Goal: Information Seeking & Learning: Learn about a topic

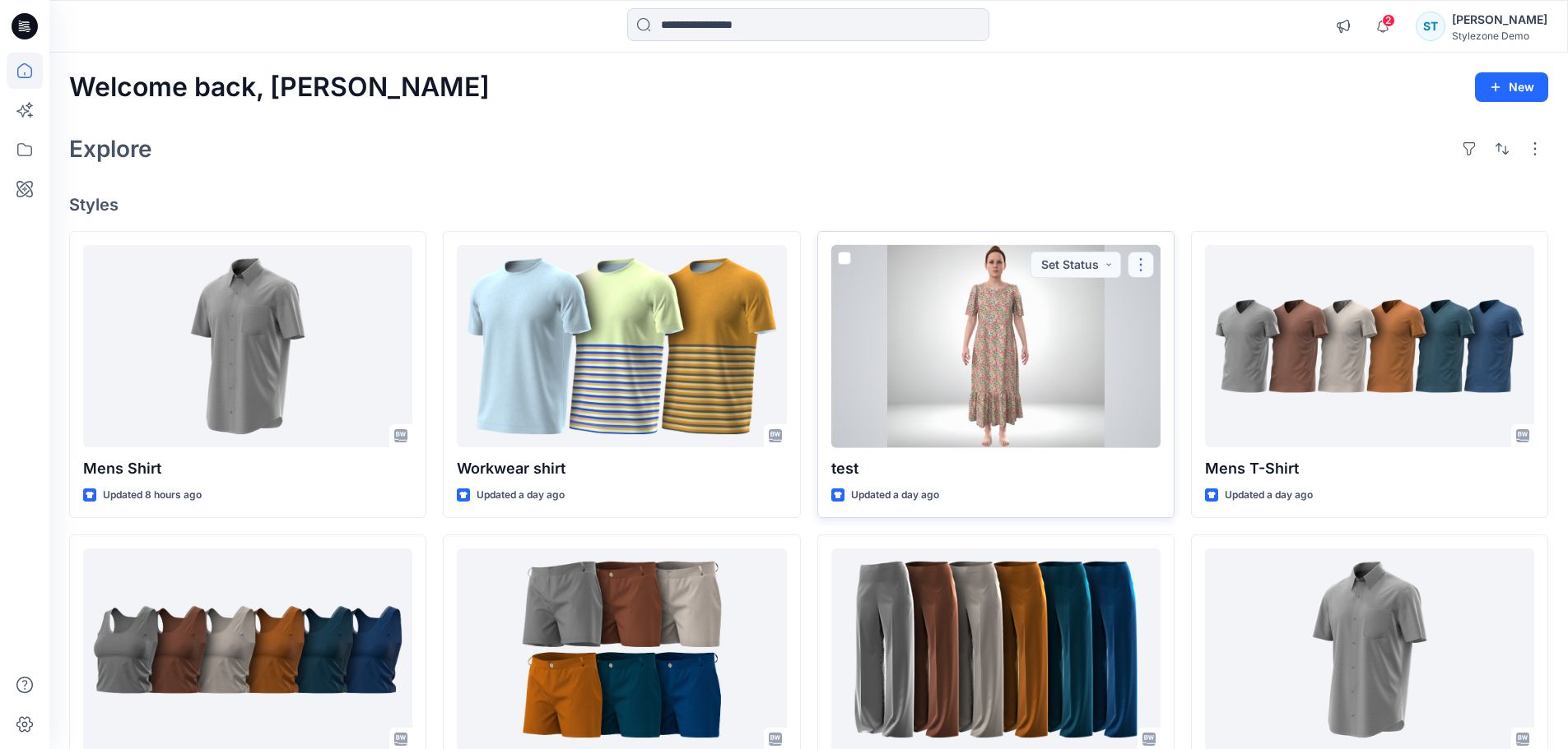
click at [1143, 265] on button "button" at bounding box center [1140, 265] width 26 height 26
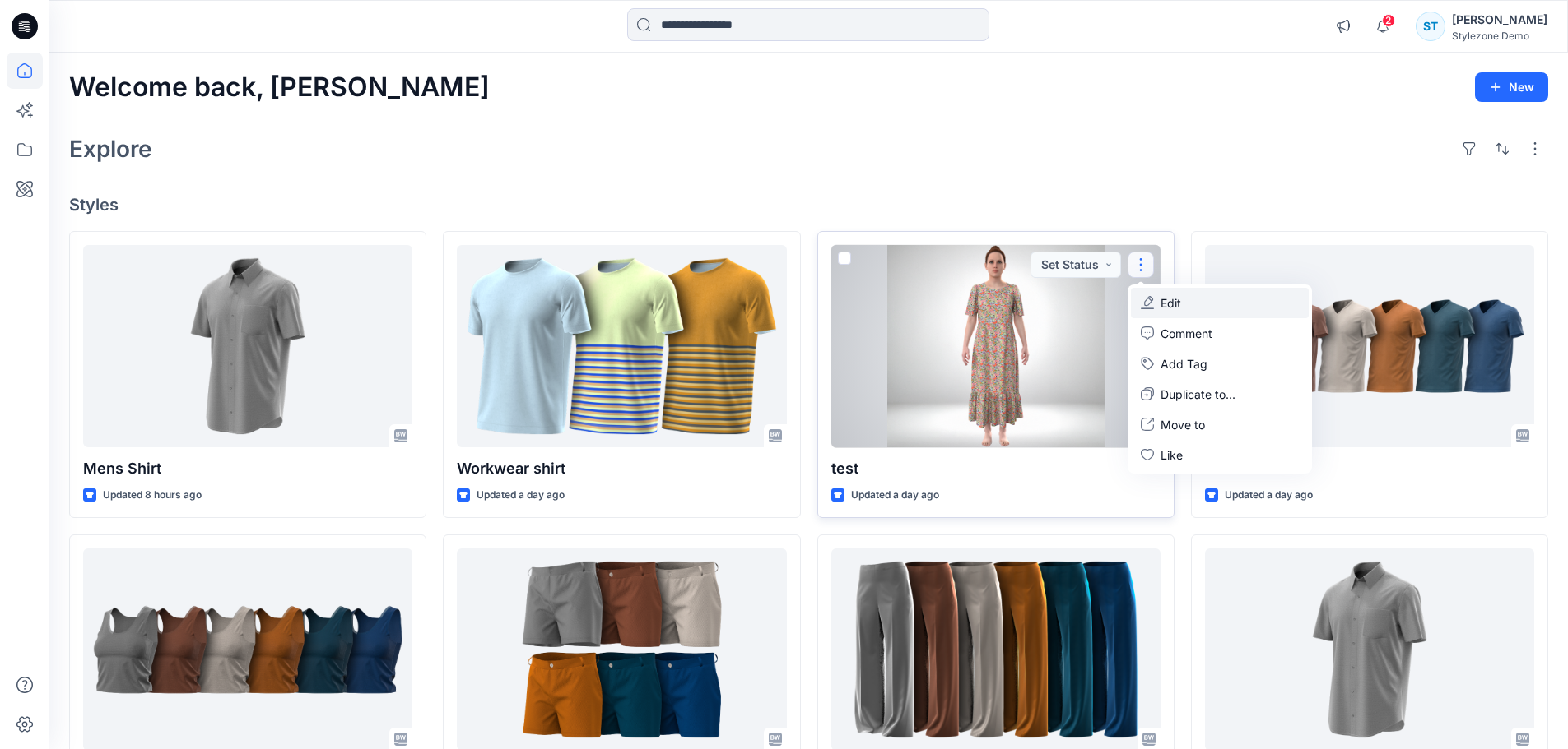
click at [1184, 315] on button "Edit" at bounding box center [1220, 303] width 178 height 30
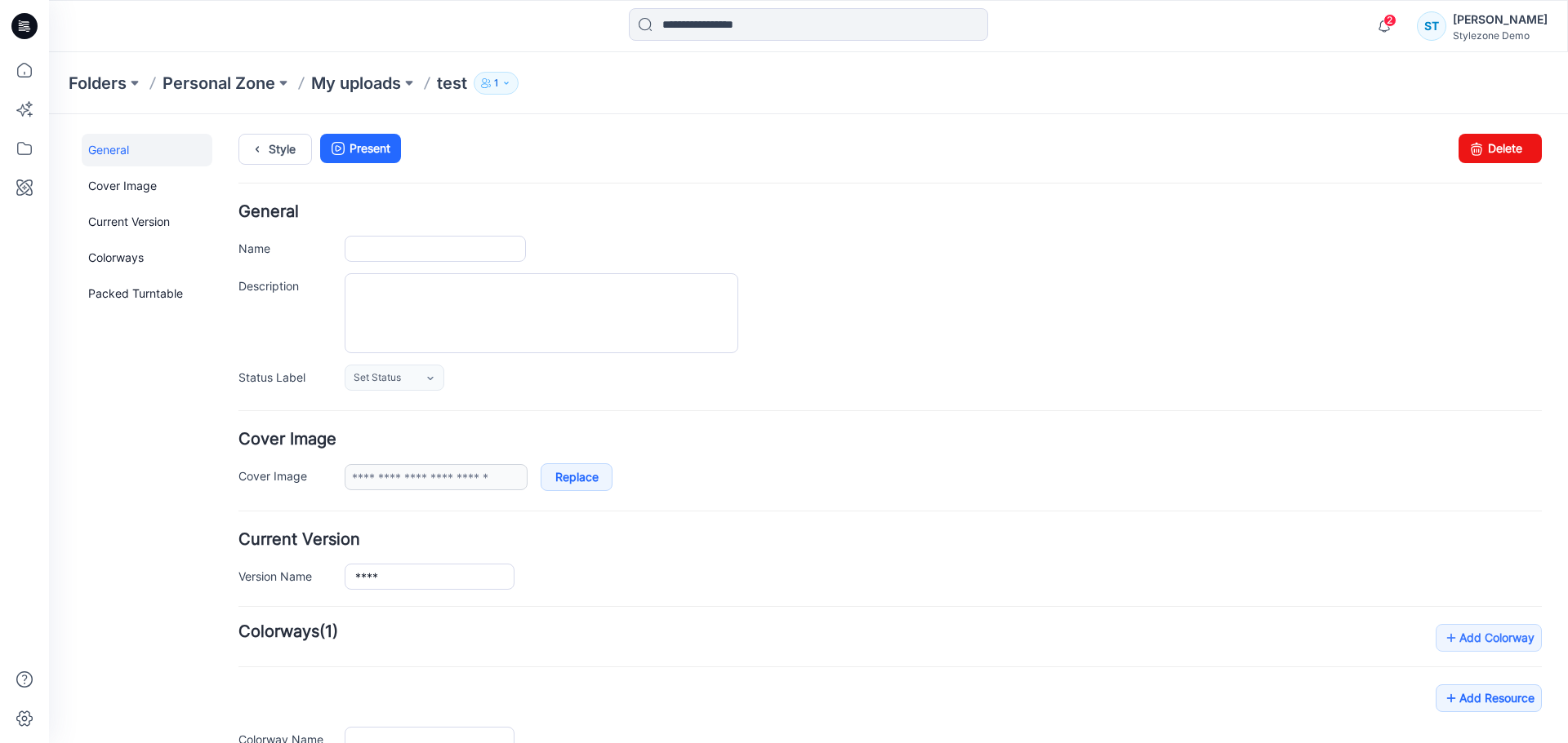
type input "****"
type input "**********"
click at [1496, 156] on link "Delete" at bounding box center [1500, 148] width 84 height 29
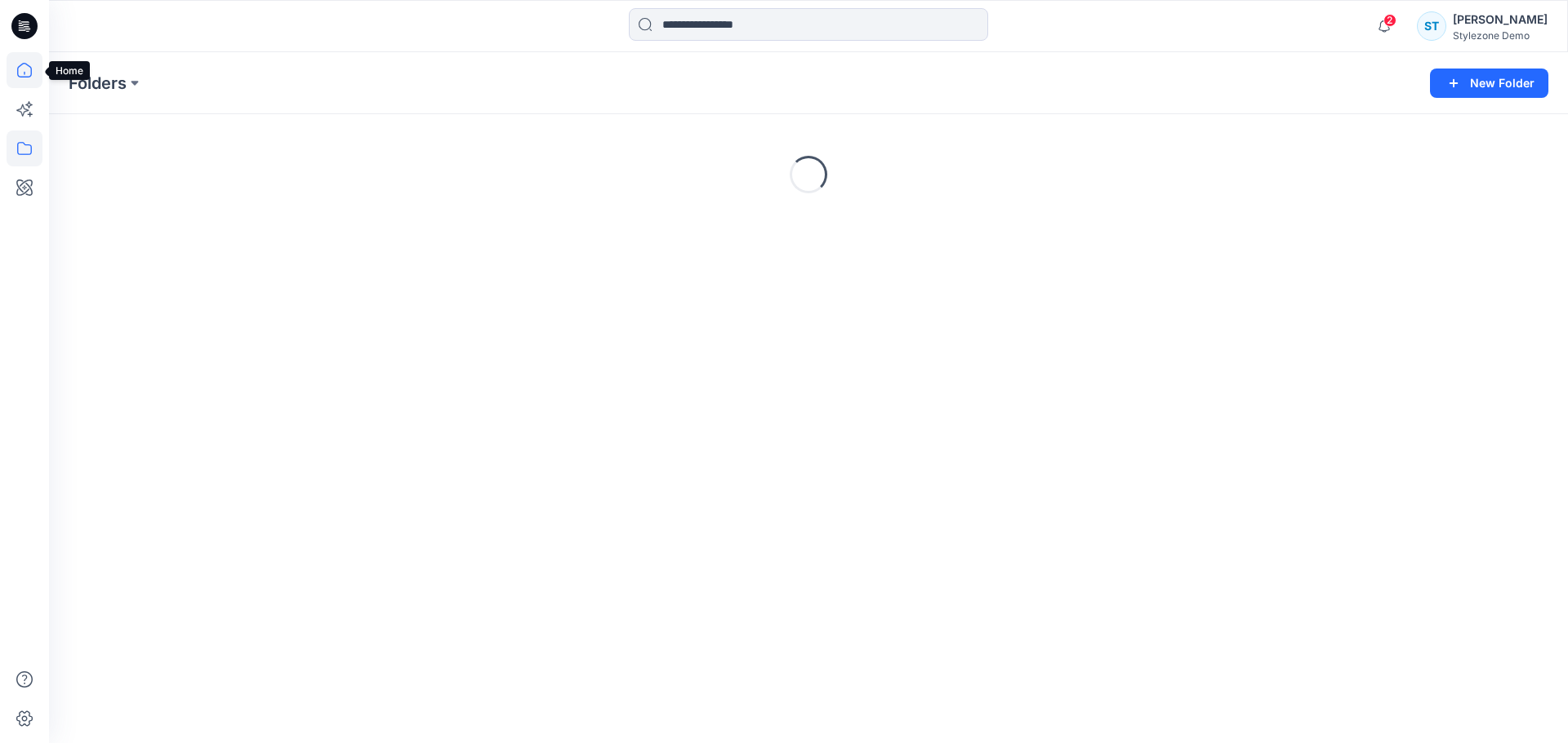
click at [26, 69] on icon at bounding box center [24, 70] width 36 height 36
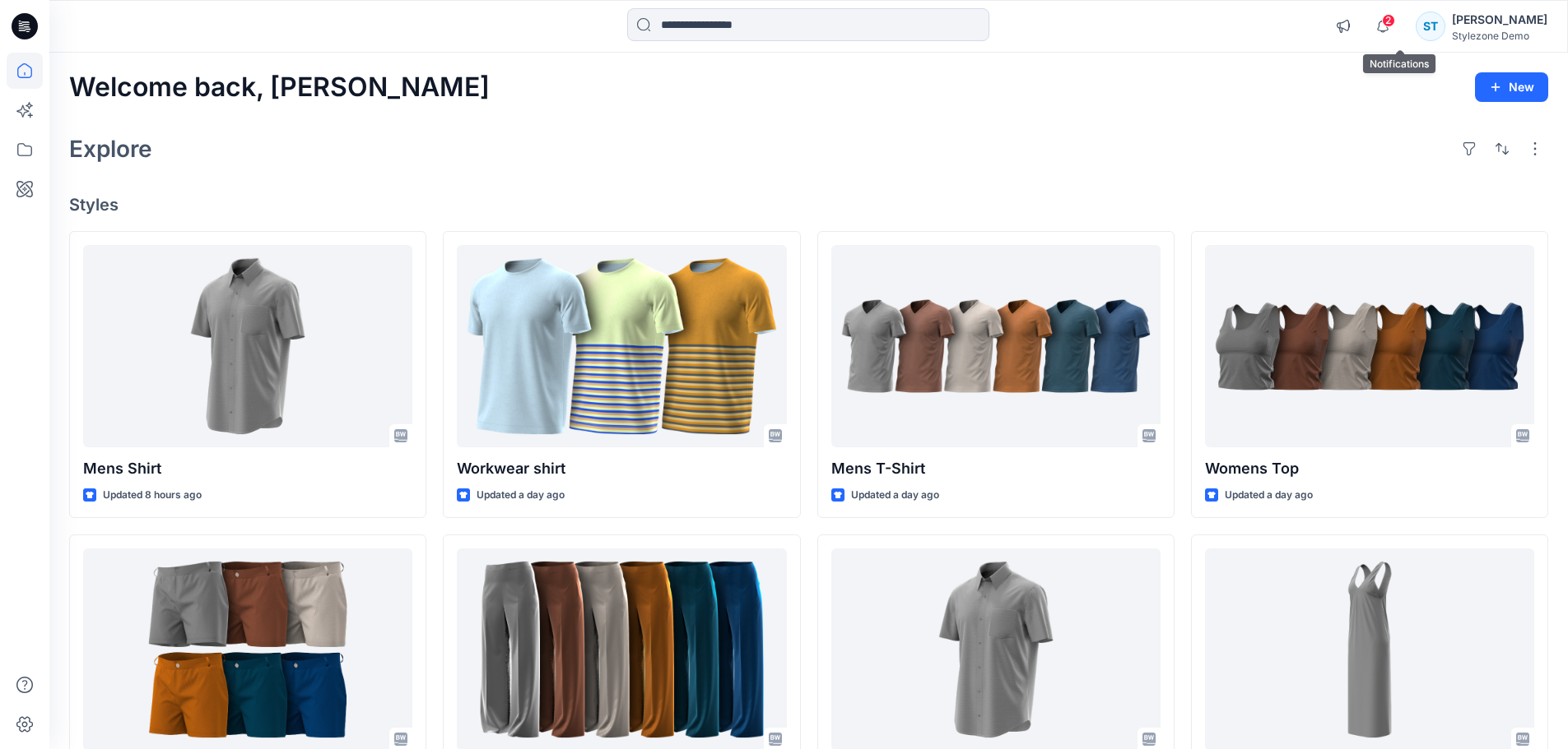
click at [1395, 25] on span "2" at bounding box center [1388, 21] width 13 height 13
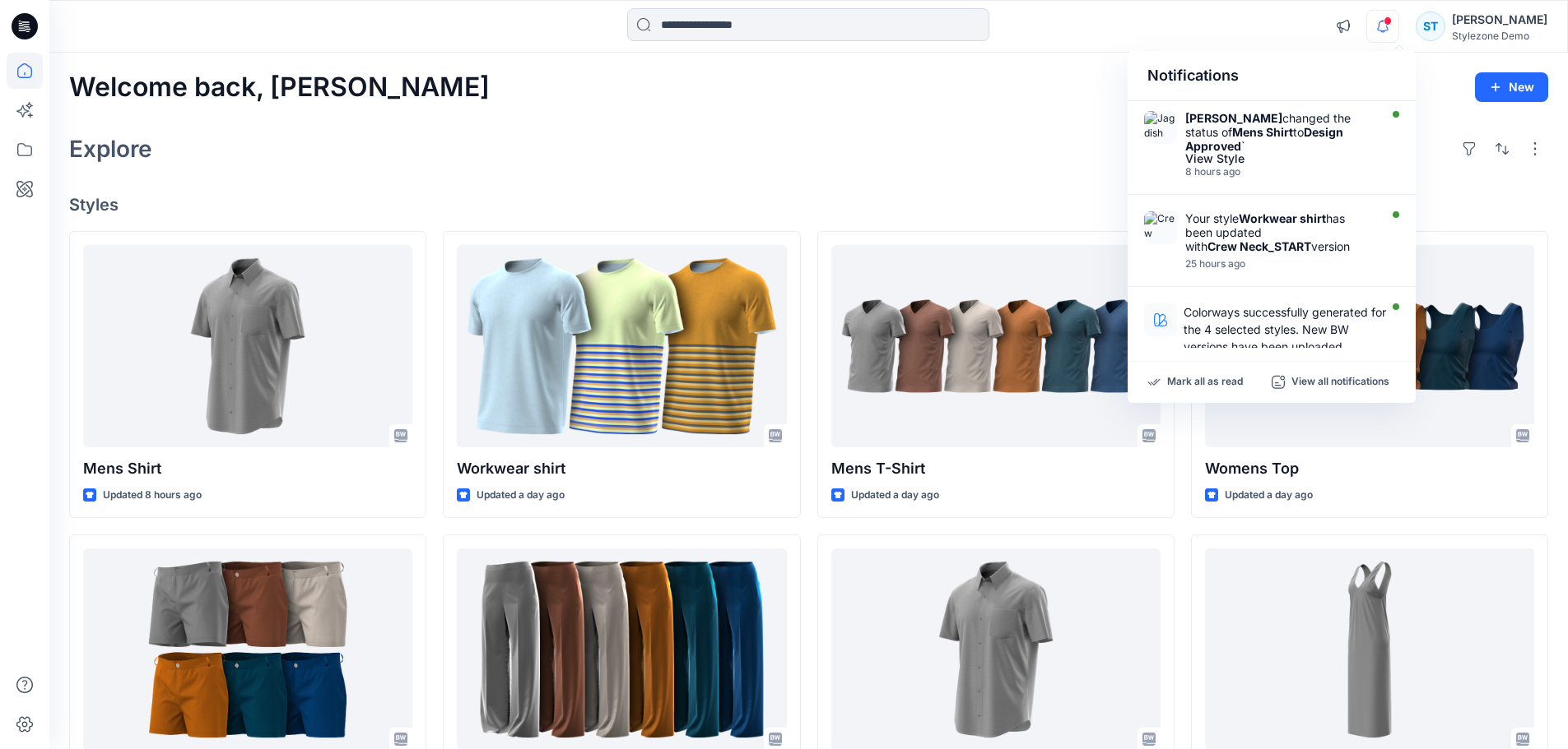
click at [1063, 179] on div "Welcome back, Savio New Explore Styles Mens Shirt Updated 8 hours ago Mens Shor…" at bounding box center [809, 660] width 1519 height 1215
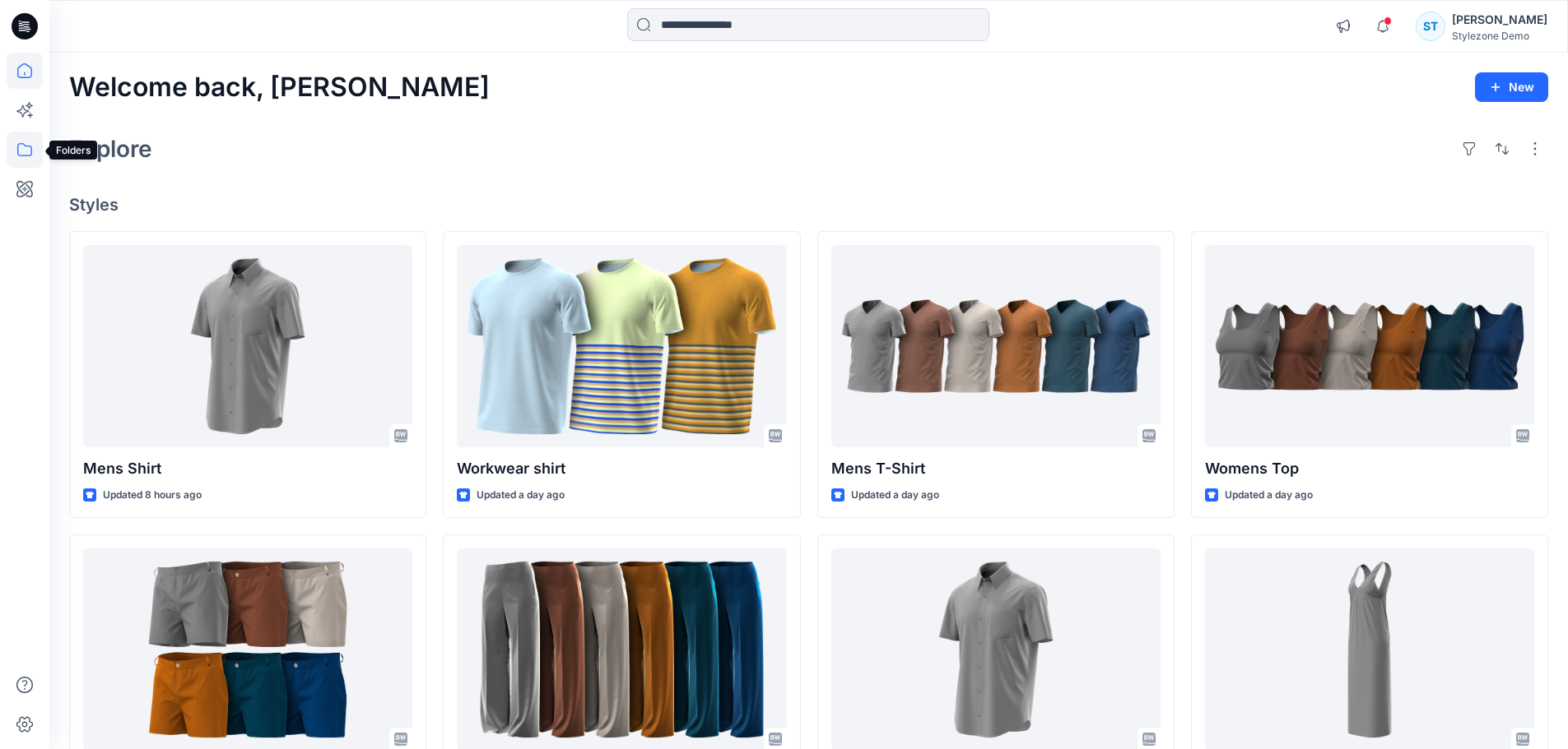
click at [35, 164] on icon at bounding box center [24, 150] width 36 height 36
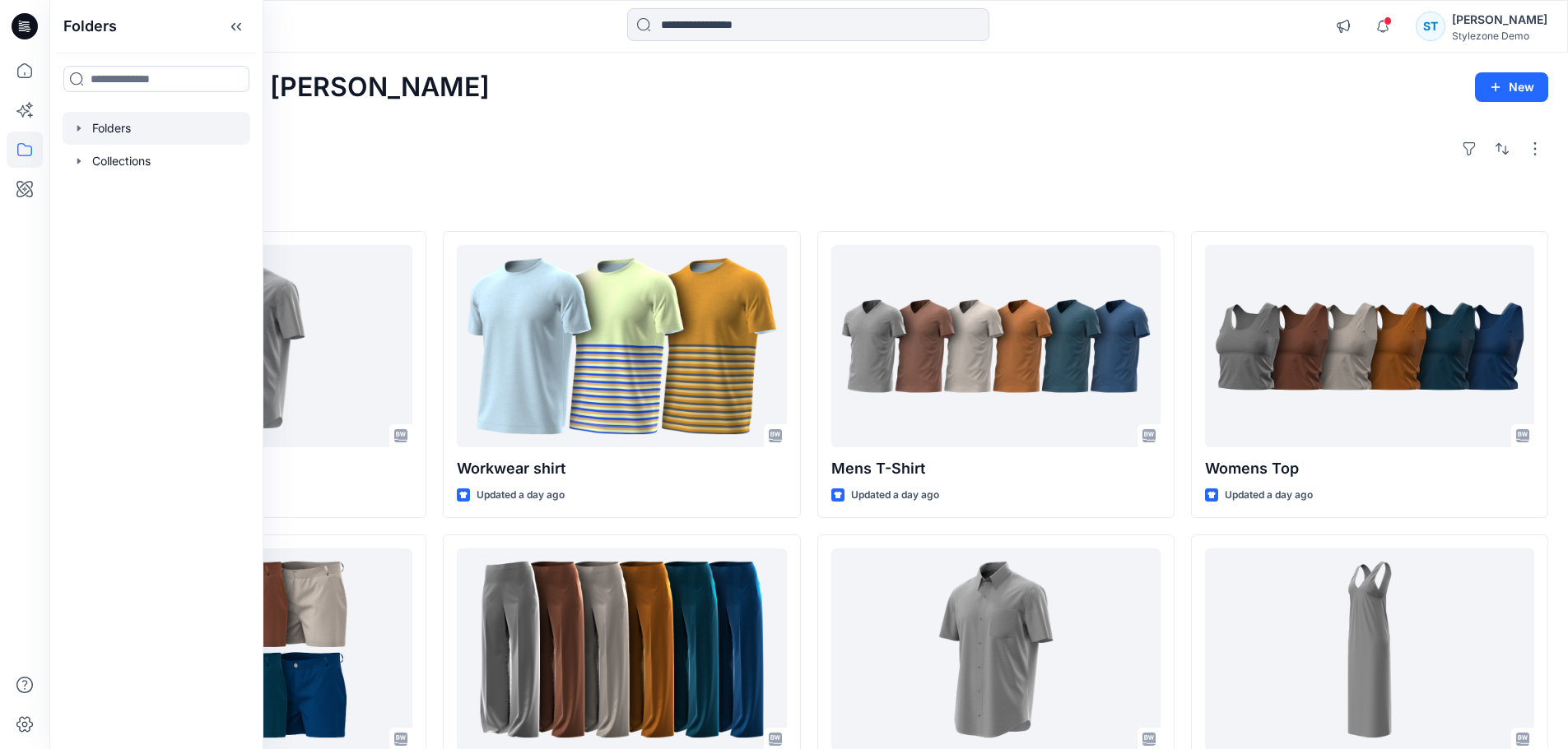
click at [73, 133] on icon "button" at bounding box center [79, 128] width 13 height 13
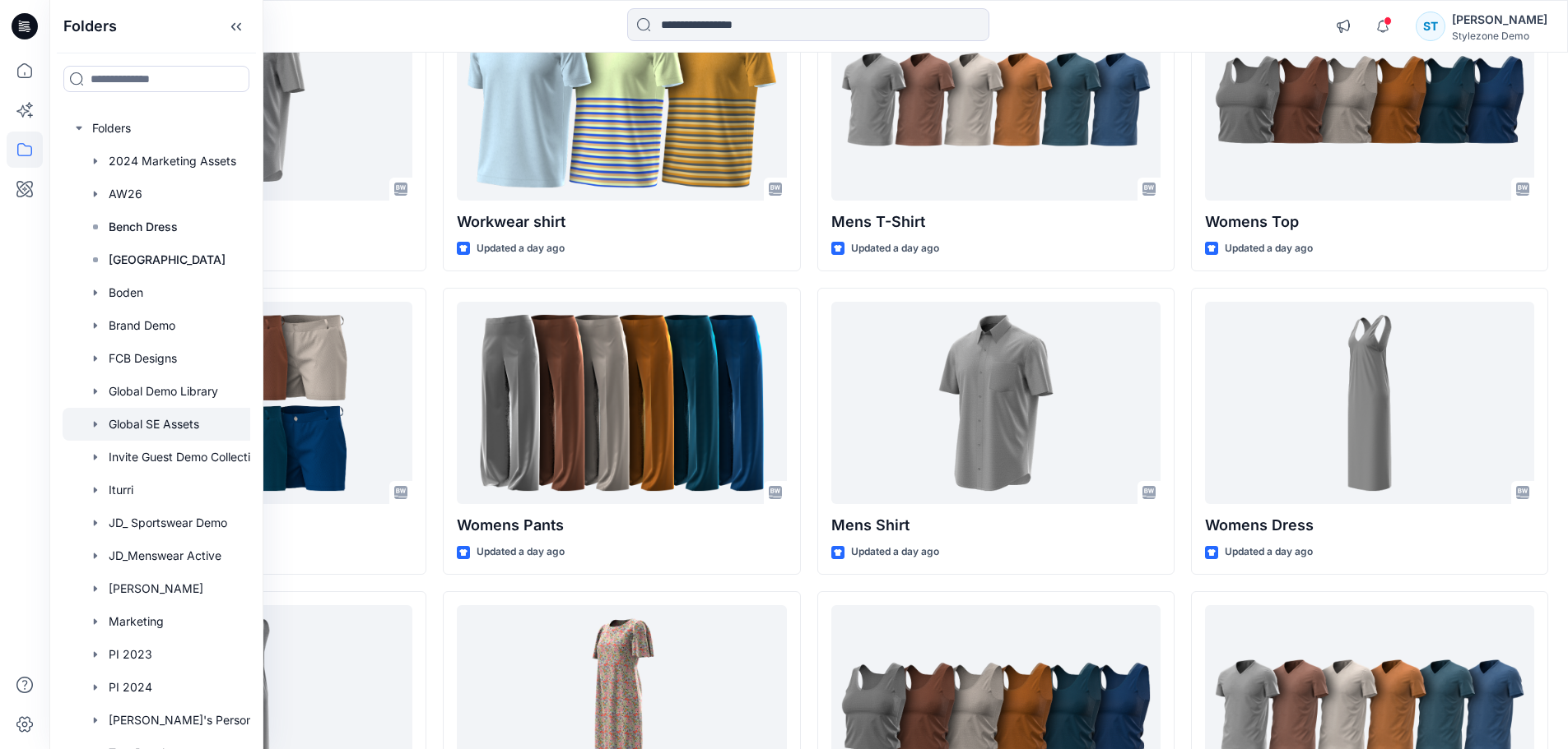
click at [92, 421] on icon "button" at bounding box center [95, 424] width 13 height 13
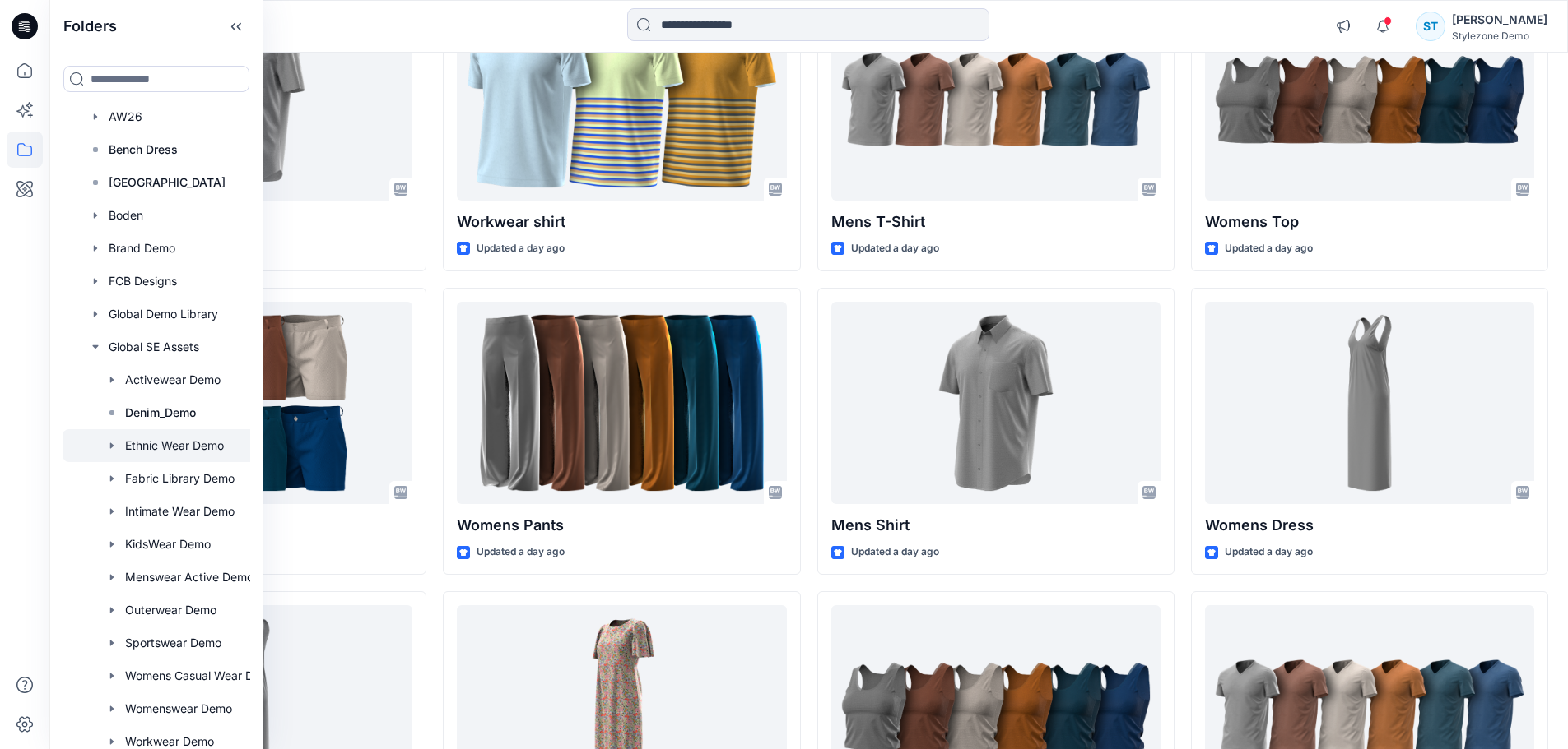
scroll to position [83, 0]
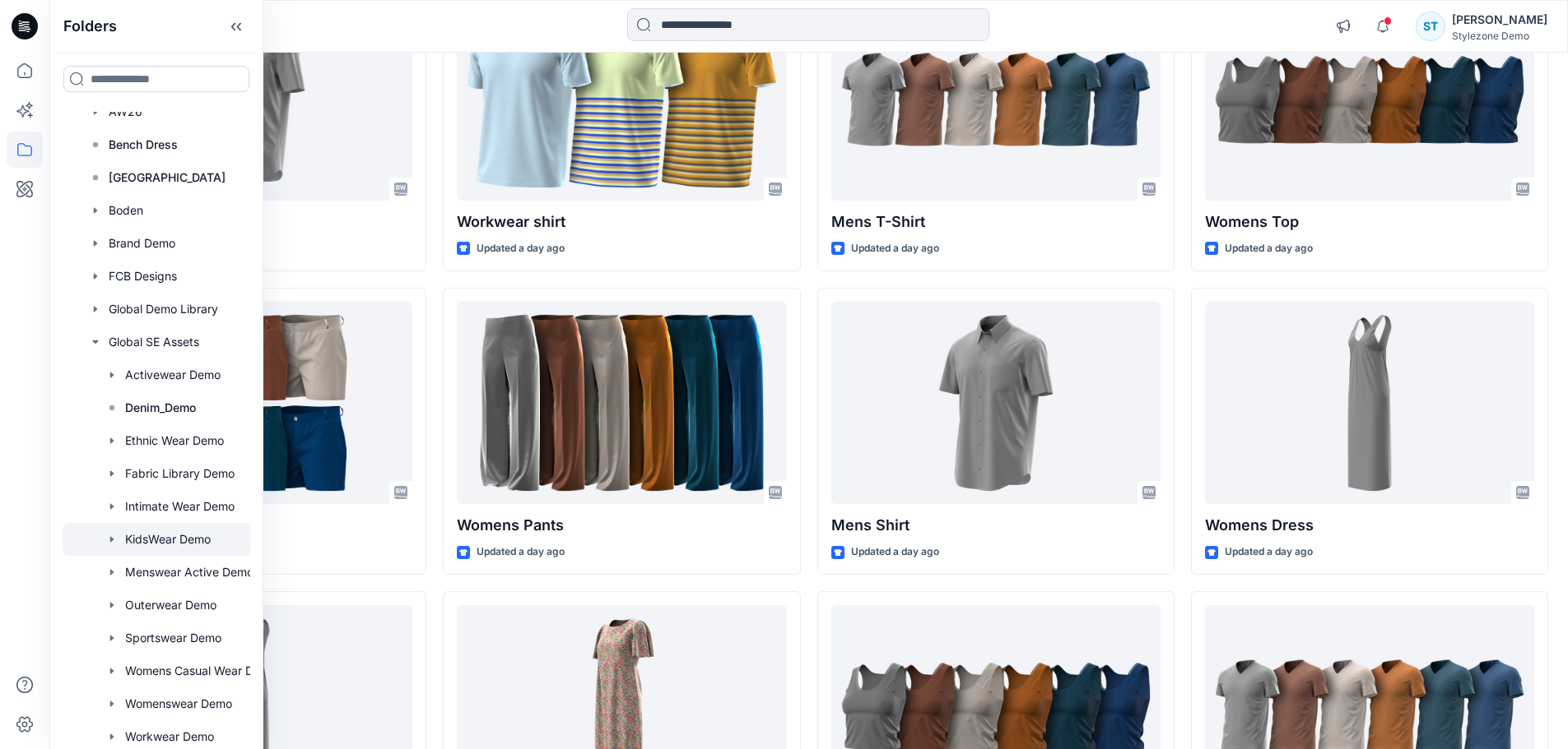
click at [145, 539] on div at bounding box center [178, 539] width 231 height 33
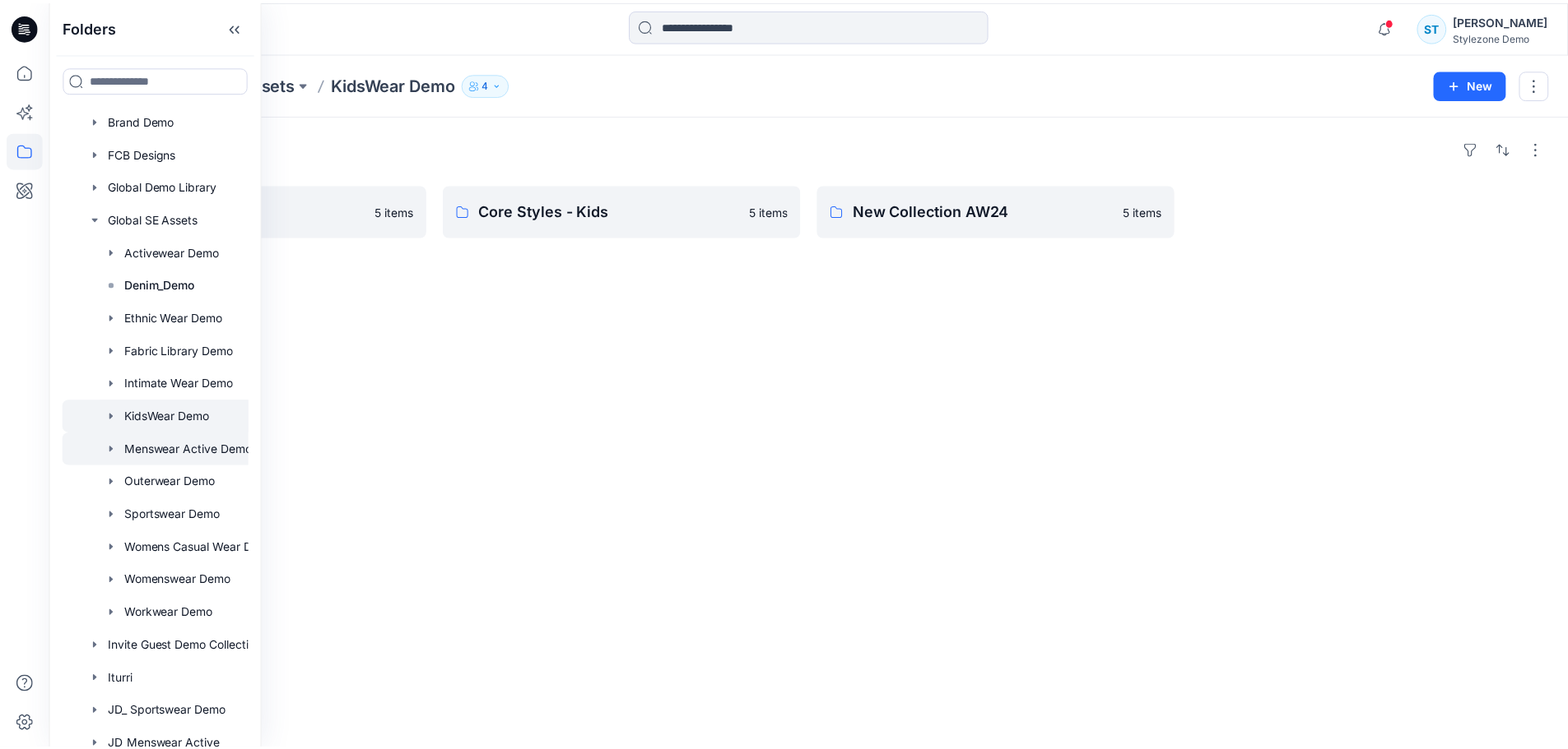
scroll to position [247, 0]
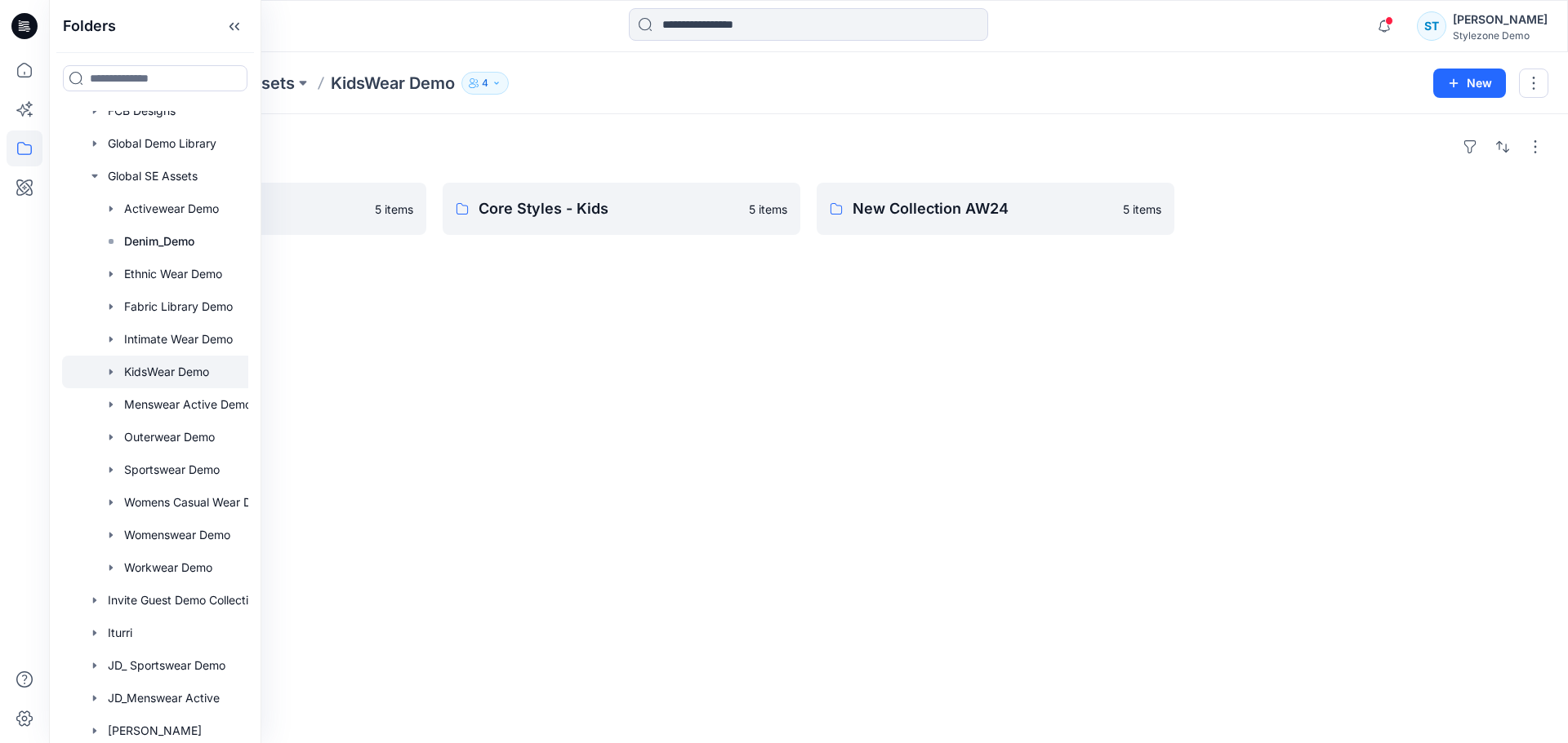
click at [491, 380] on div "Folders Fabric Collection 5 items Core Styles - Kids 5 items New Collection AW2…" at bounding box center [808, 428] width 1519 height 629
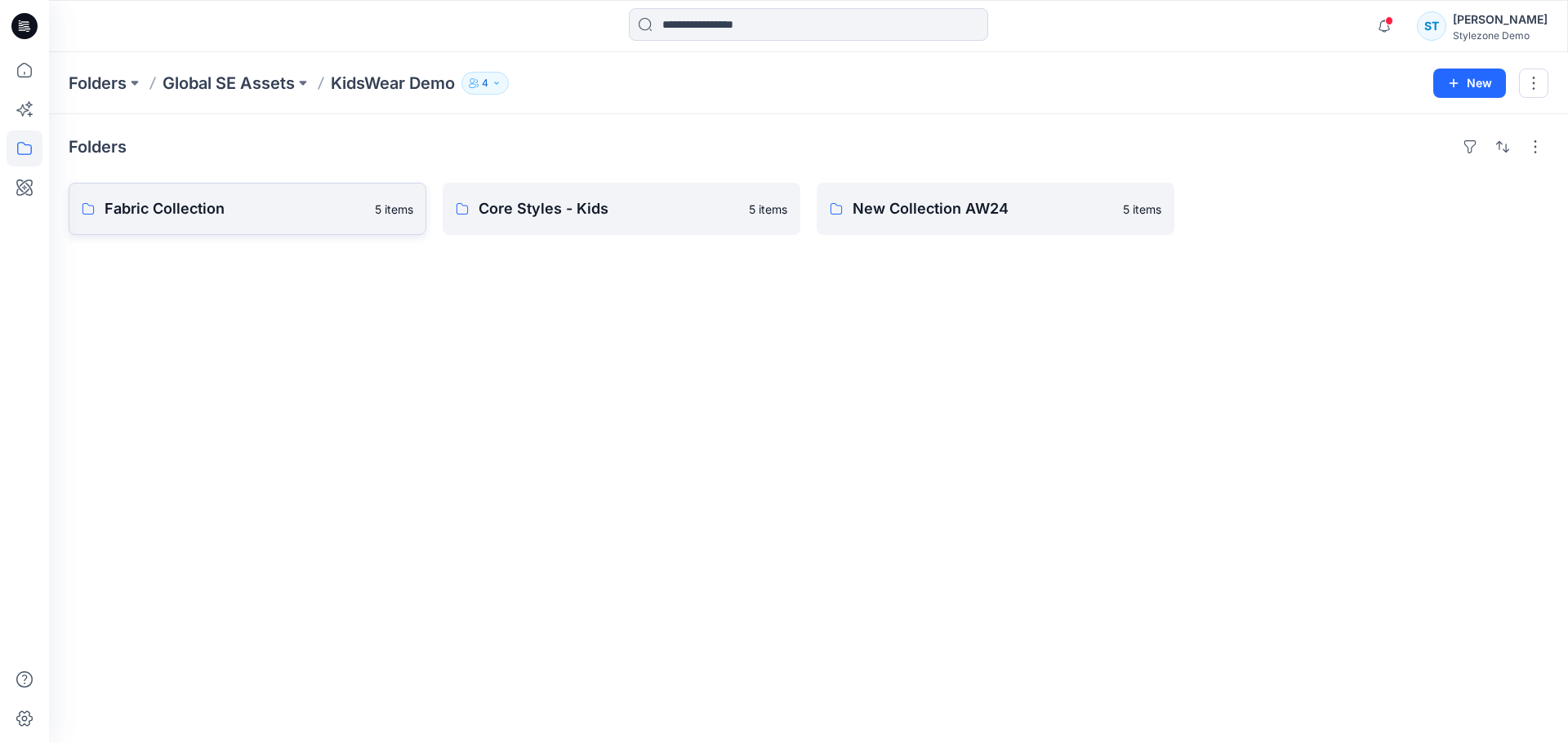
click at [270, 230] on link "Fabric Collection 5 items" at bounding box center [248, 208] width 358 height 52
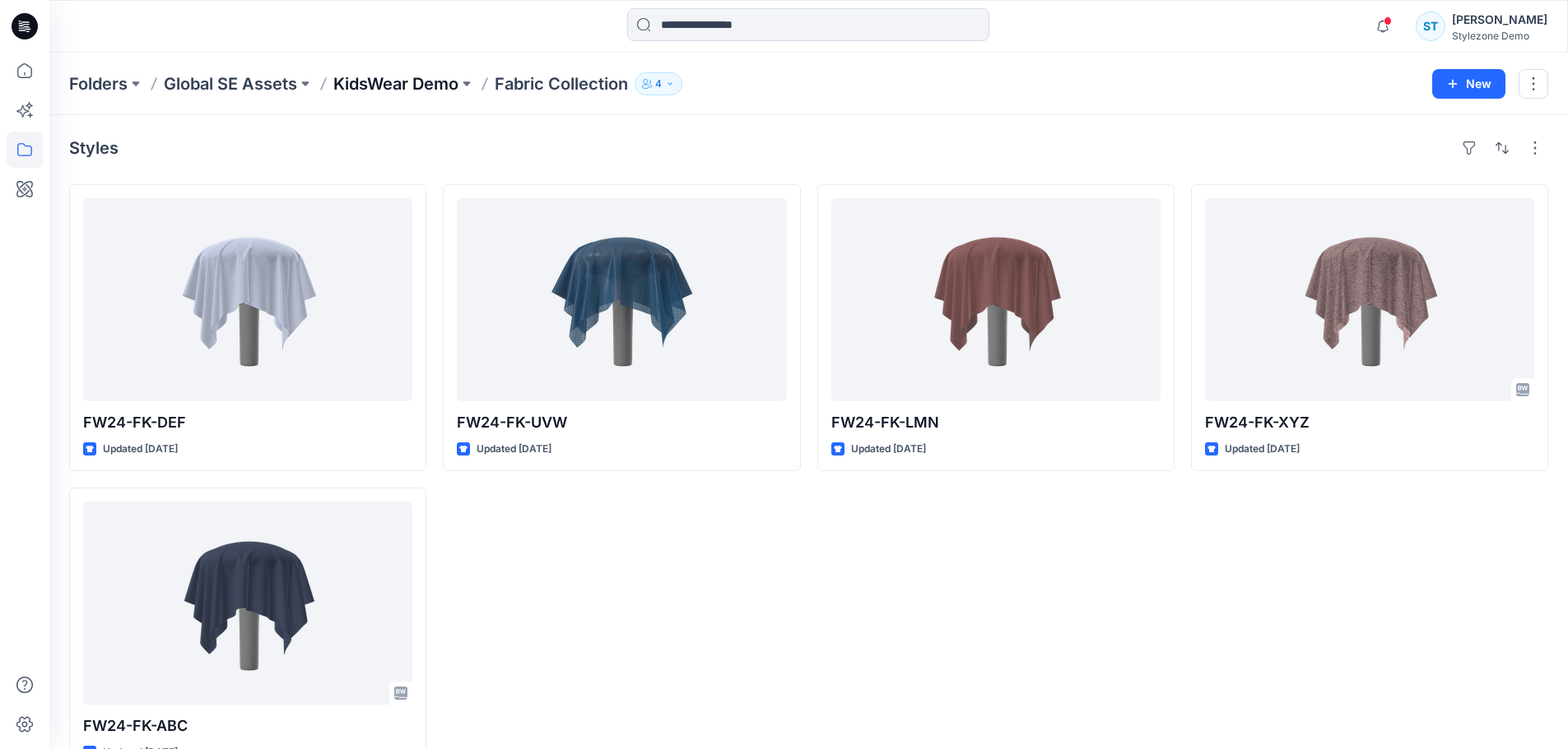
click at [413, 83] on p "KidsWear Demo" at bounding box center [395, 84] width 125 height 23
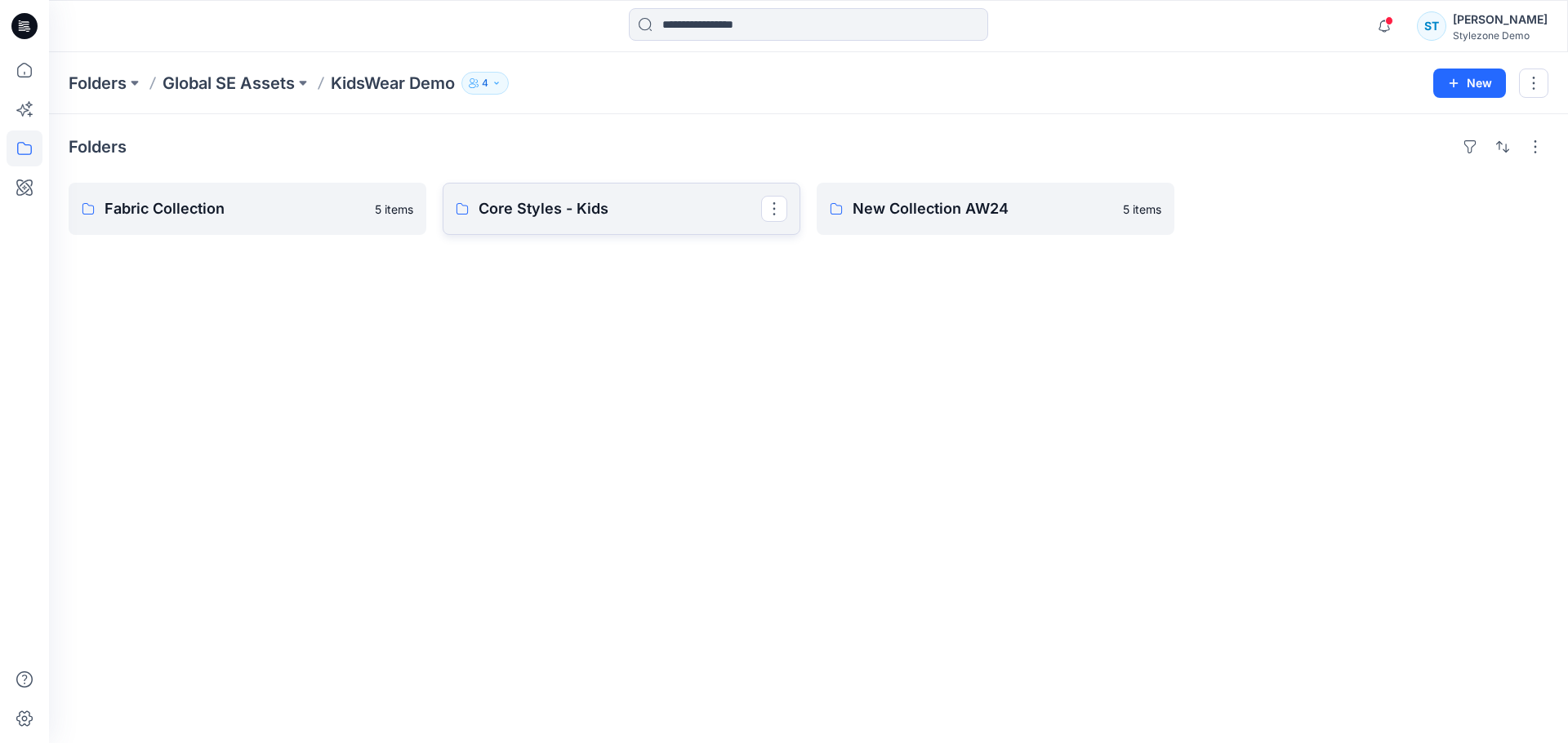
click at [490, 197] on link "Core Styles - Kids" at bounding box center [622, 208] width 358 height 52
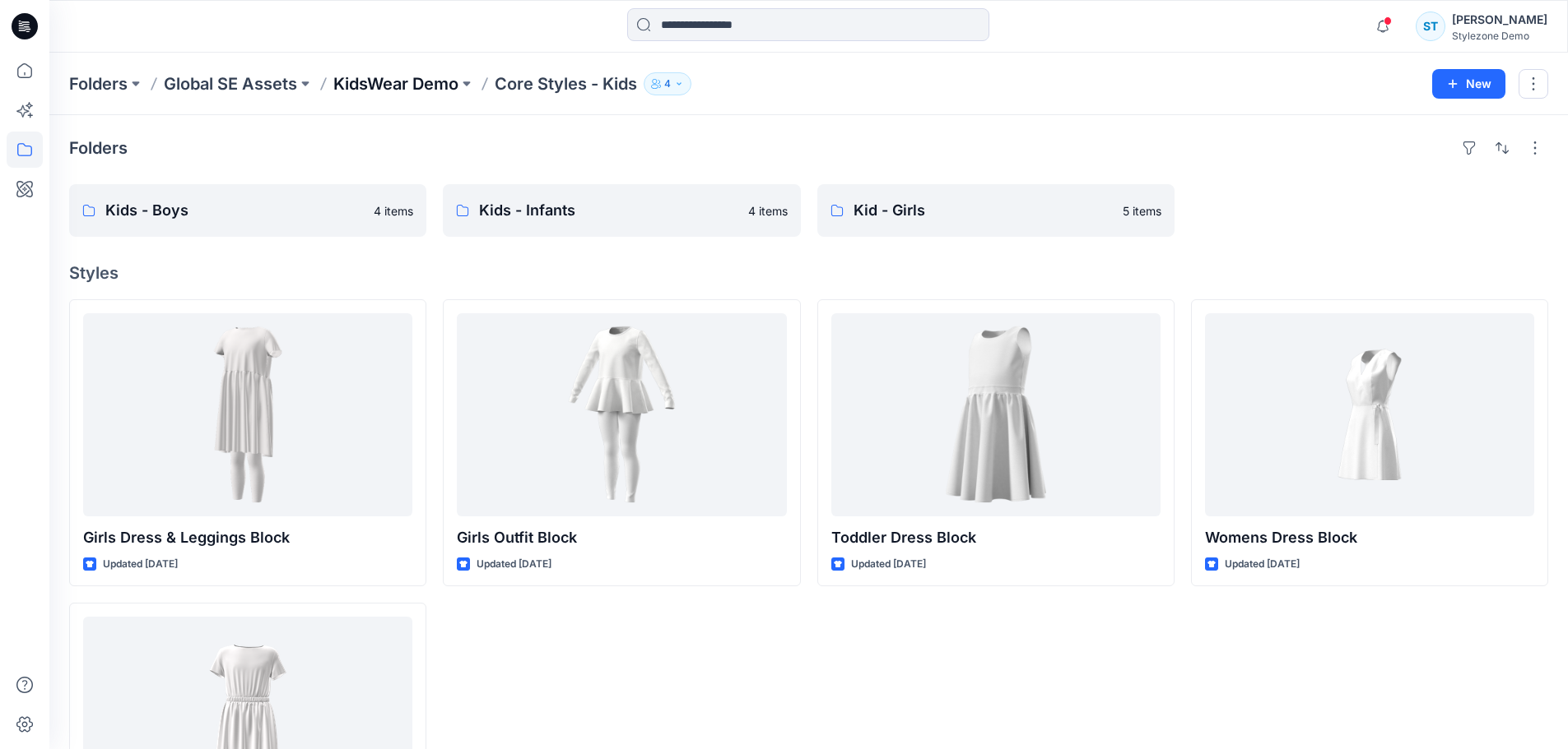
click at [405, 86] on p "KidsWear Demo" at bounding box center [395, 84] width 125 height 23
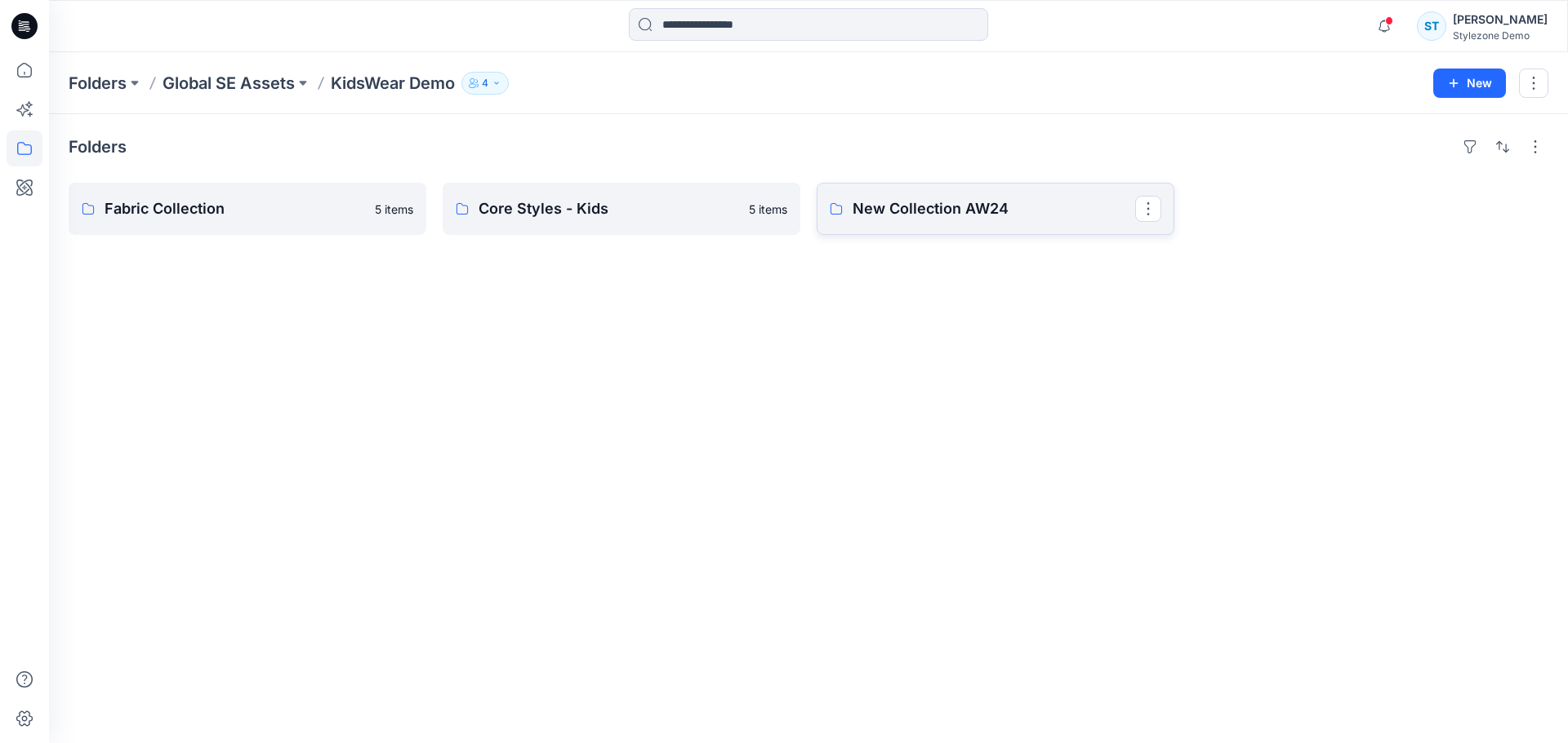
click at [1011, 218] on p "New Collection AW24" at bounding box center [993, 209] width 282 height 23
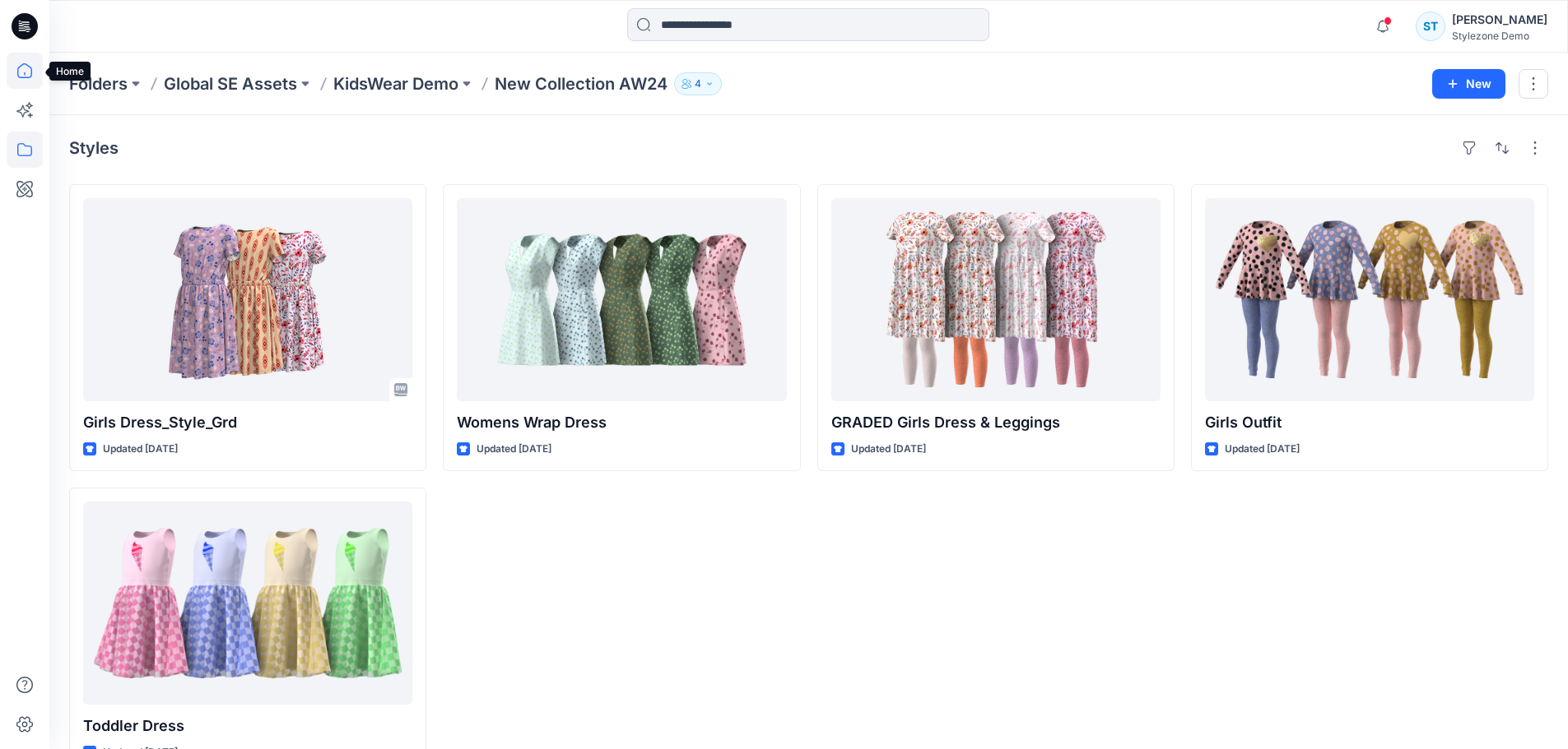
click at [31, 76] on icon at bounding box center [24, 71] width 15 height 15
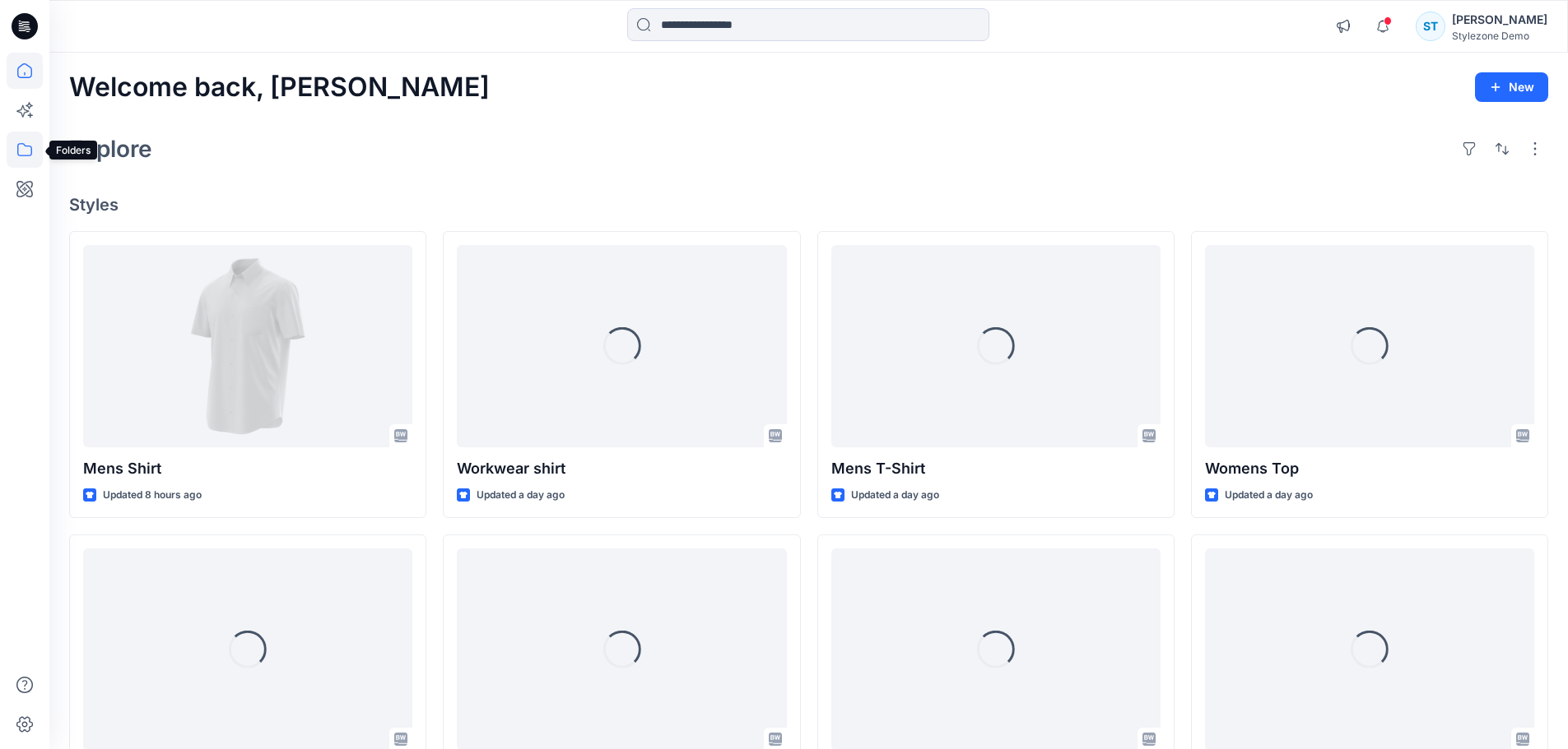
click at [34, 146] on icon at bounding box center [24, 150] width 36 height 36
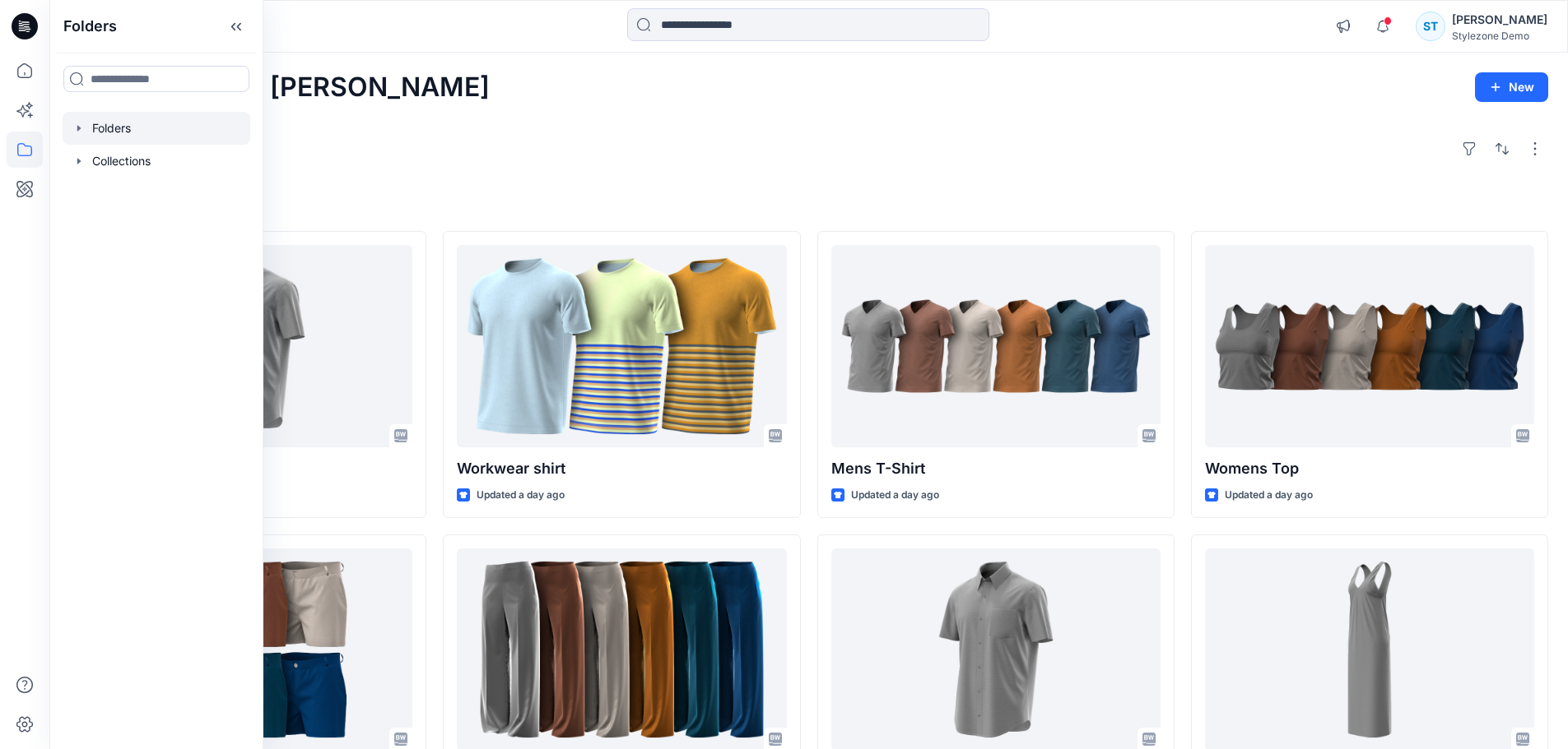
click at [79, 124] on icon "button" at bounding box center [79, 128] width 13 height 13
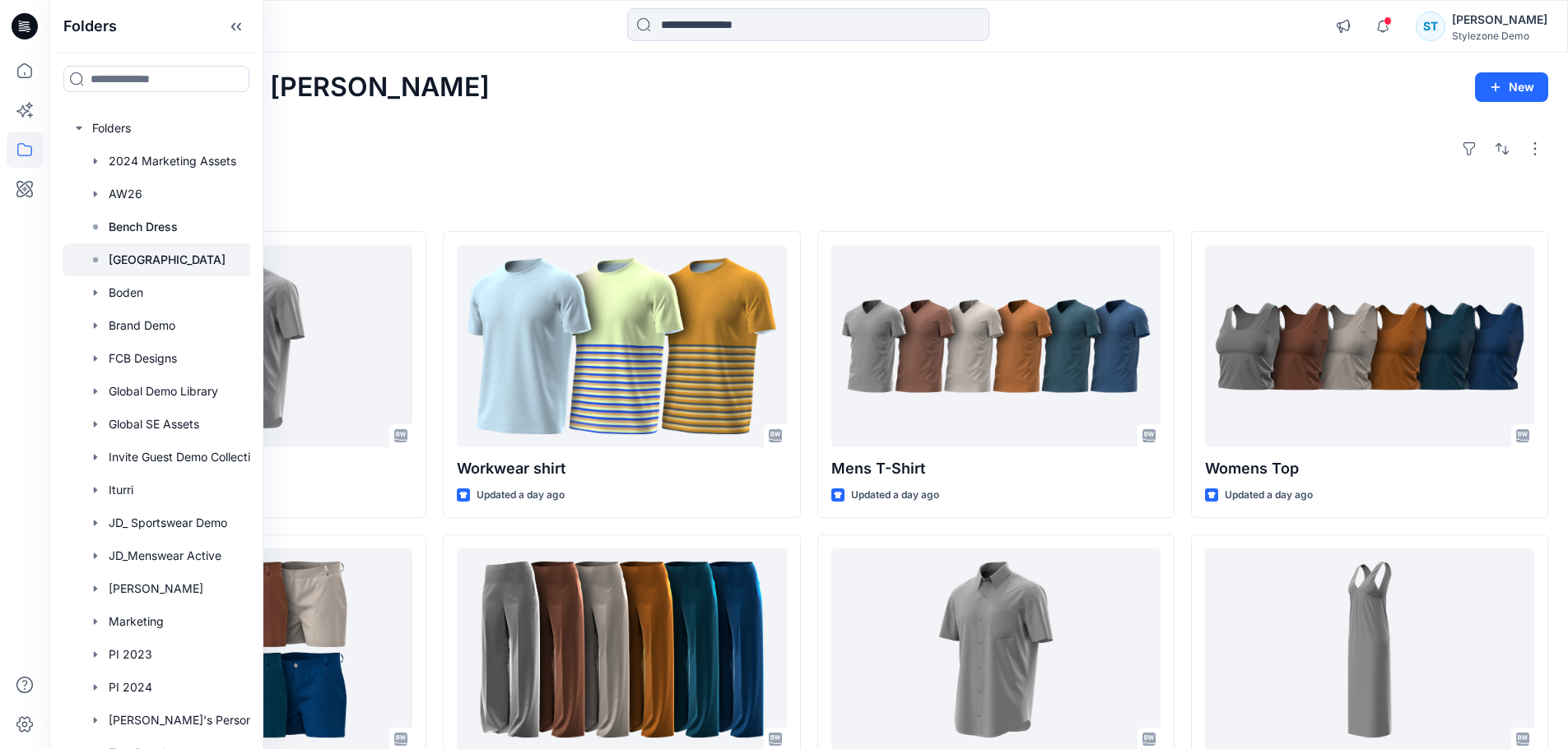
click at [161, 266] on p "[GEOGRAPHIC_DATA]" at bounding box center [167, 260] width 117 height 20
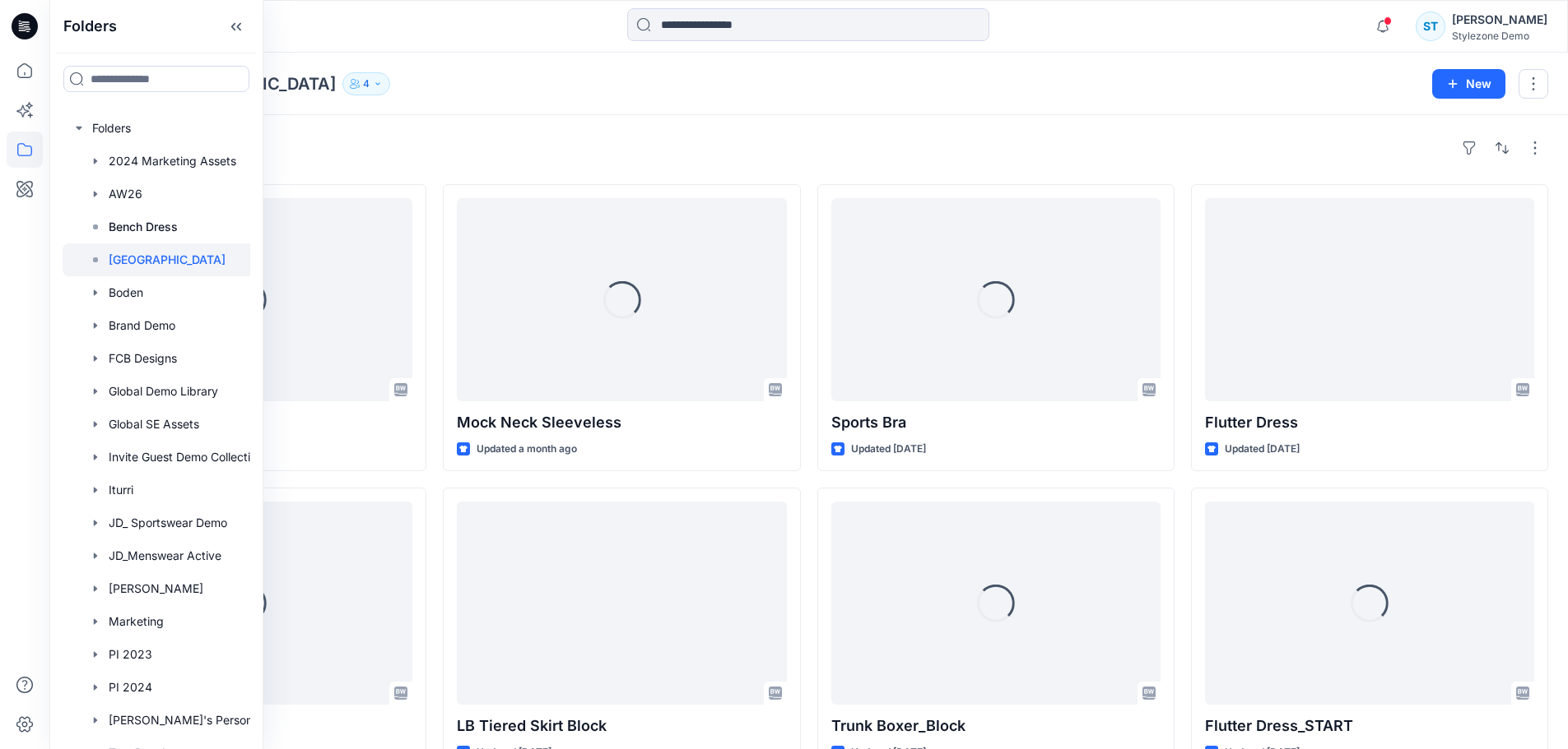
click at [736, 152] on div "Styles" at bounding box center [809, 147] width 1479 height 26
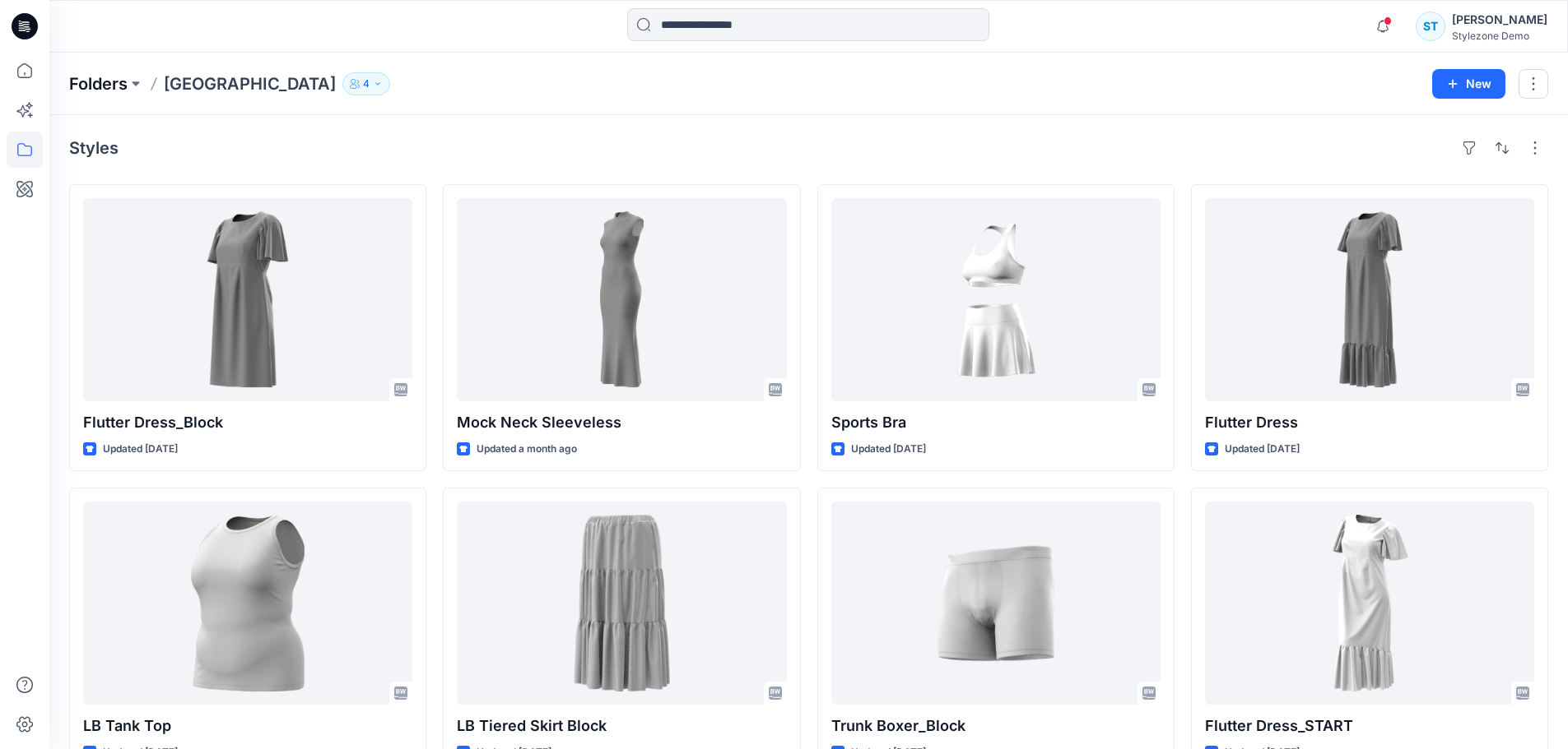
click at [100, 91] on p "Folders" at bounding box center [98, 84] width 58 height 23
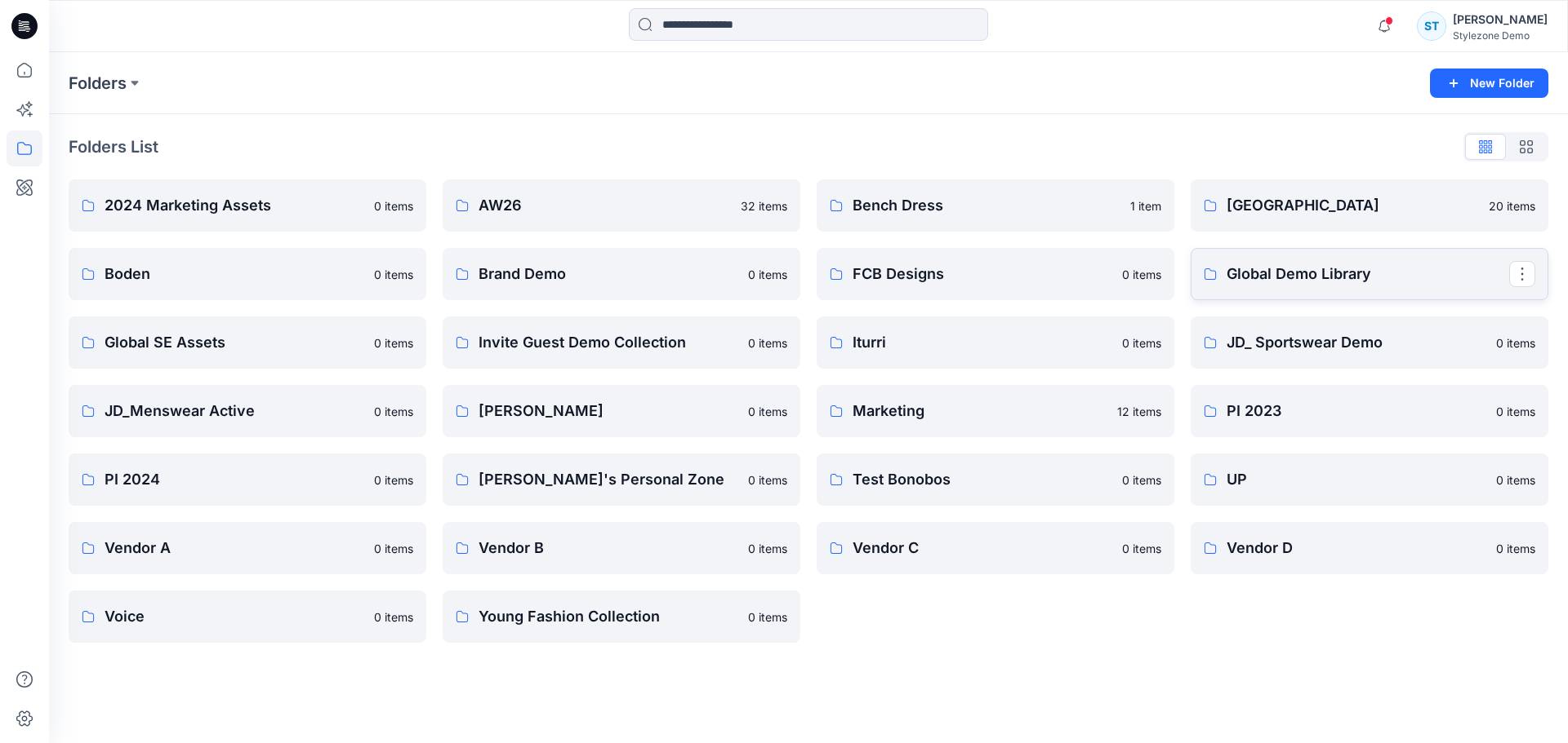
click at [1261, 280] on p "Global Demo Library" at bounding box center [1367, 274] width 282 height 23
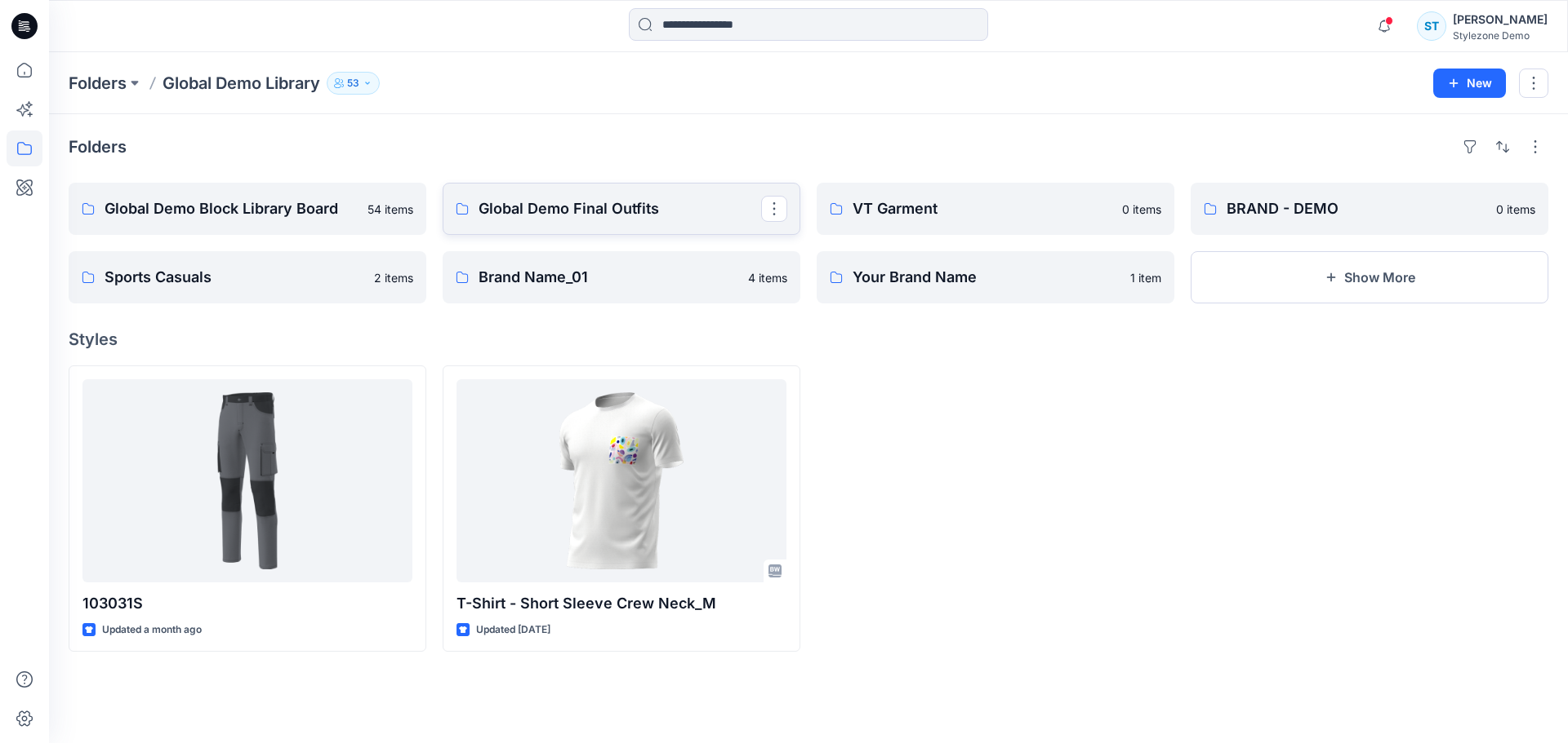
click at [524, 212] on p "Global Demo Final Outfits" at bounding box center [619, 209] width 282 height 23
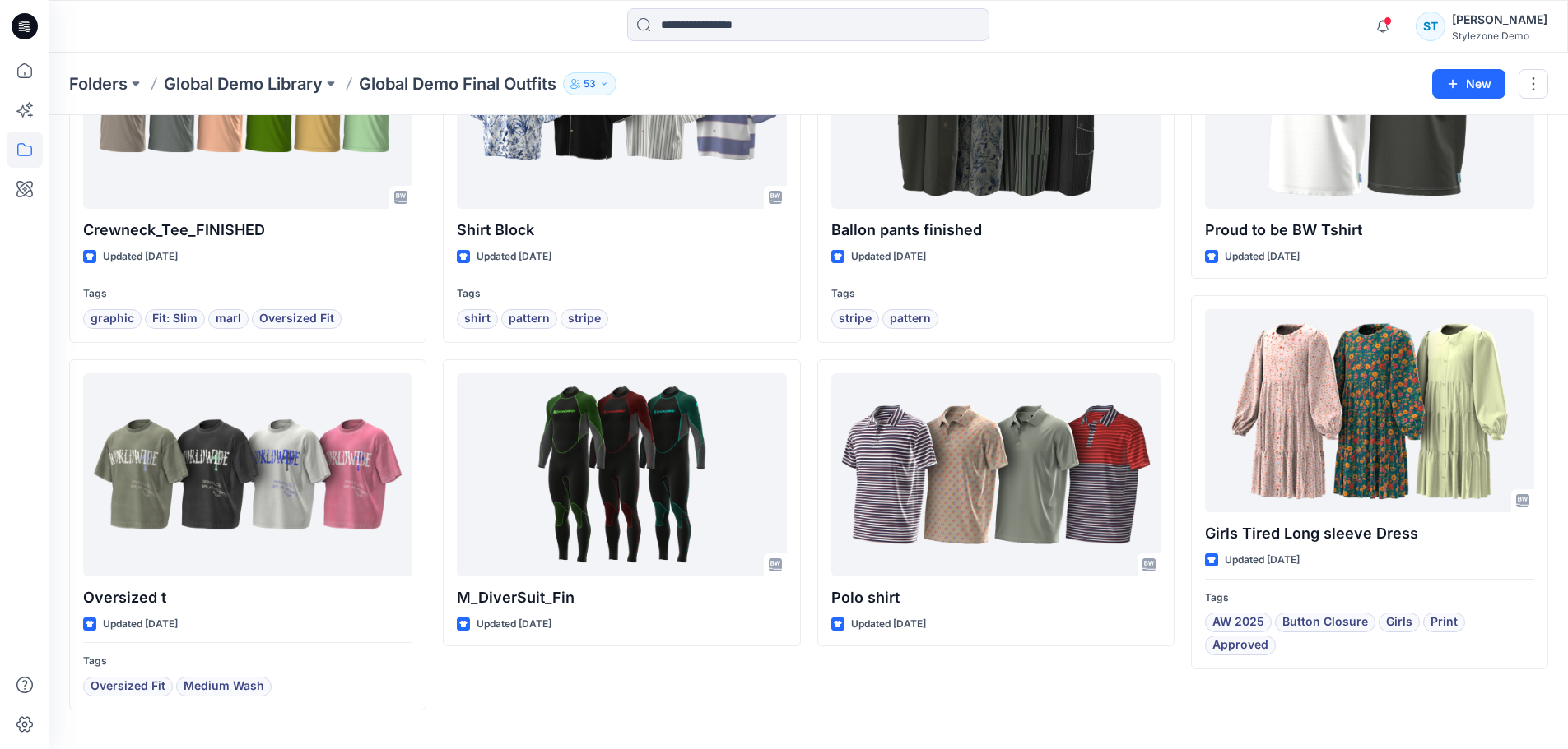
scroll to position [536, 0]
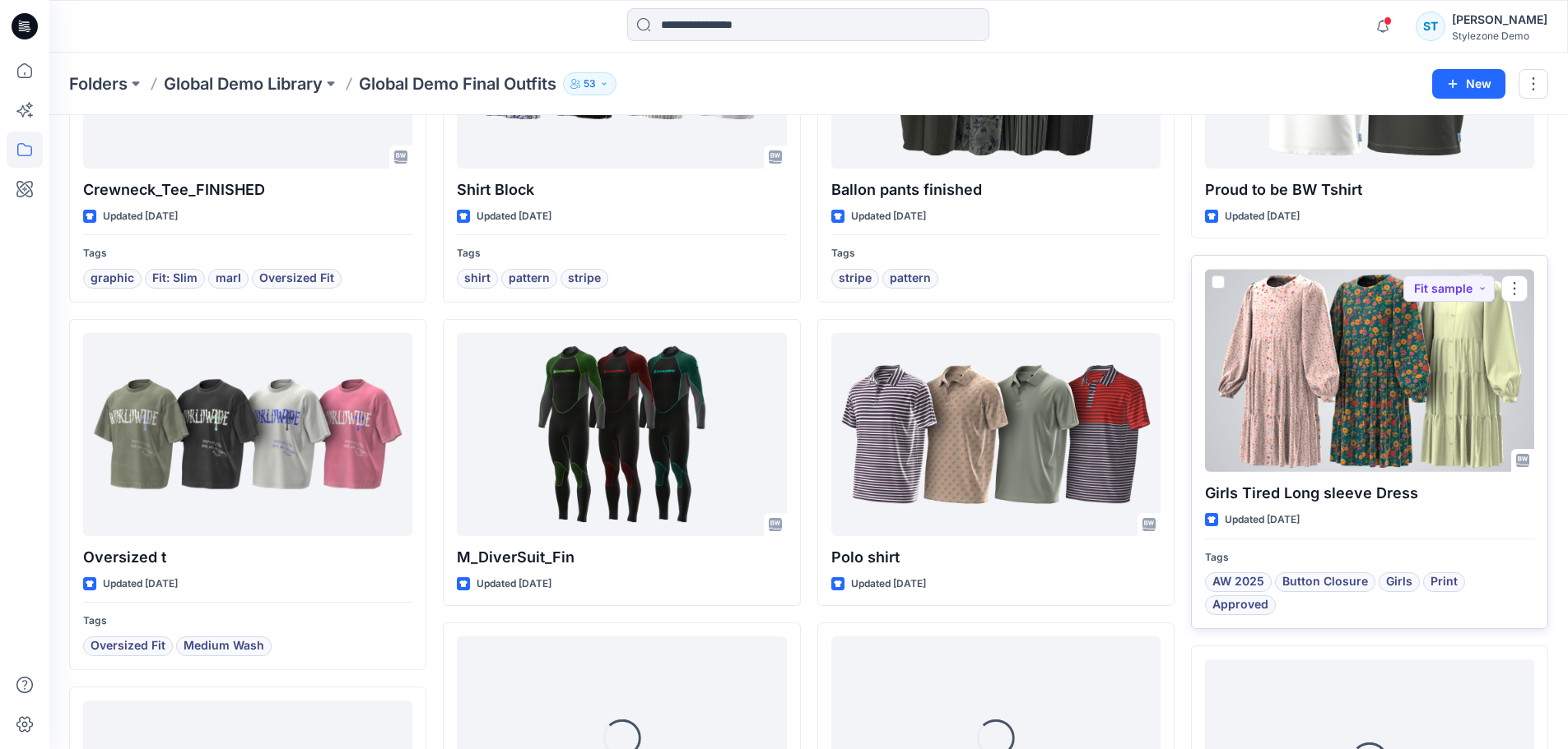
click at [1355, 350] on div at bounding box center [1369, 370] width 329 height 203
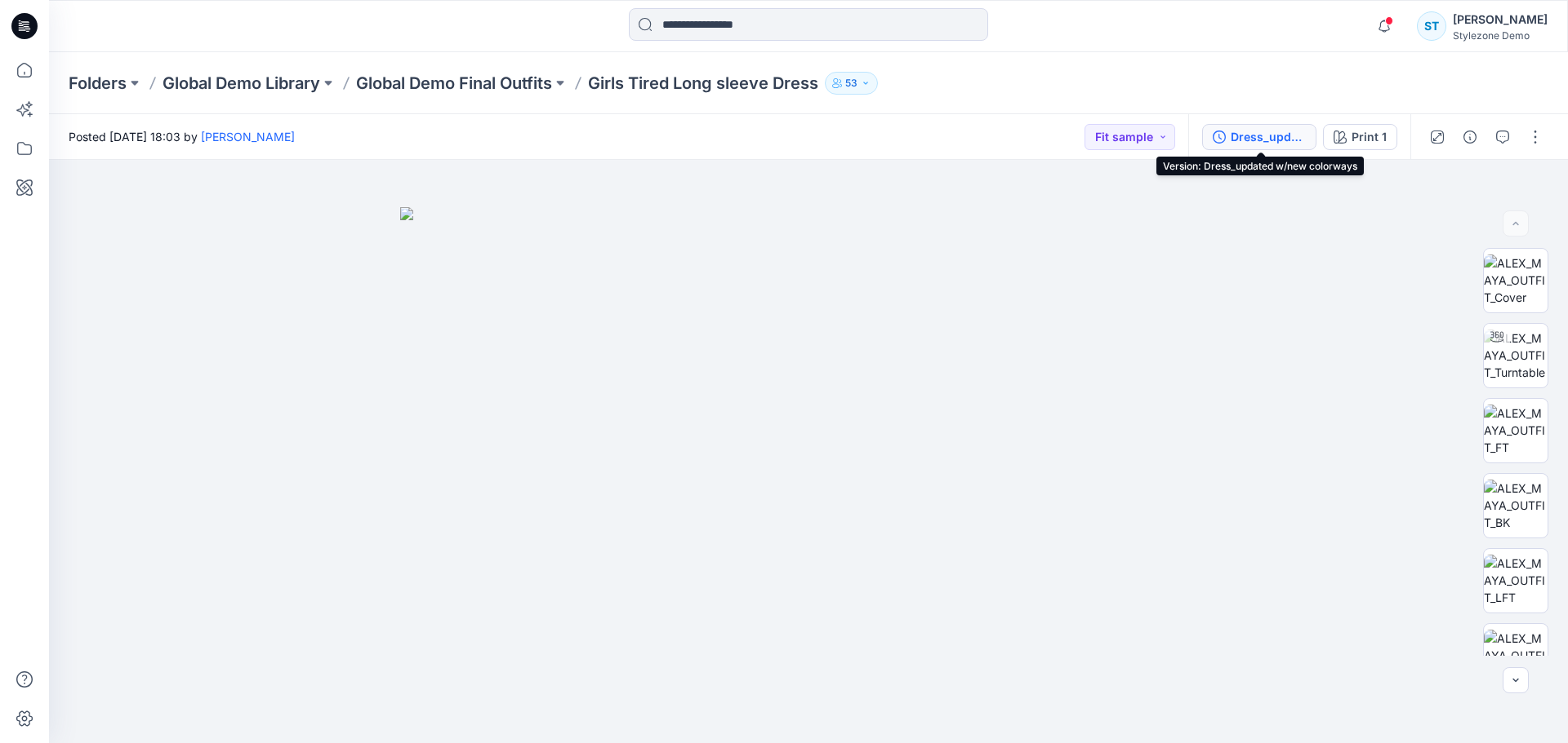
click at [1279, 135] on div "Dress_updated w/new colorways" at bounding box center [1268, 137] width 75 height 18
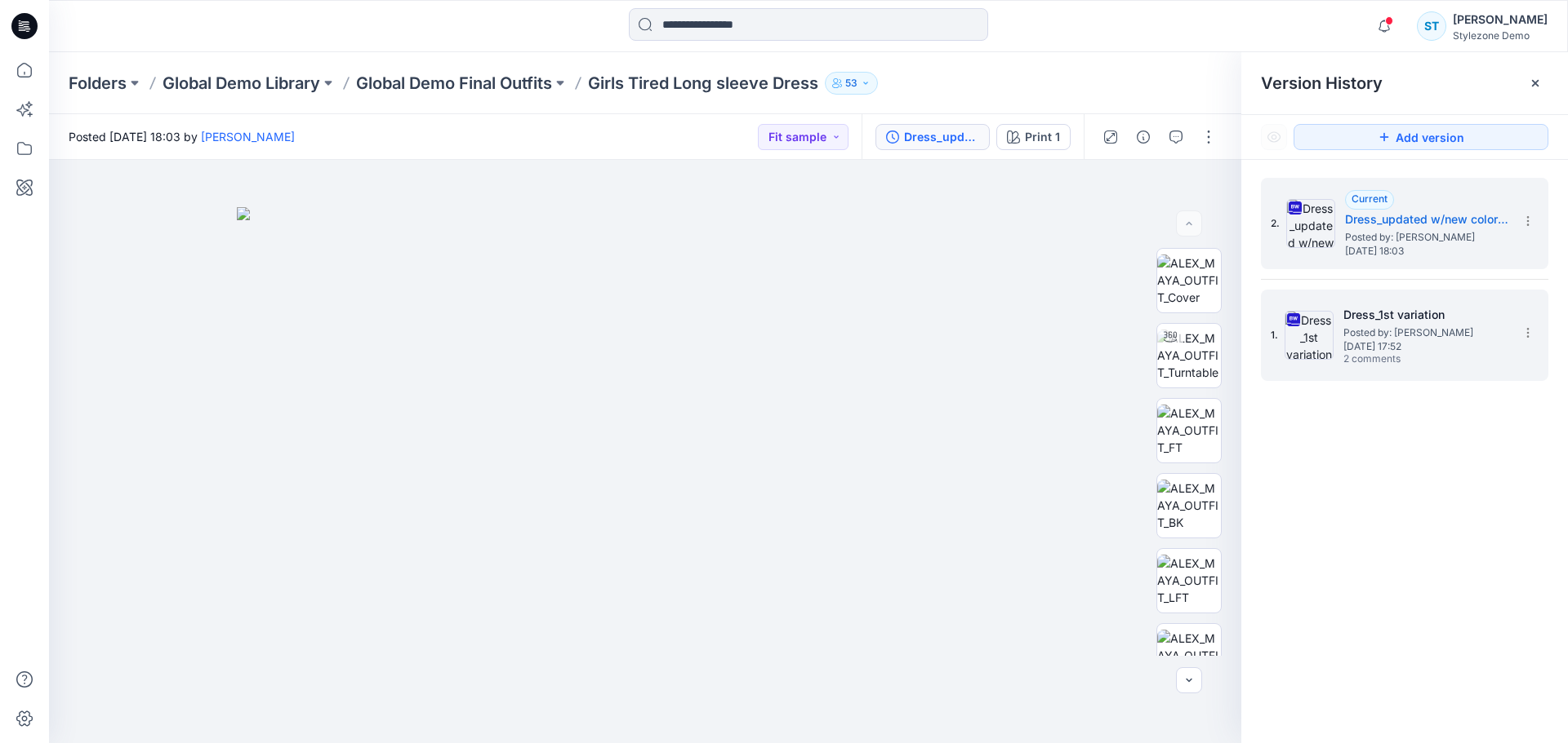
click at [1393, 358] on span "2 comments" at bounding box center [1400, 359] width 114 height 13
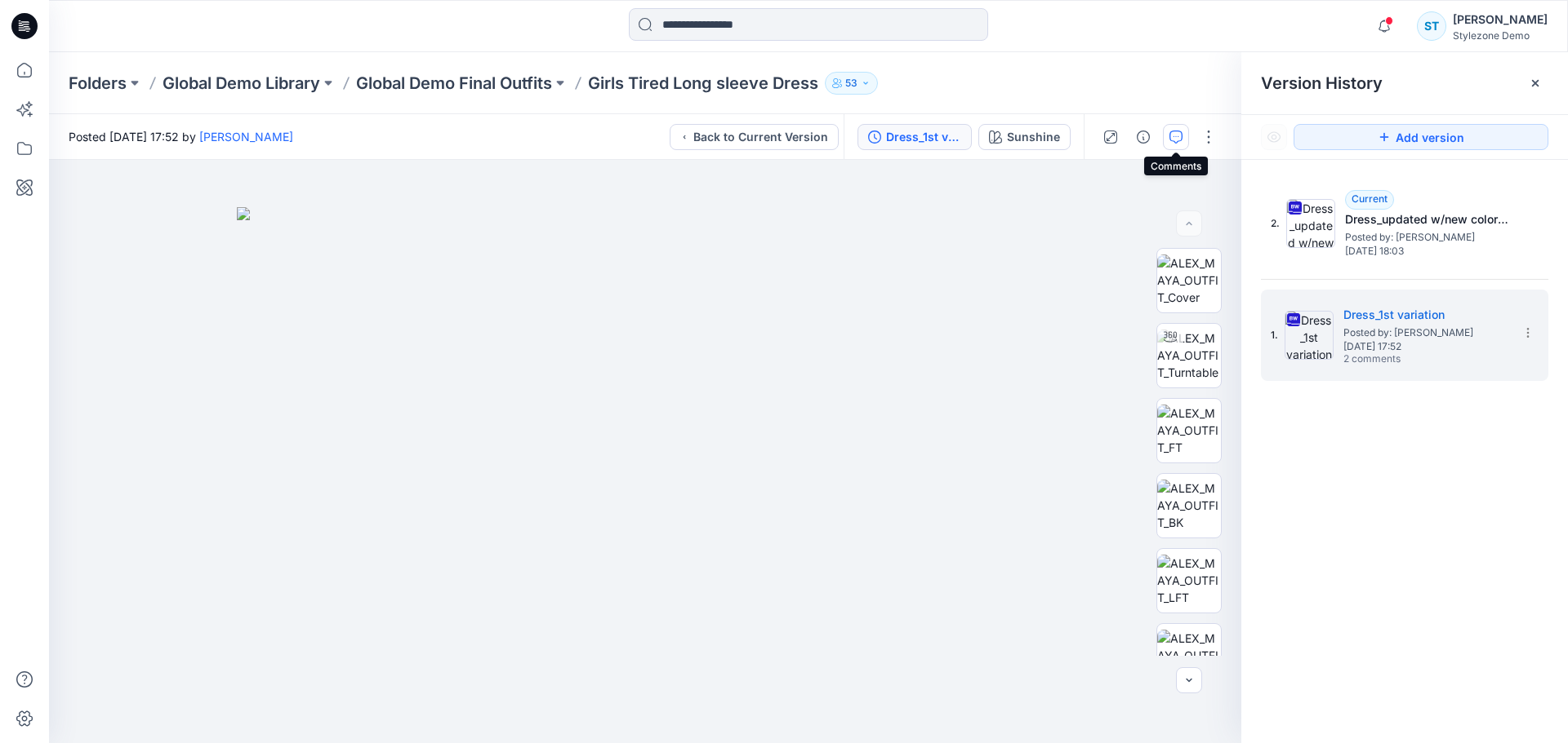
click at [1181, 133] on icon "button" at bounding box center [1175, 137] width 13 height 13
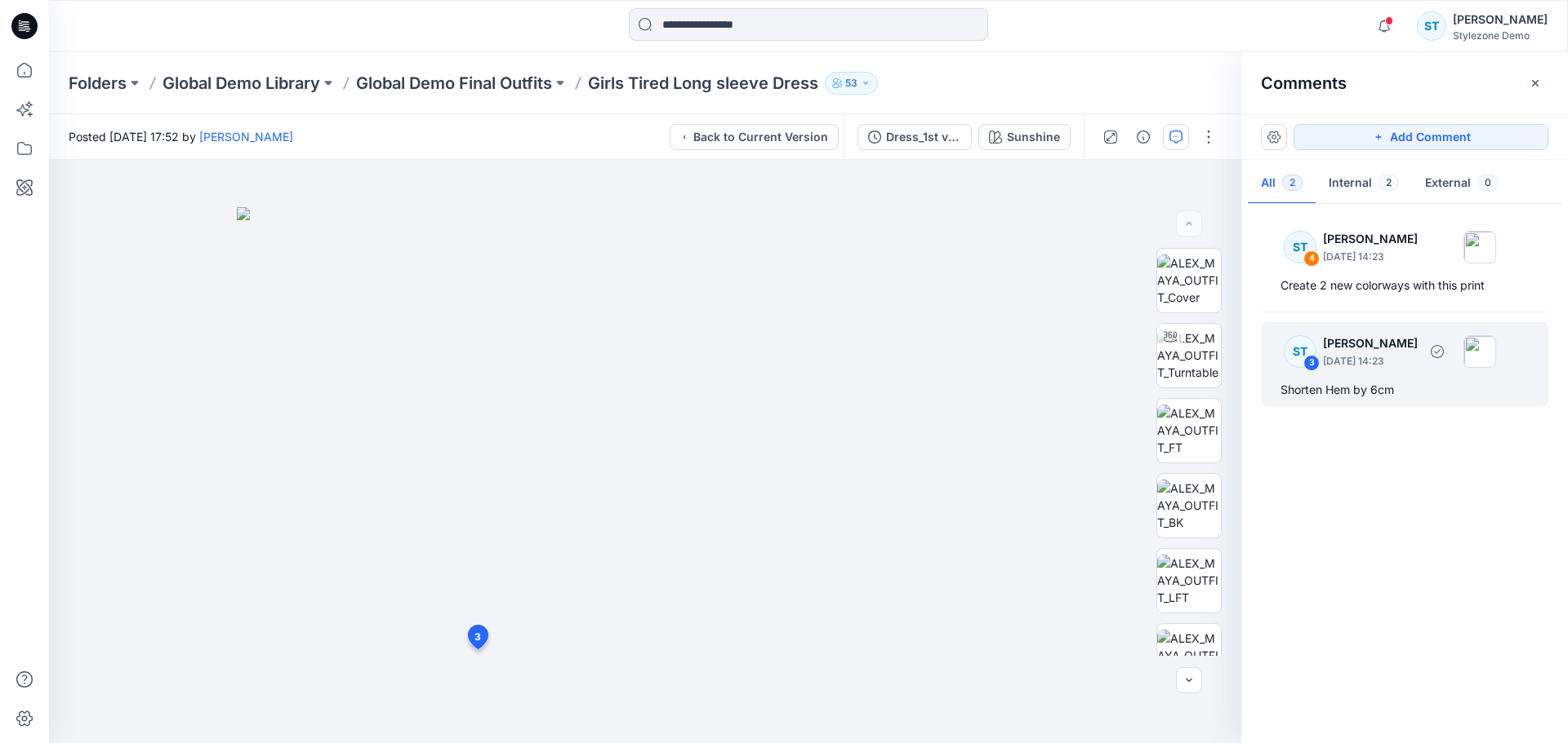
click at [1422, 369] on div "ST 3 Savio Thomas September 26, 2024 14:23" at bounding box center [1383, 351] width 225 height 44
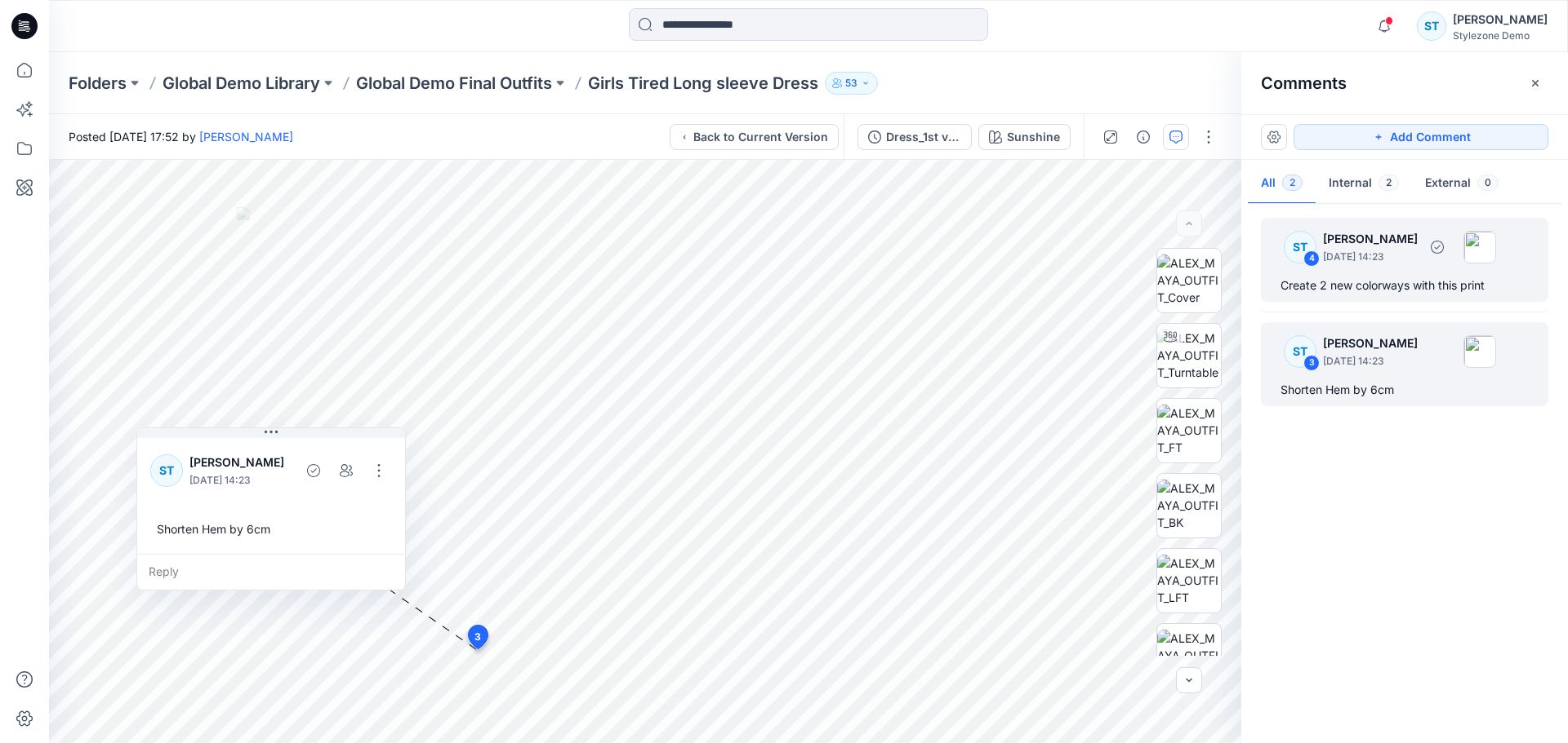
click at [1392, 282] on div "Create 2 new colorways with this print" at bounding box center [1404, 286] width 248 height 20
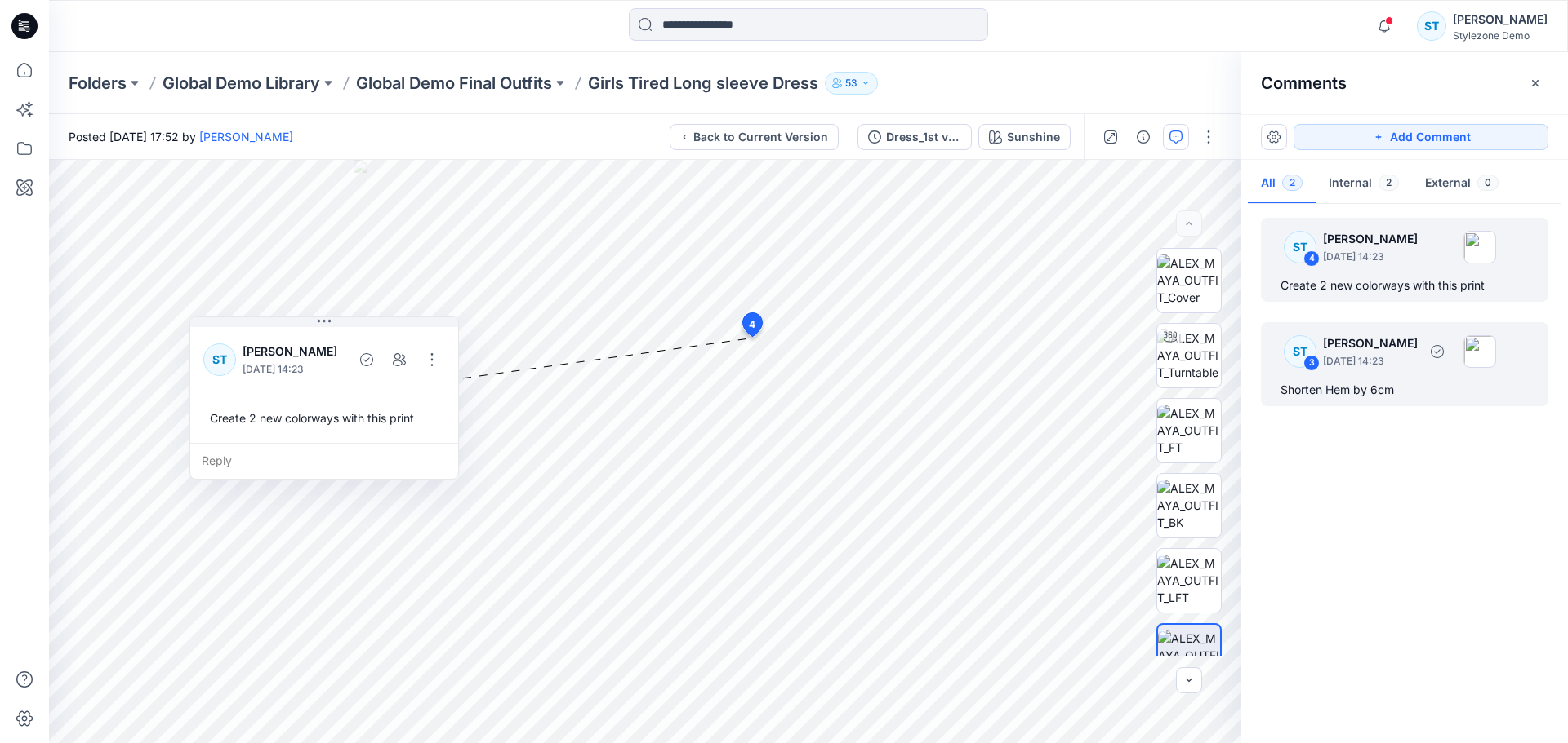
click at [1362, 348] on p "[PERSON_NAME]" at bounding box center [1370, 343] width 94 height 20
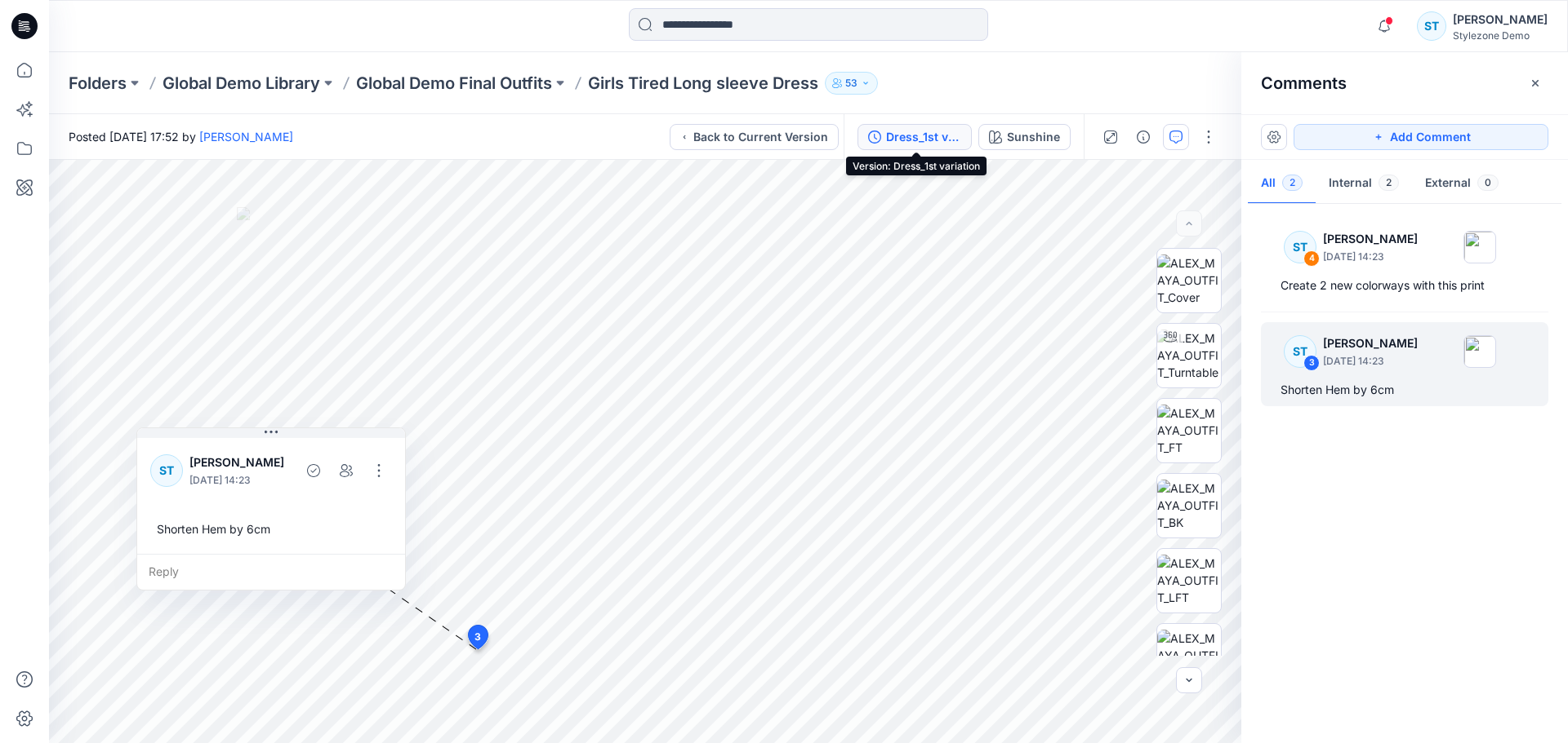
click at [915, 132] on div "Dress_1st variation" at bounding box center [923, 137] width 75 height 18
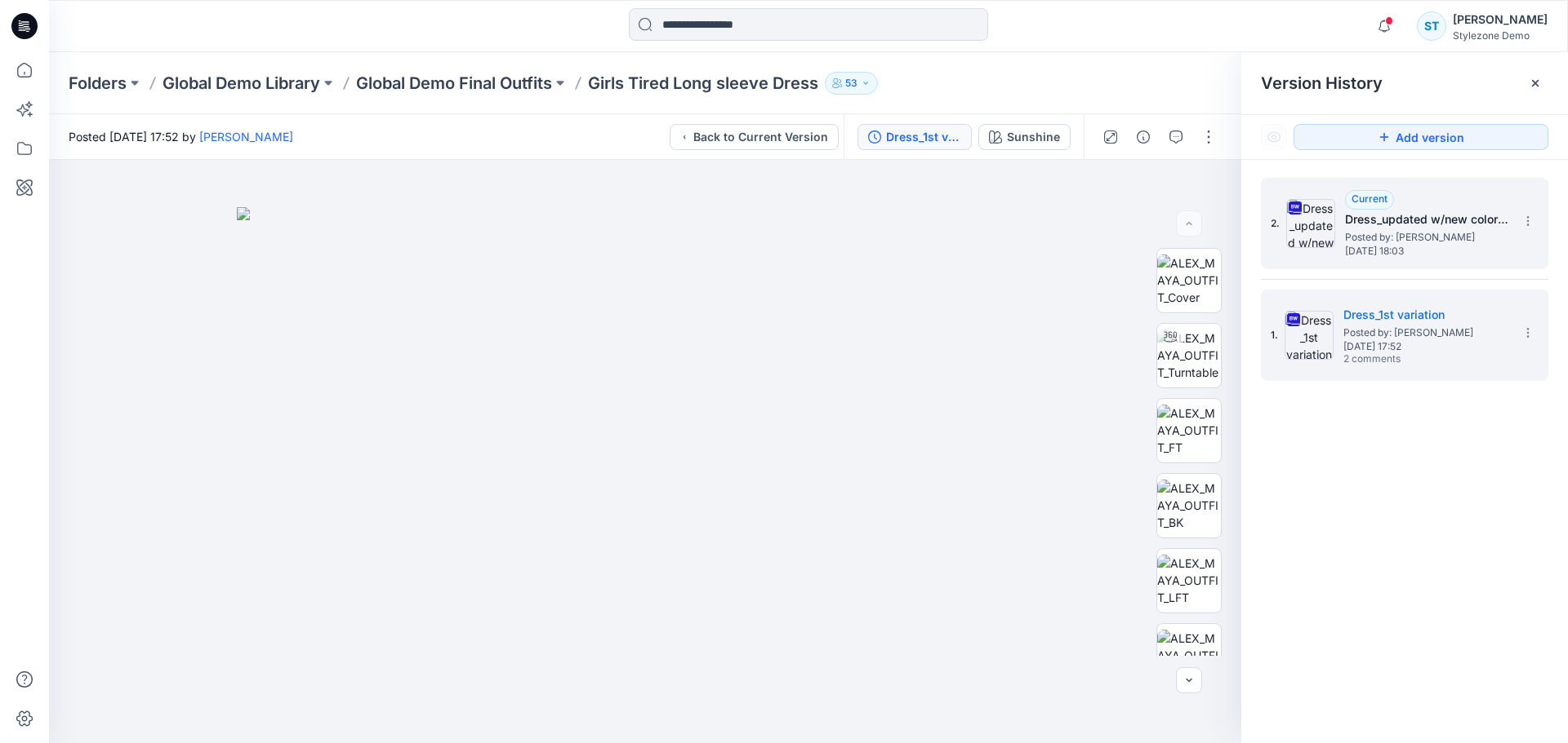
click at [1336, 236] on div "2. Current Dress_updated w/new colorways Posted by: Savio Thomas Friday, July 1…" at bounding box center [1393, 223] width 245 height 78
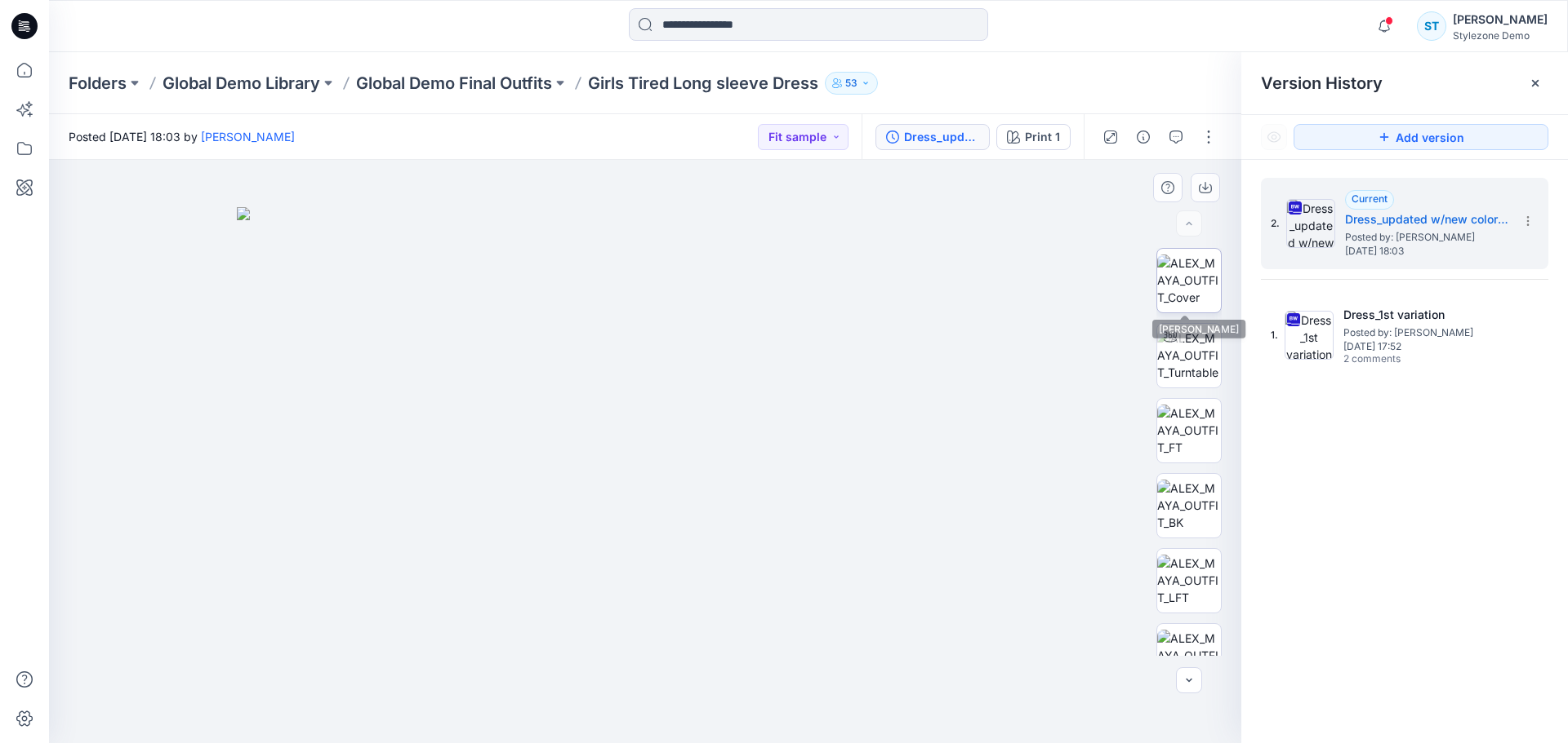
click at [1182, 288] on img at bounding box center [1189, 280] width 64 height 52
click at [1198, 362] on img at bounding box center [1189, 355] width 64 height 52
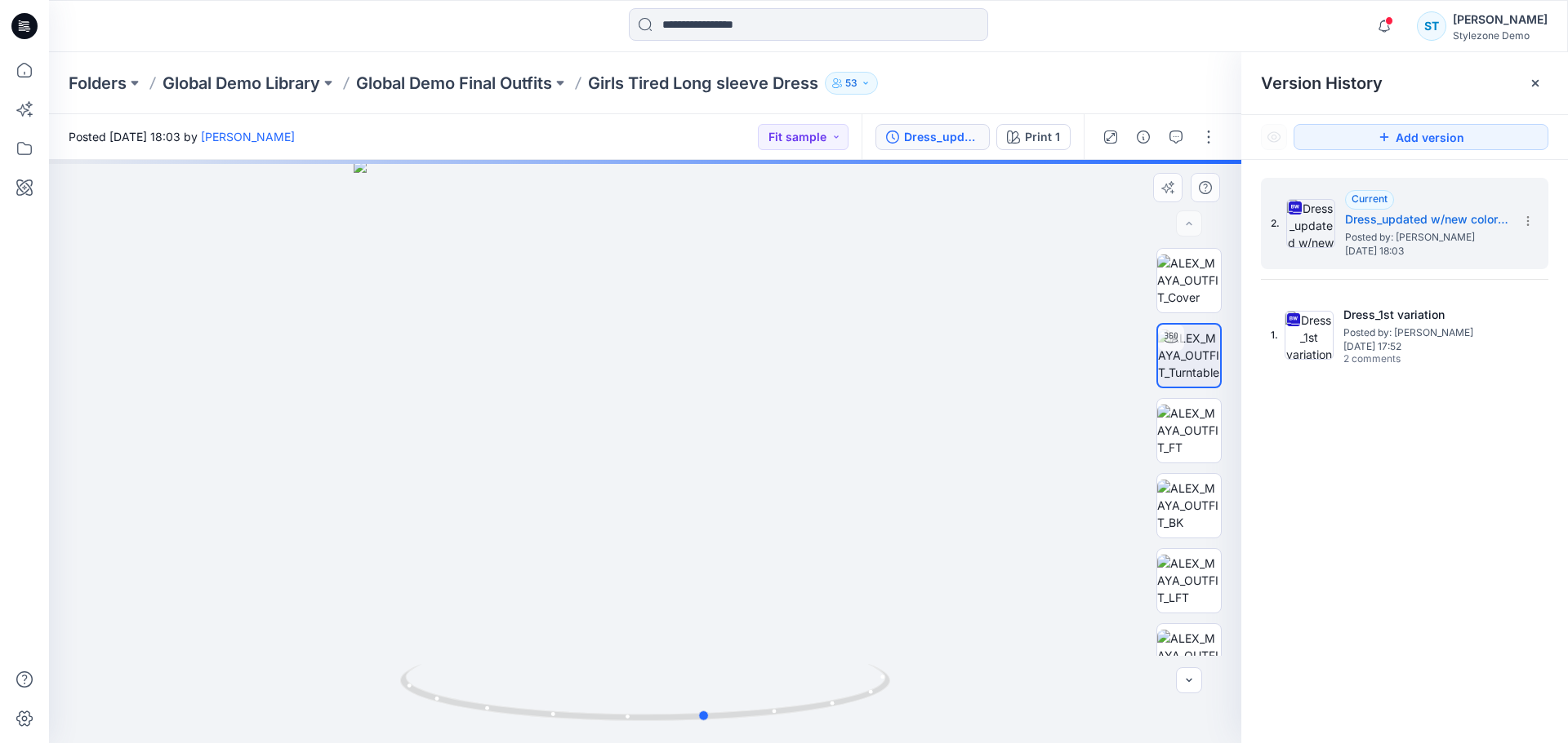
drag, startPoint x: 775, startPoint y: 515, endPoint x: 834, endPoint y: 520, distance: 59.2
click at [834, 520] on div at bounding box center [645, 452] width 1192 height 584
click at [1187, 428] on img at bounding box center [1189, 431] width 64 height 52
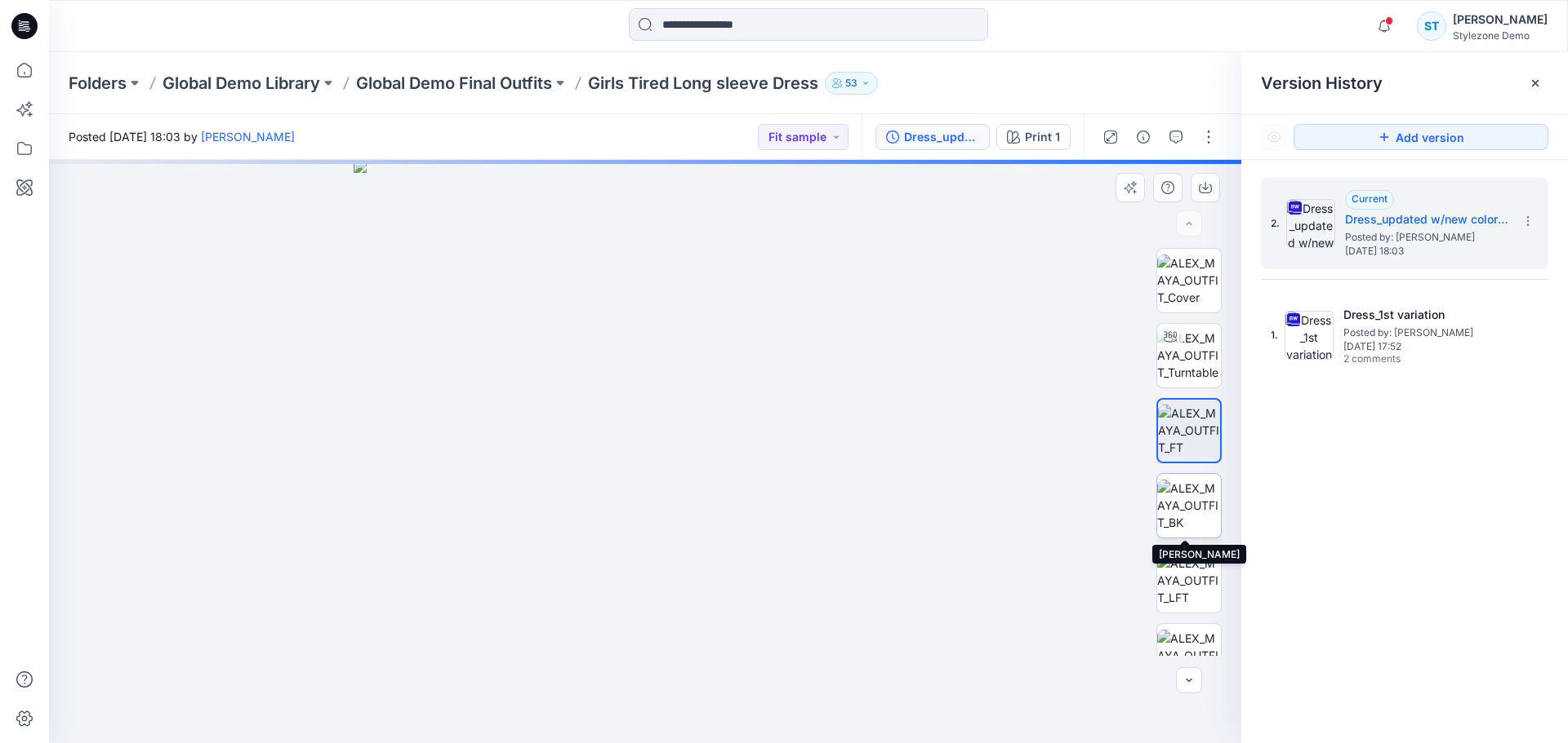
click at [1190, 490] on img at bounding box center [1189, 505] width 64 height 52
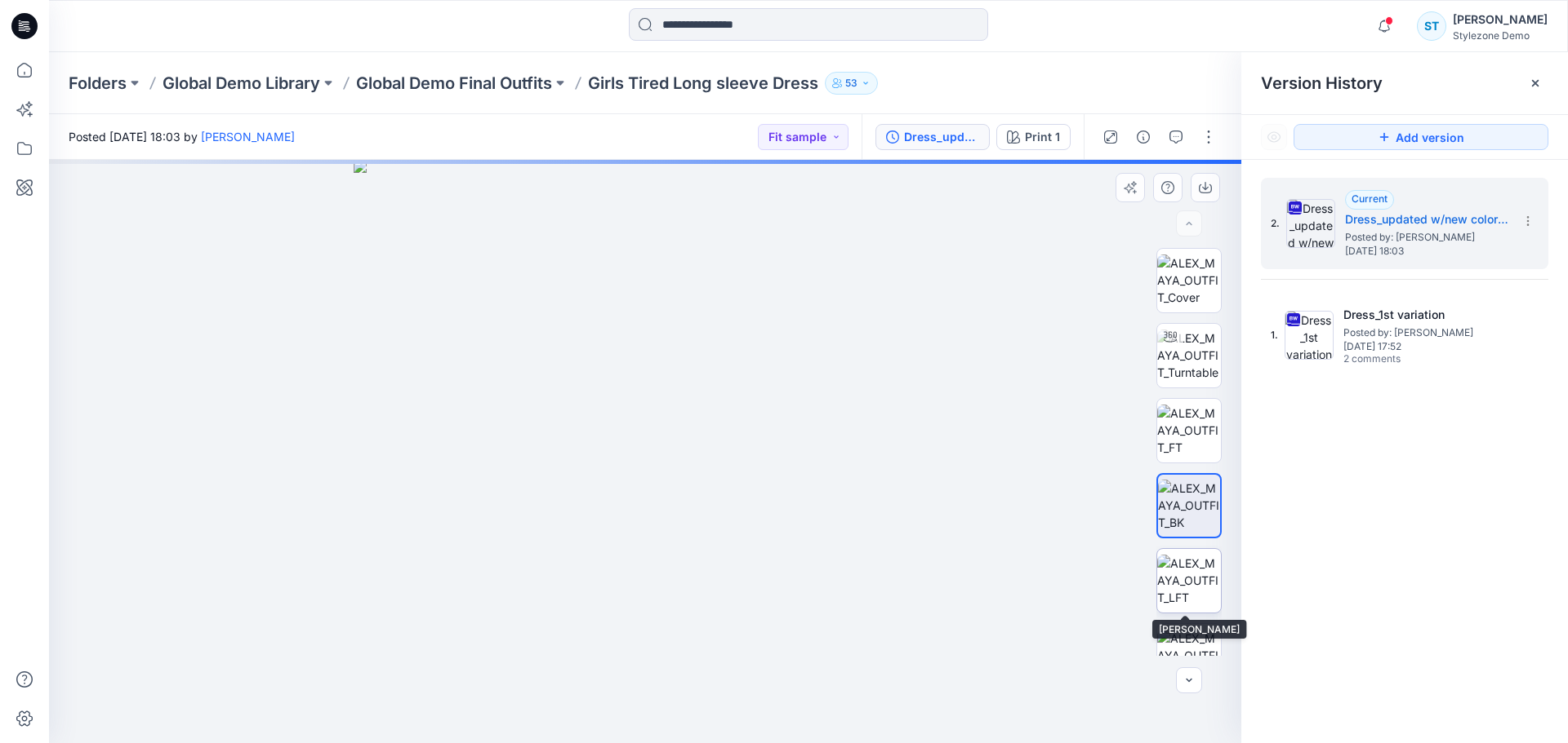
click at [1198, 565] on img at bounding box center [1189, 581] width 64 height 52
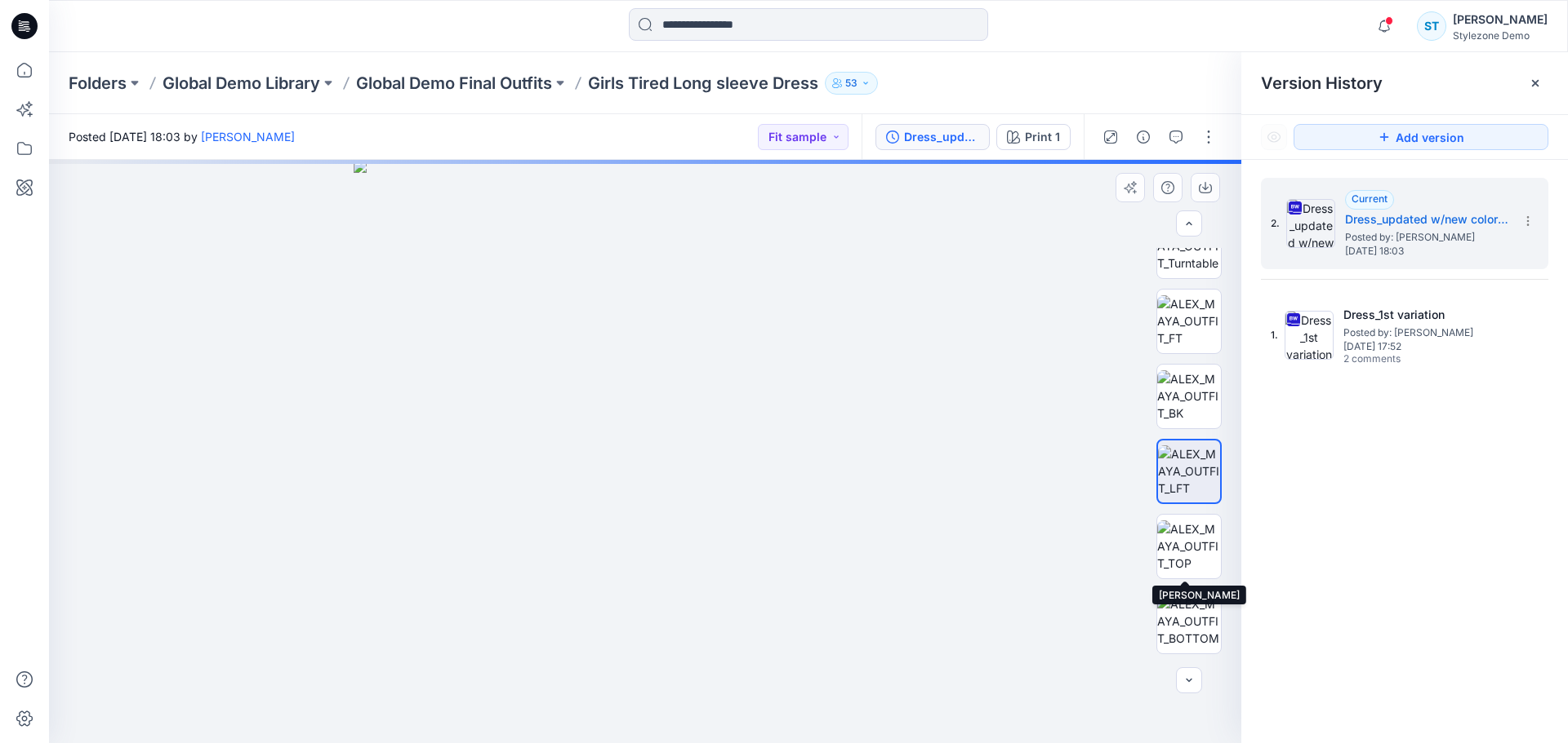
scroll to position [163, 0]
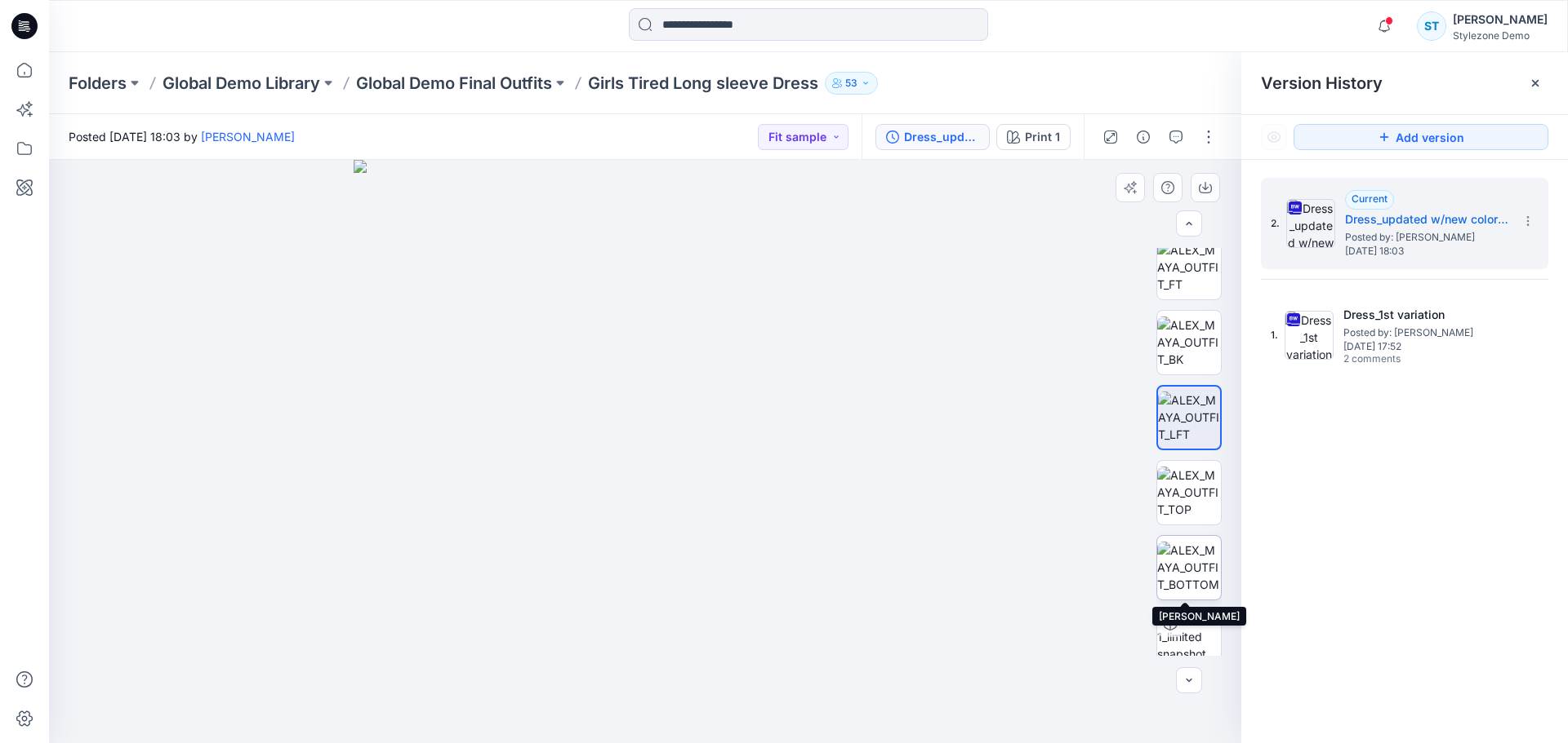
click at [1195, 555] on img at bounding box center [1189, 568] width 64 height 52
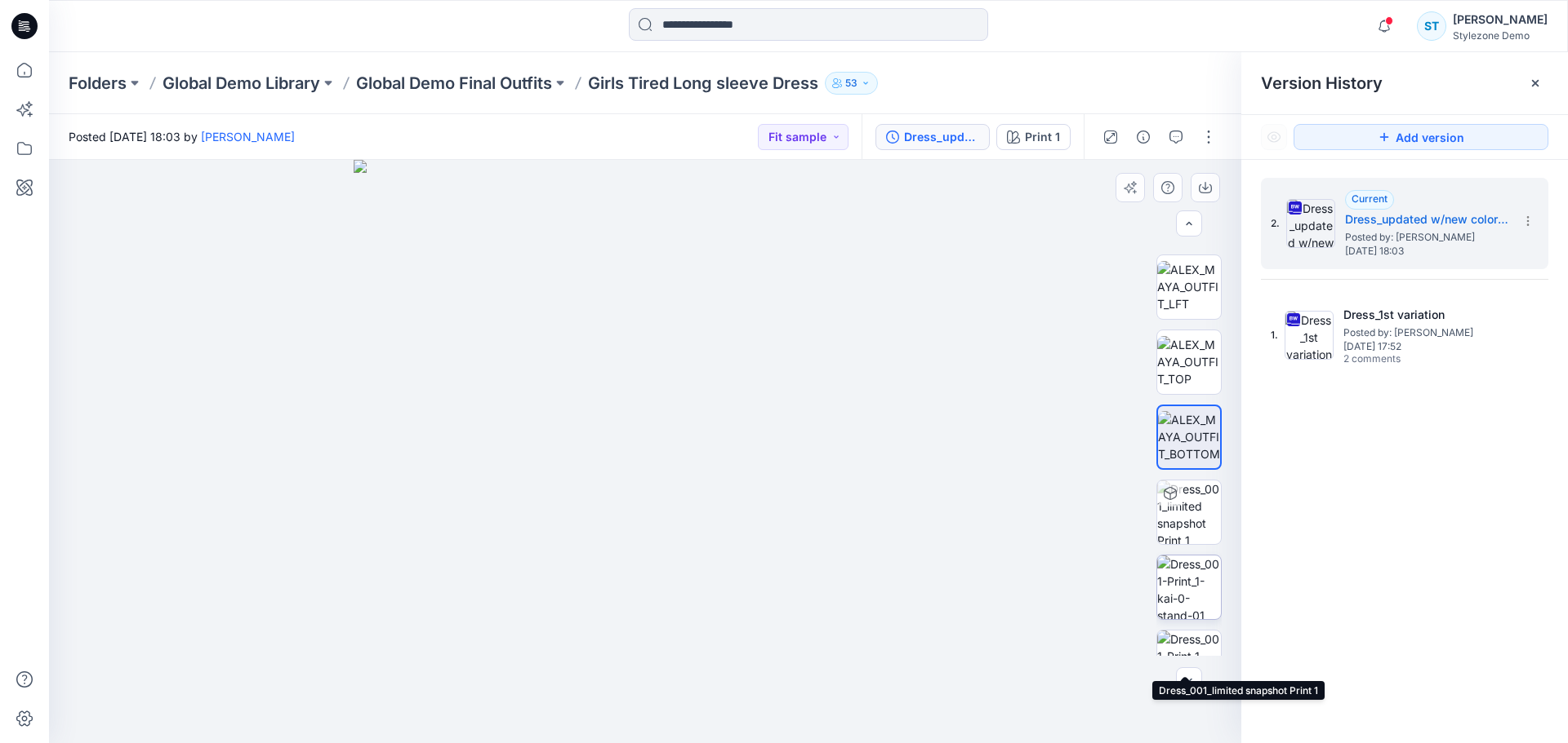
scroll to position [327, 0]
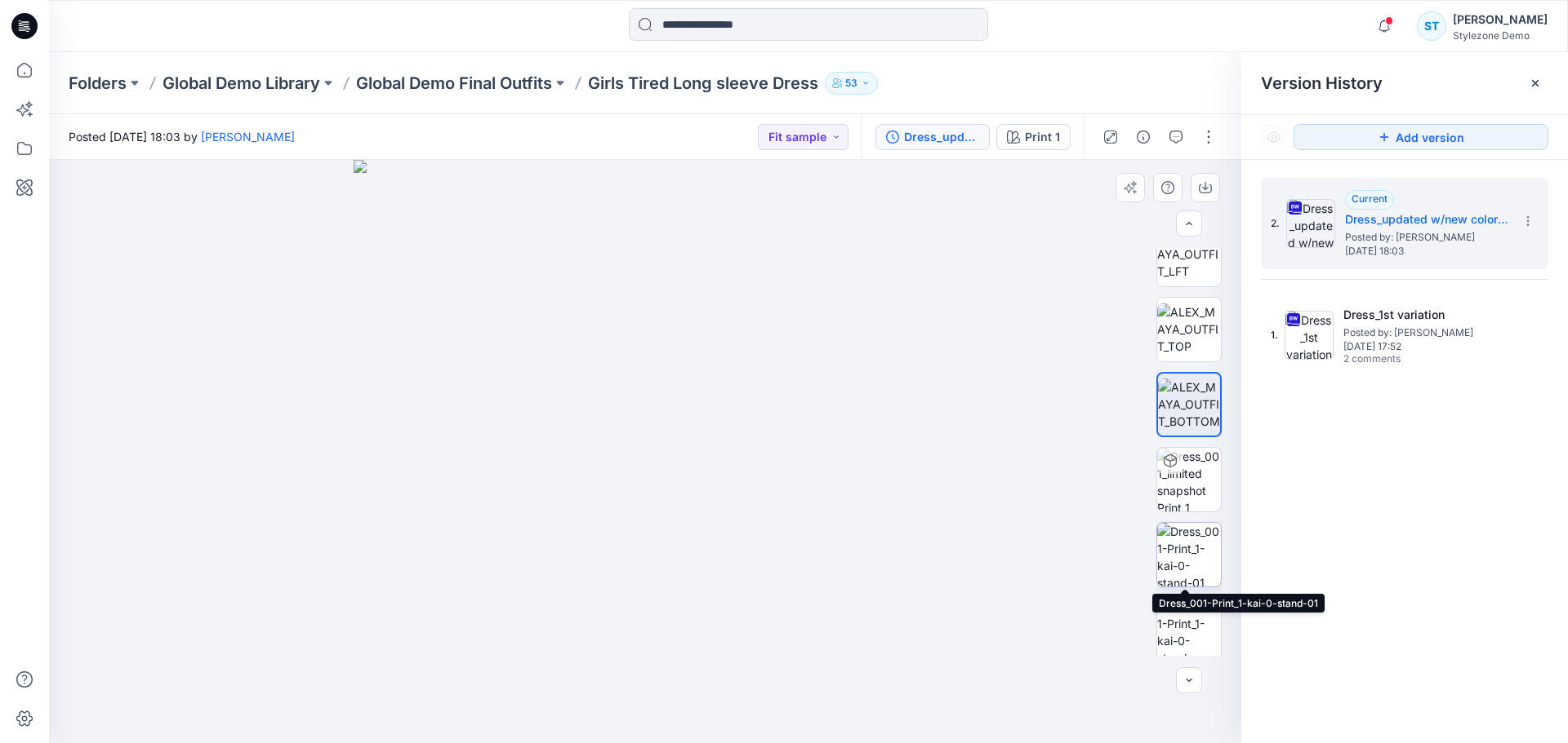
click at [1198, 538] on img at bounding box center [1189, 555] width 64 height 64
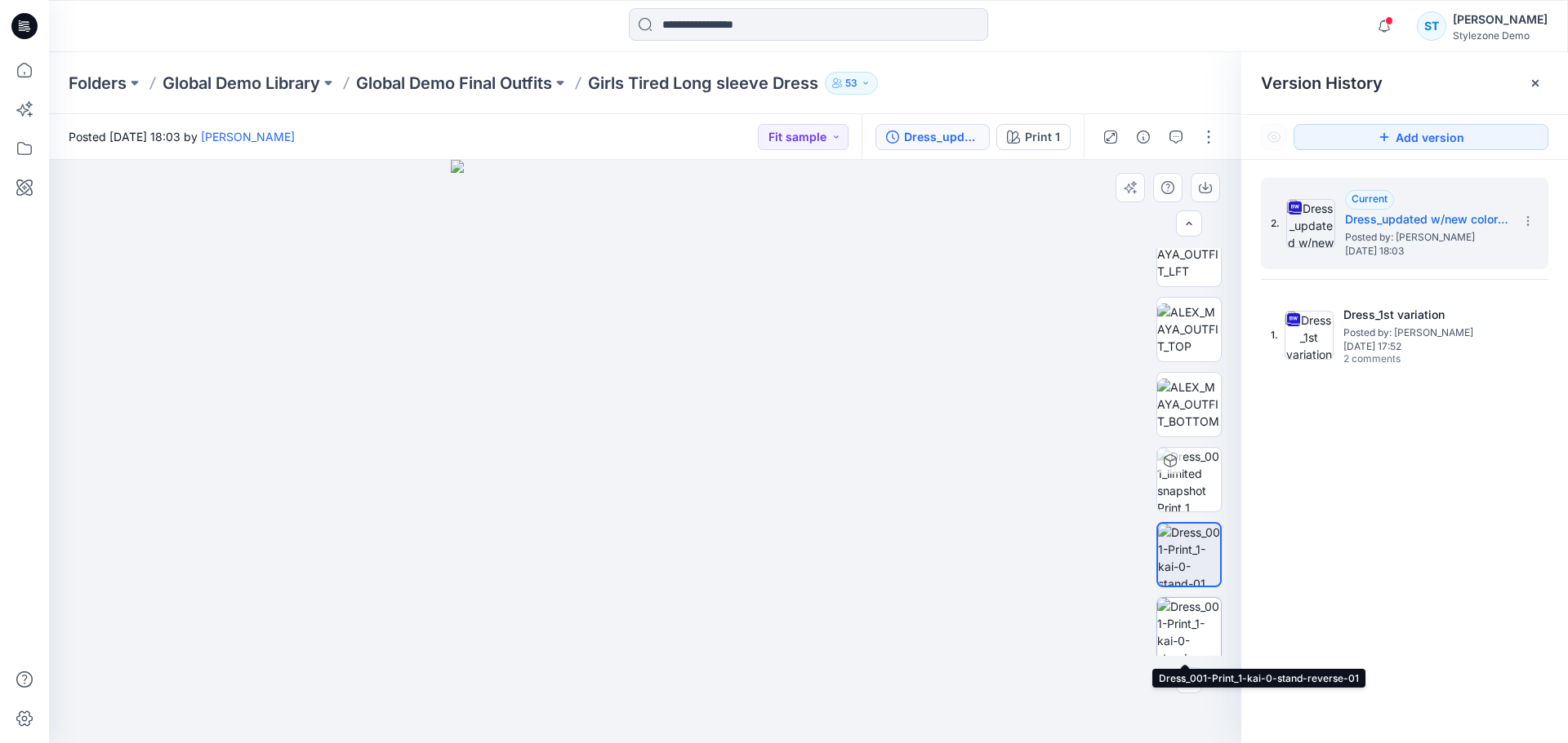
click at [1197, 614] on img at bounding box center [1189, 630] width 64 height 64
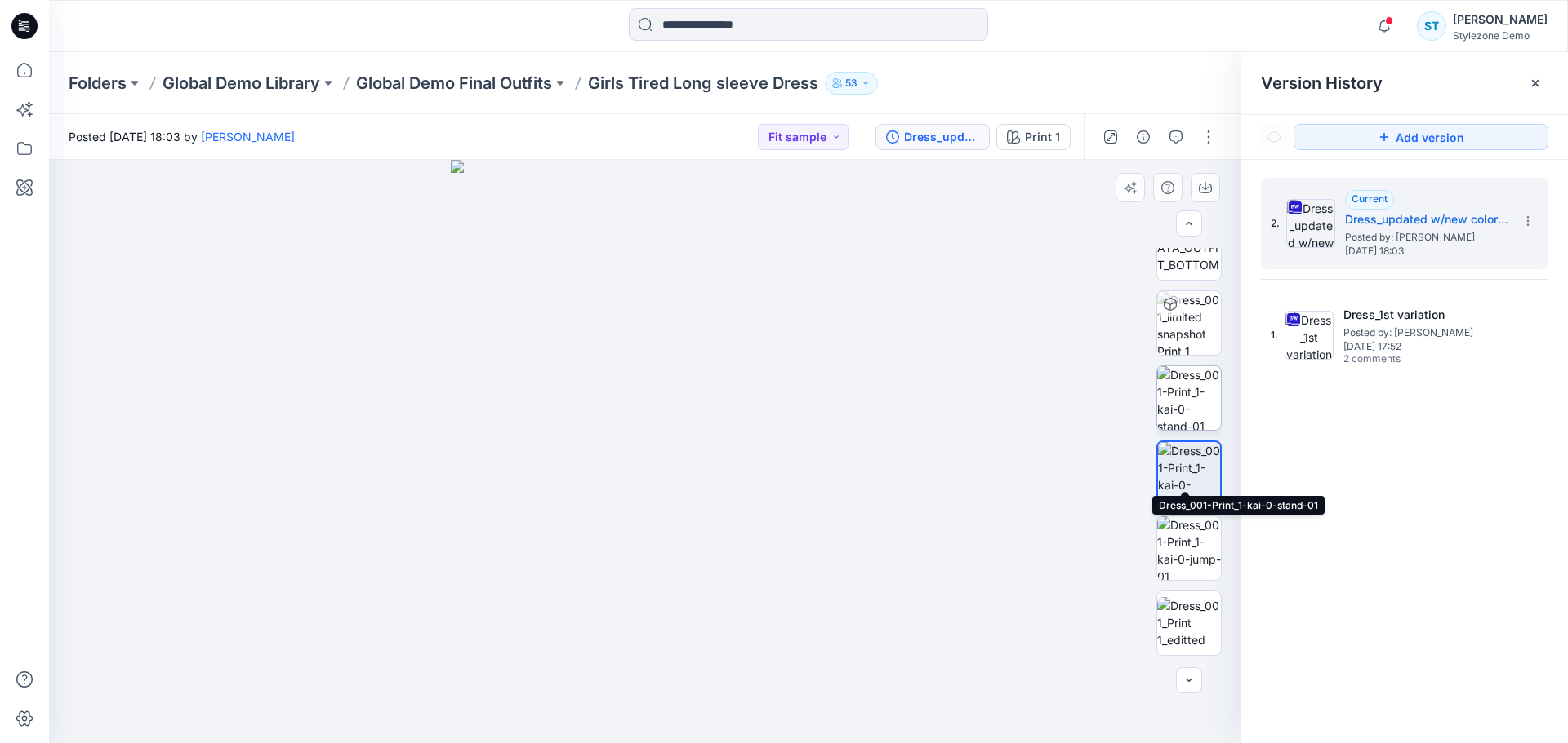
scroll to position [571, 0]
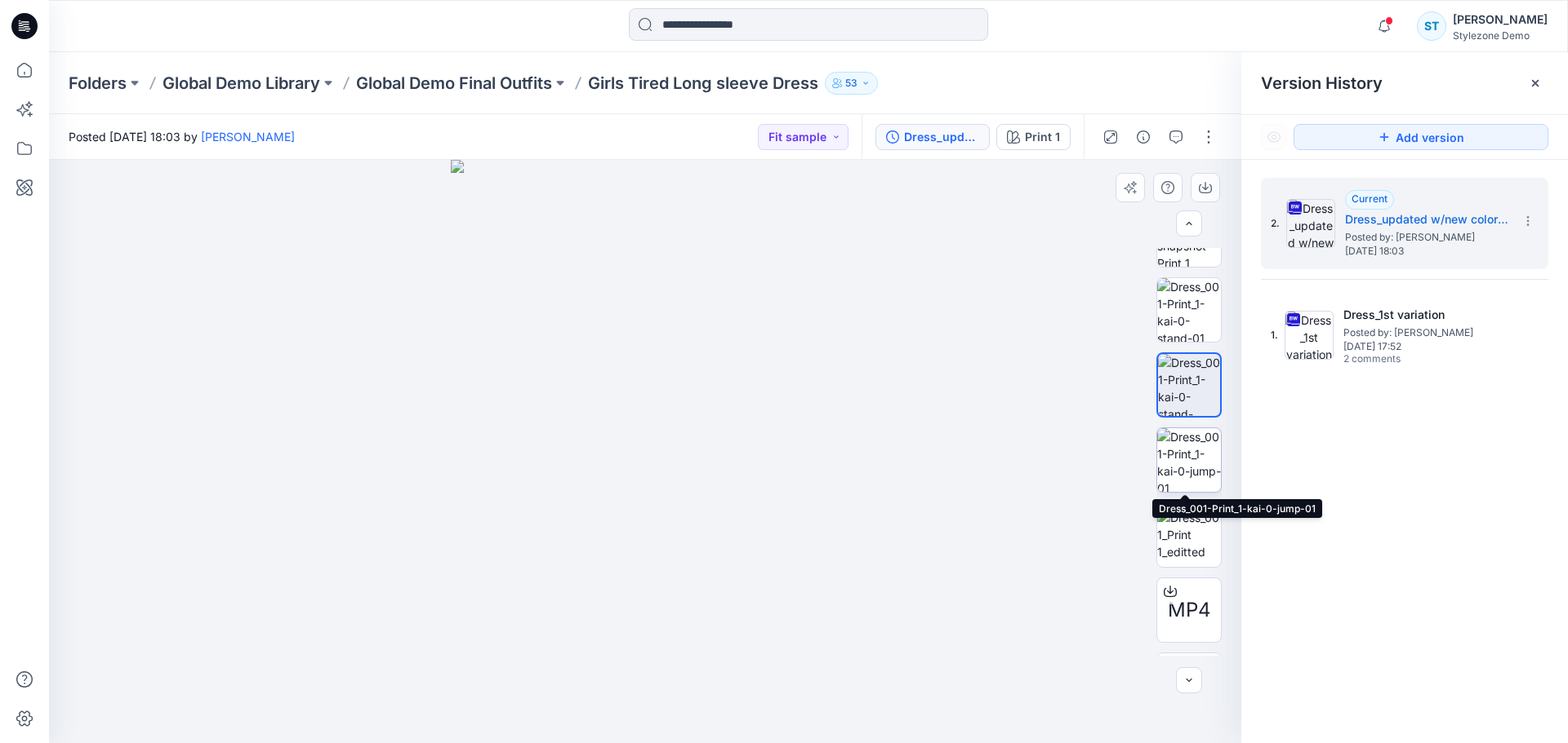
click at [1188, 461] on img at bounding box center [1189, 460] width 64 height 64
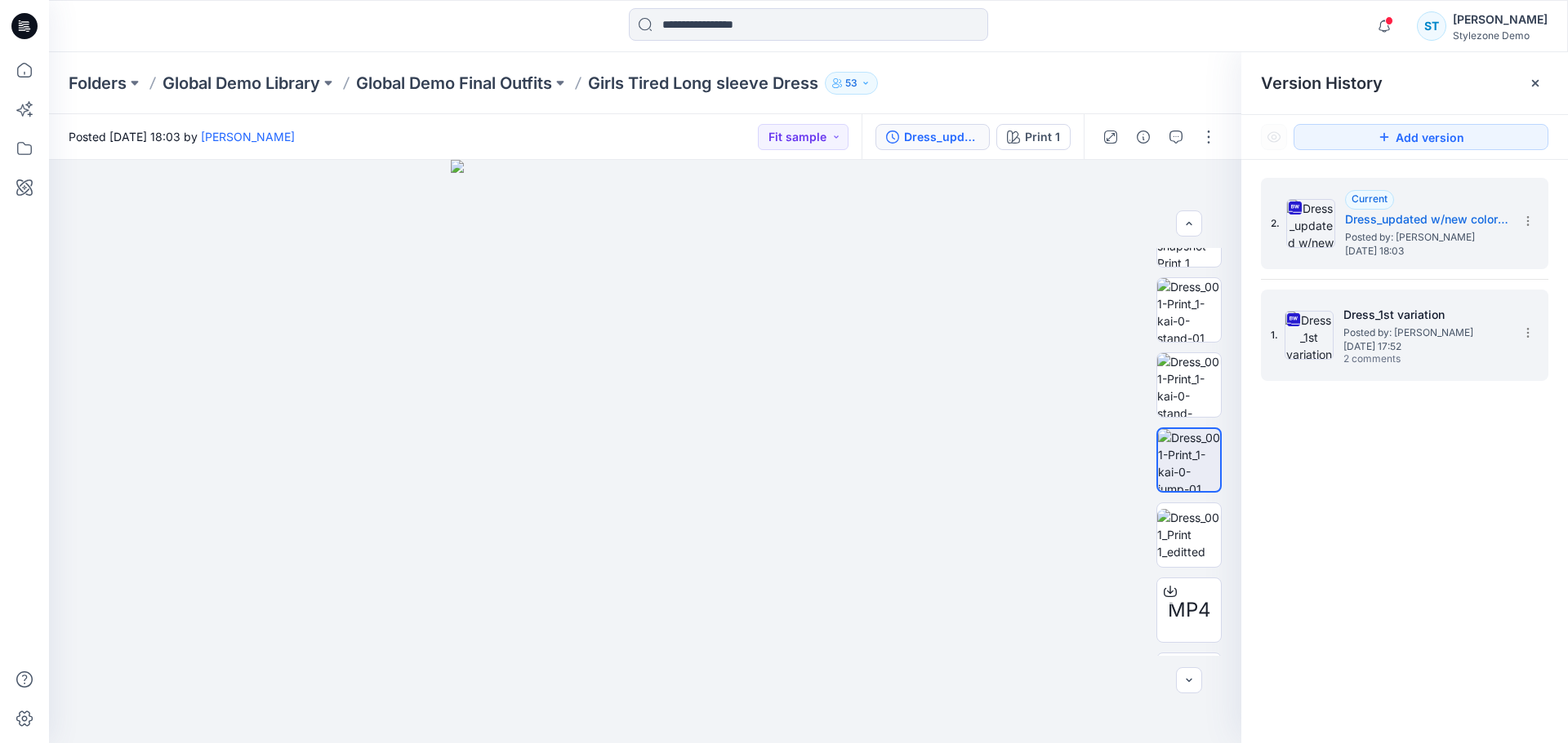
click at [1343, 349] on span "Friday, July 12, 2024 17:52" at bounding box center [1424, 346] width 163 height 12
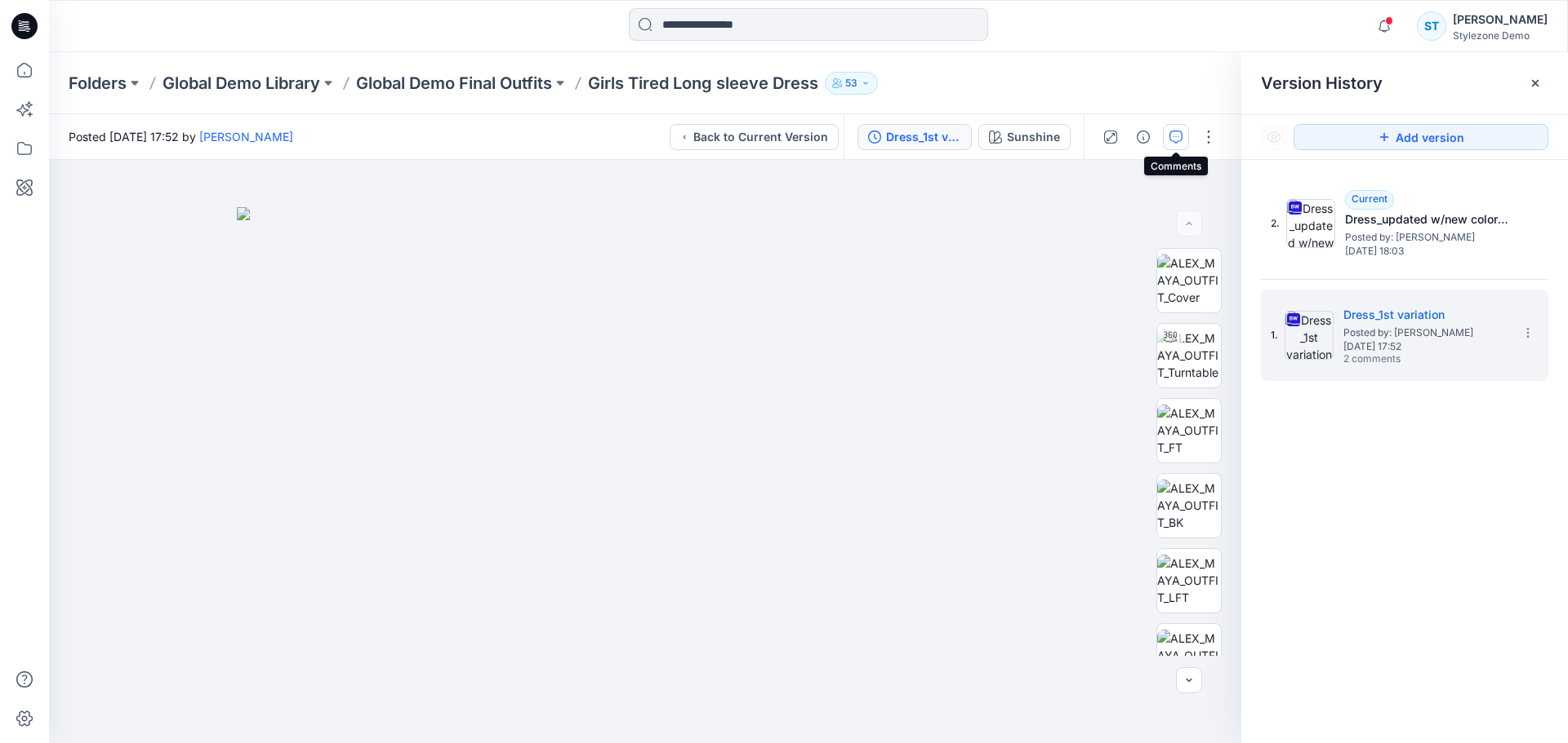
click at [1177, 132] on icon "button" at bounding box center [1175, 137] width 13 height 13
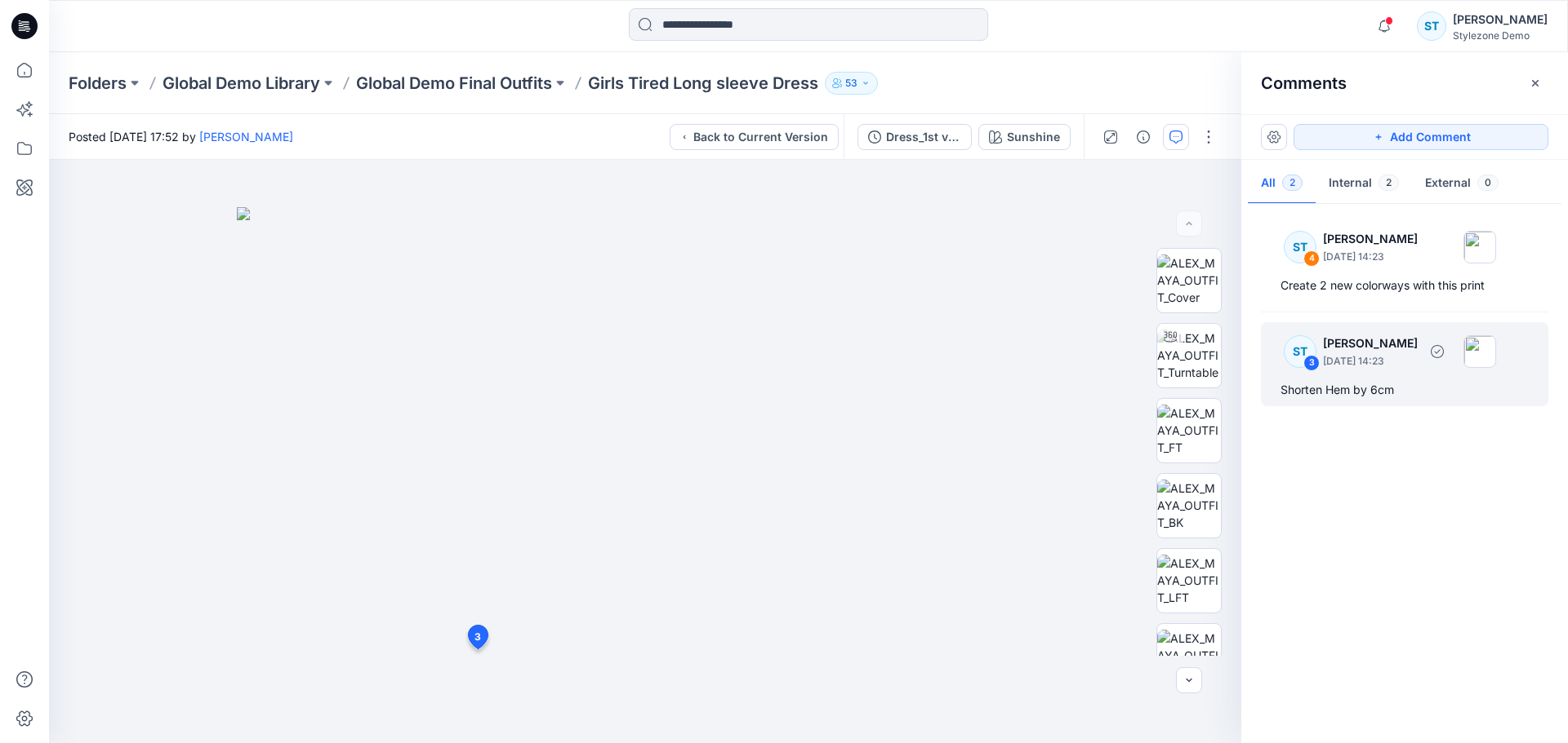
click at [1381, 361] on p "September 26, 2024 14:23" at bounding box center [1370, 361] width 94 height 16
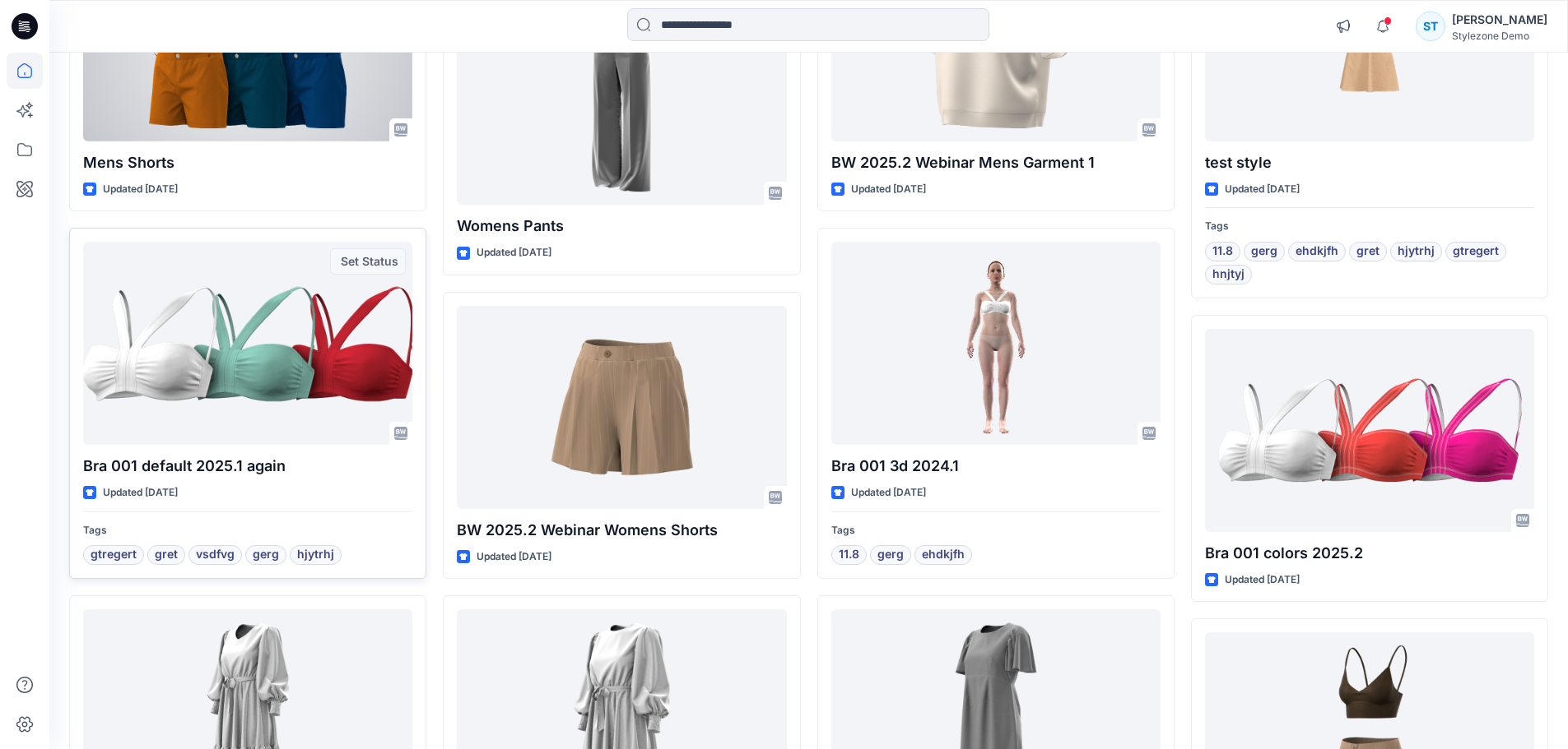
scroll to position [1188, 0]
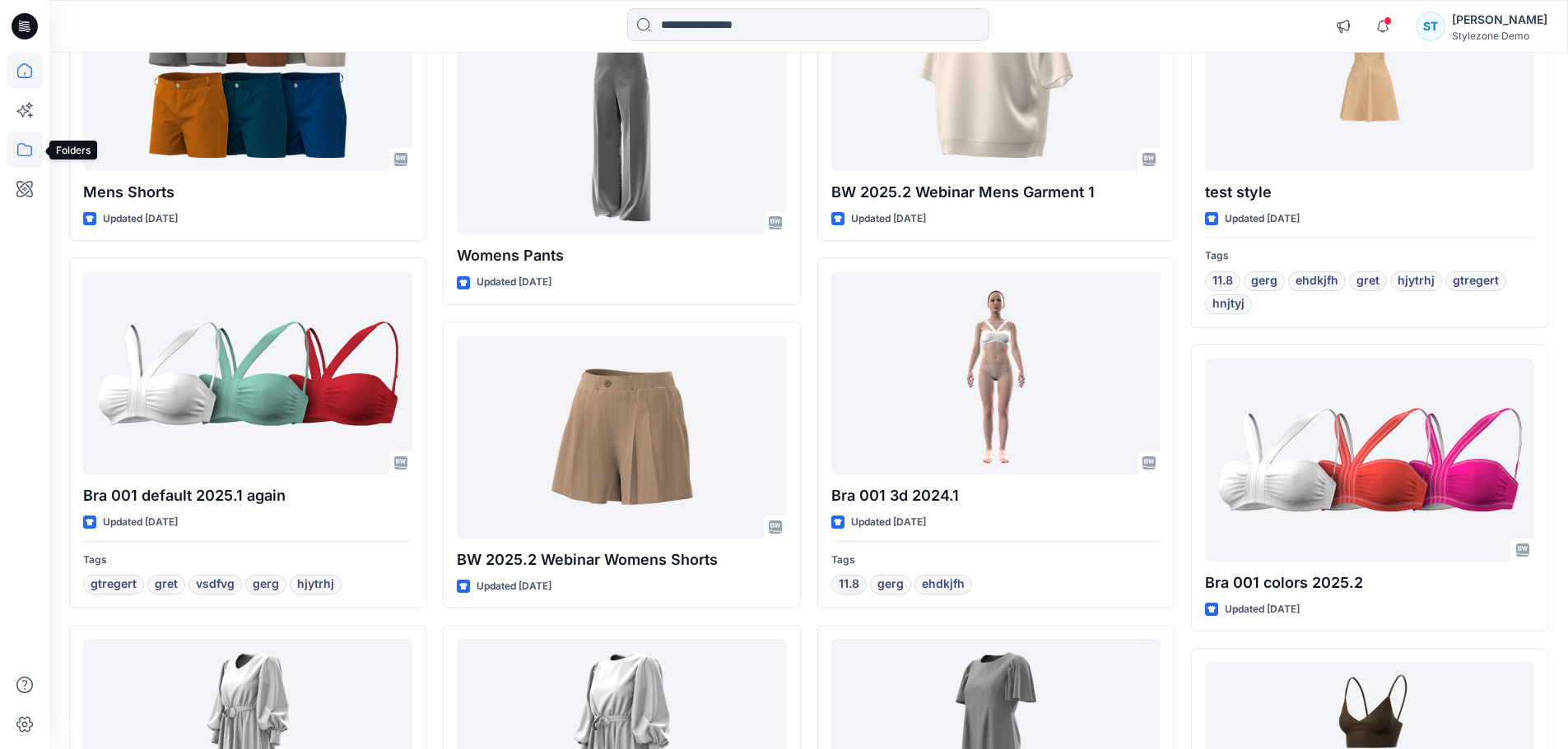
click at [30, 155] on icon at bounding box center [24, 150] width 15 height 13
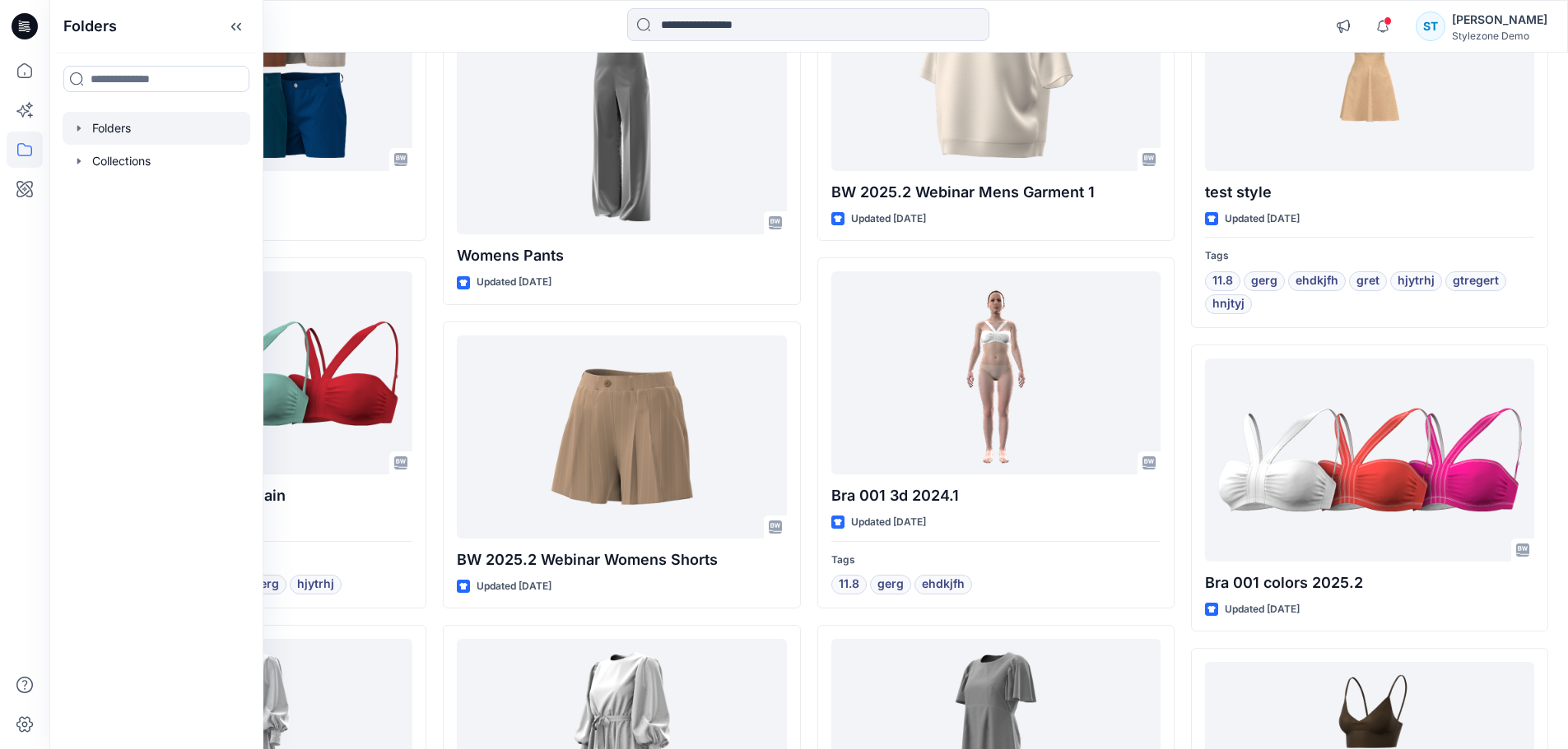
click at [78, 131] on icon "button" at bounding box center [79, 127] width 4 height 5
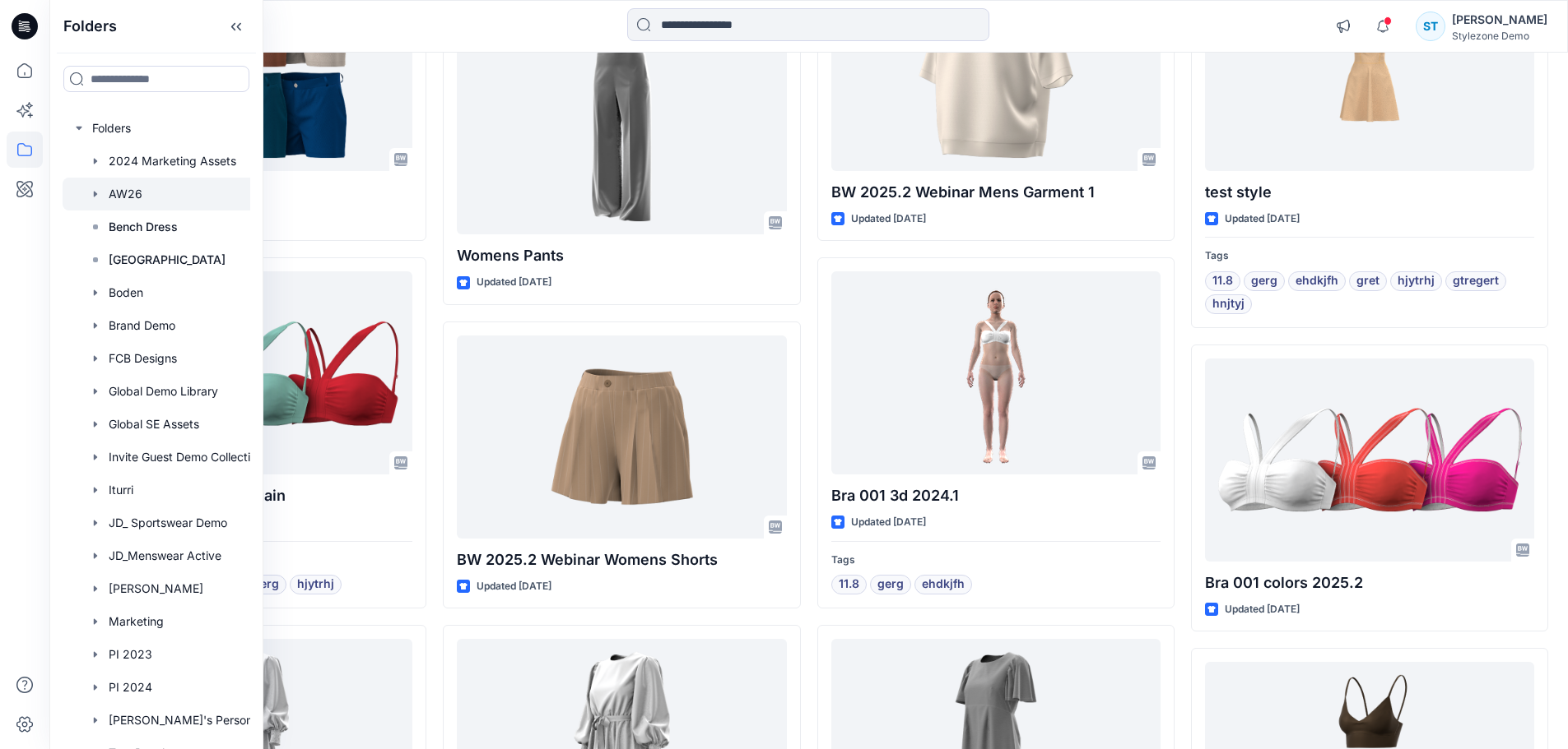
click at [136, 196] on div at bounding box center [178, 194] width 231 height 33
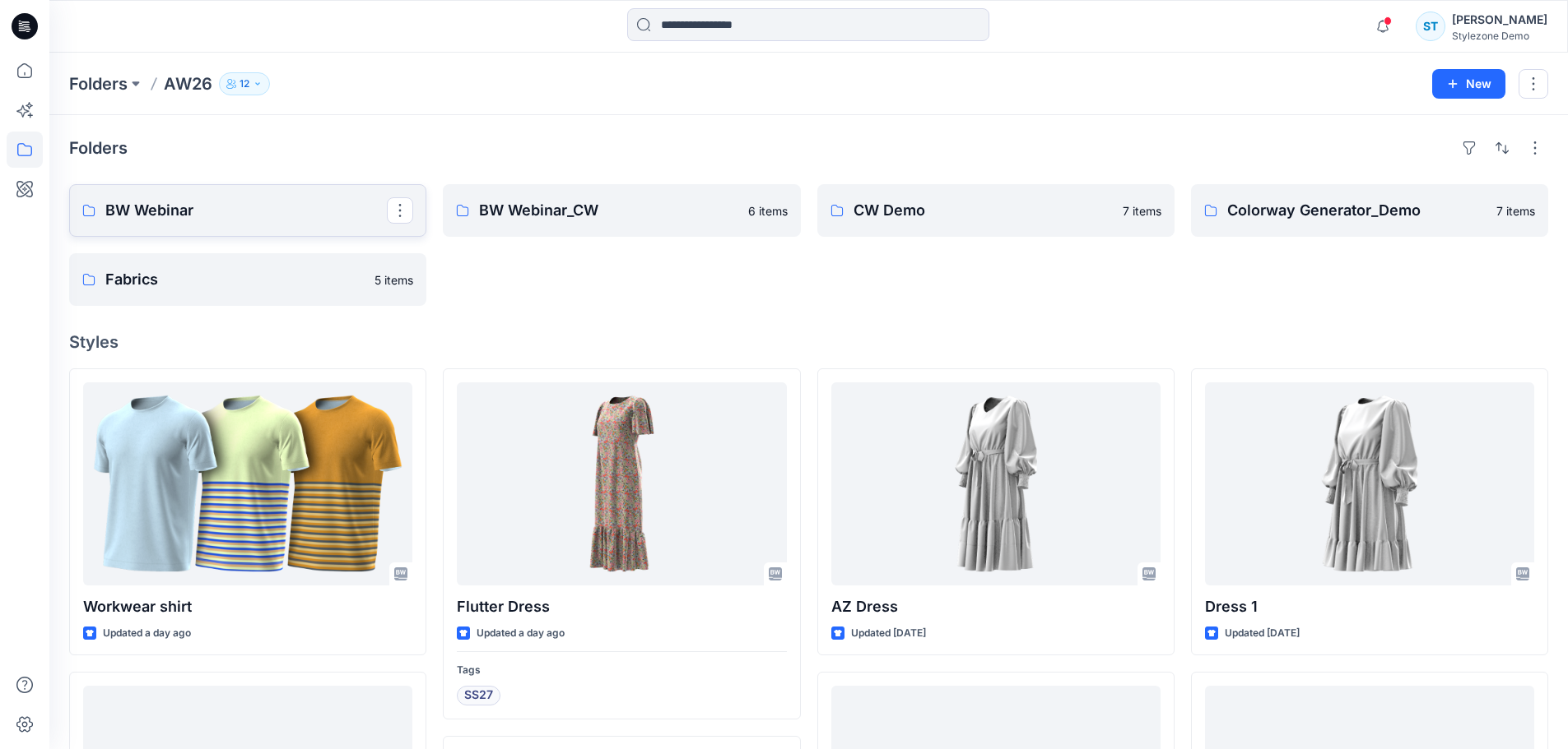
click at [238, 213] on p "BW Webinar" at bounding box center [246, 211] width 282 height 23
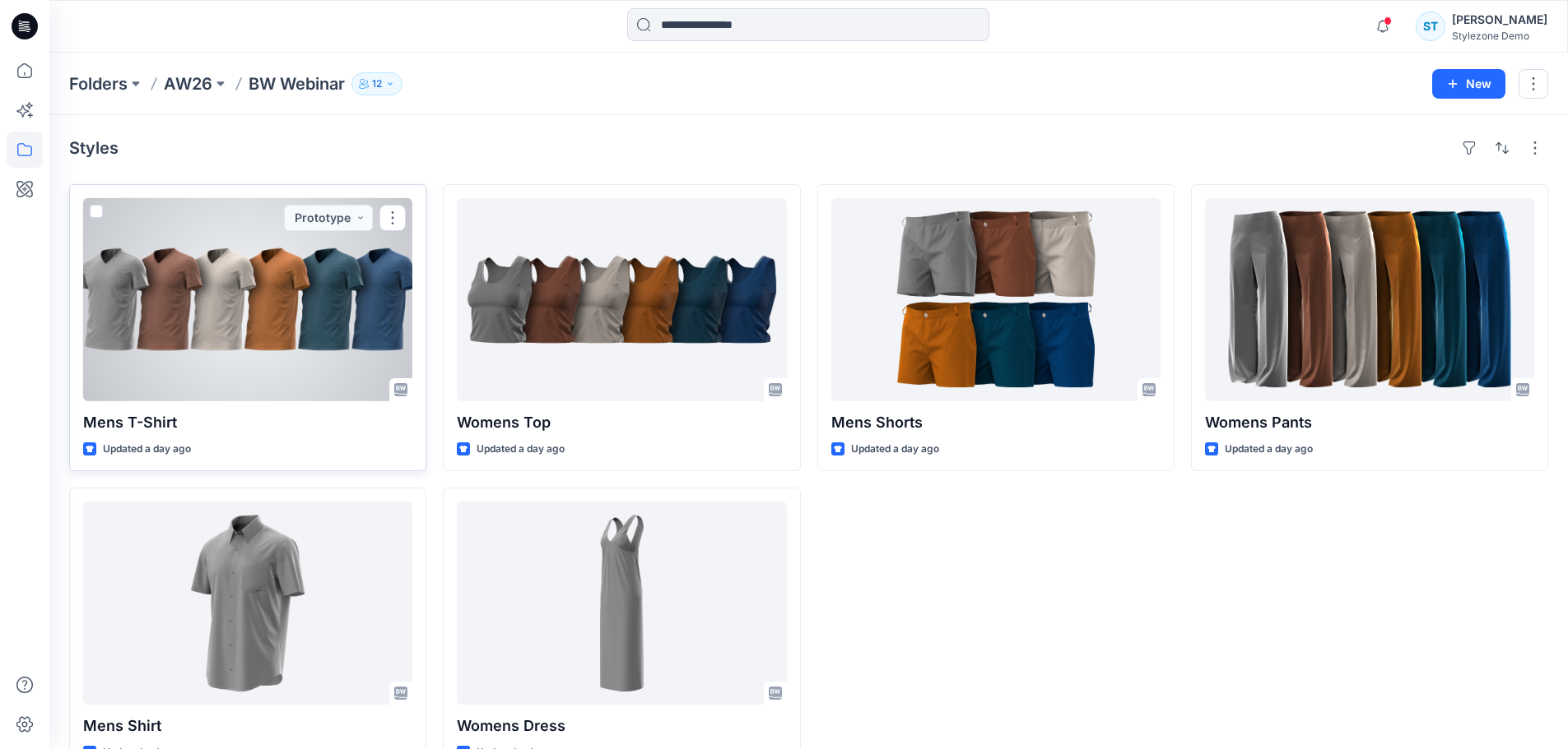
click at [372, 322] on div at bounding box center [248, 300] width 329 height 203
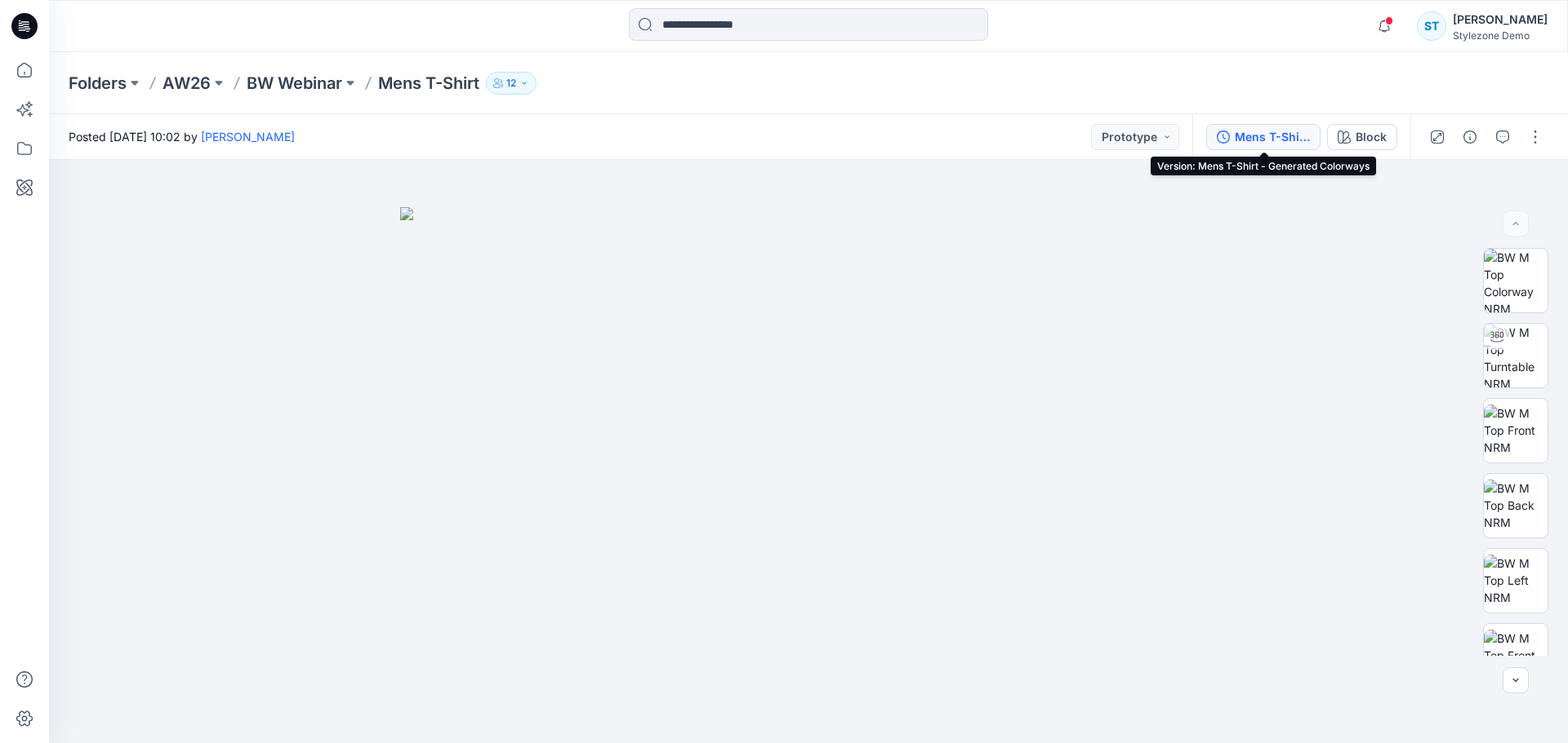
click at [1272, 134] on div "Mens T-Shirt - Generated Colorways" at bounding box center [1271, 137] width 75 height 18
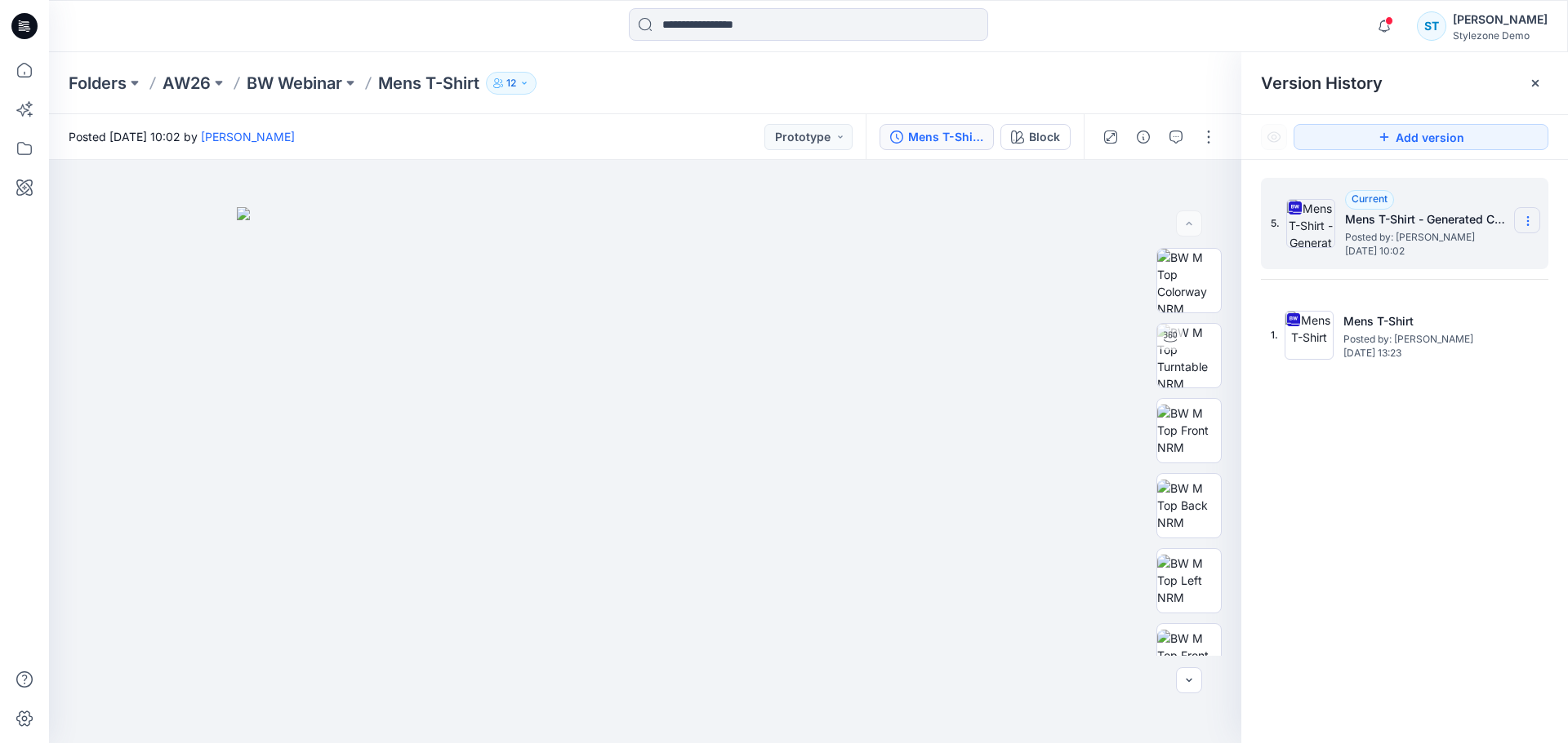
click at [1527, 222] on icon at bounding box center [1527, 222] width 1 height 1
click at [1419, 359] on span "Delete Version" at bounding box center [1415, 359] width 77 height 20
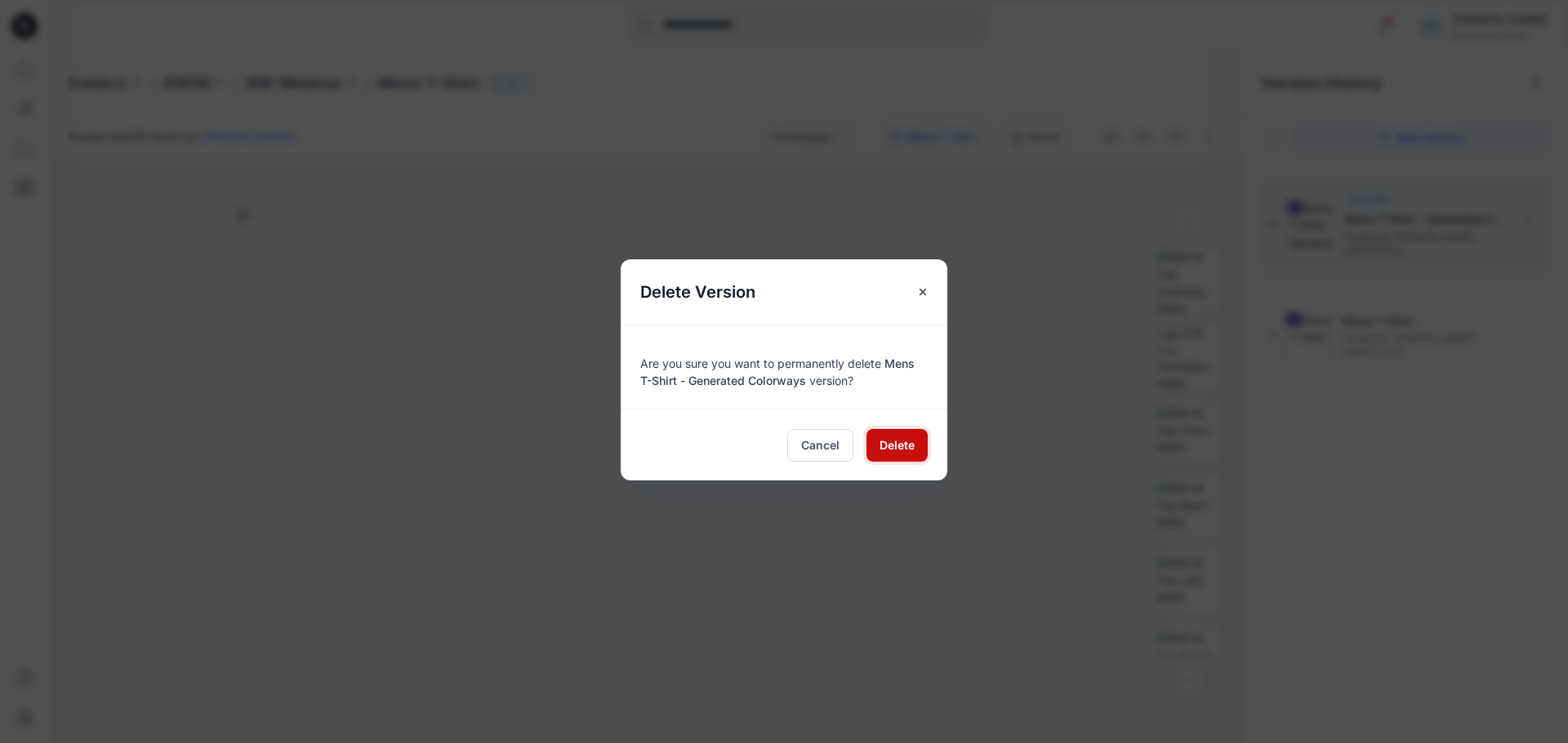
click at [914, 440] on span "Delete" at bounding box center [897, 445] width 35 height 17
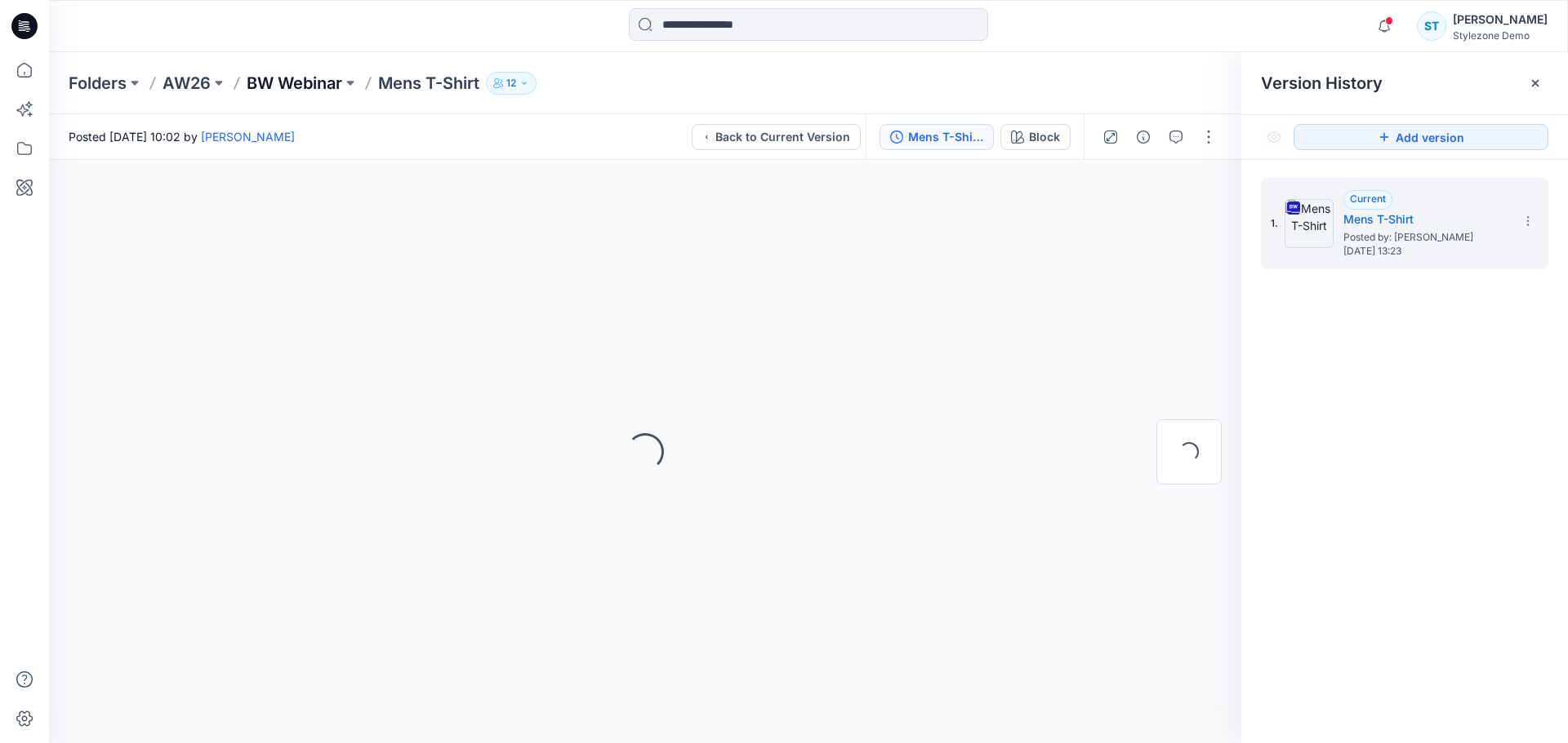
click at [293, 92] on p "BW Webinar" at bounding box center [294, 84] width 95 height 23
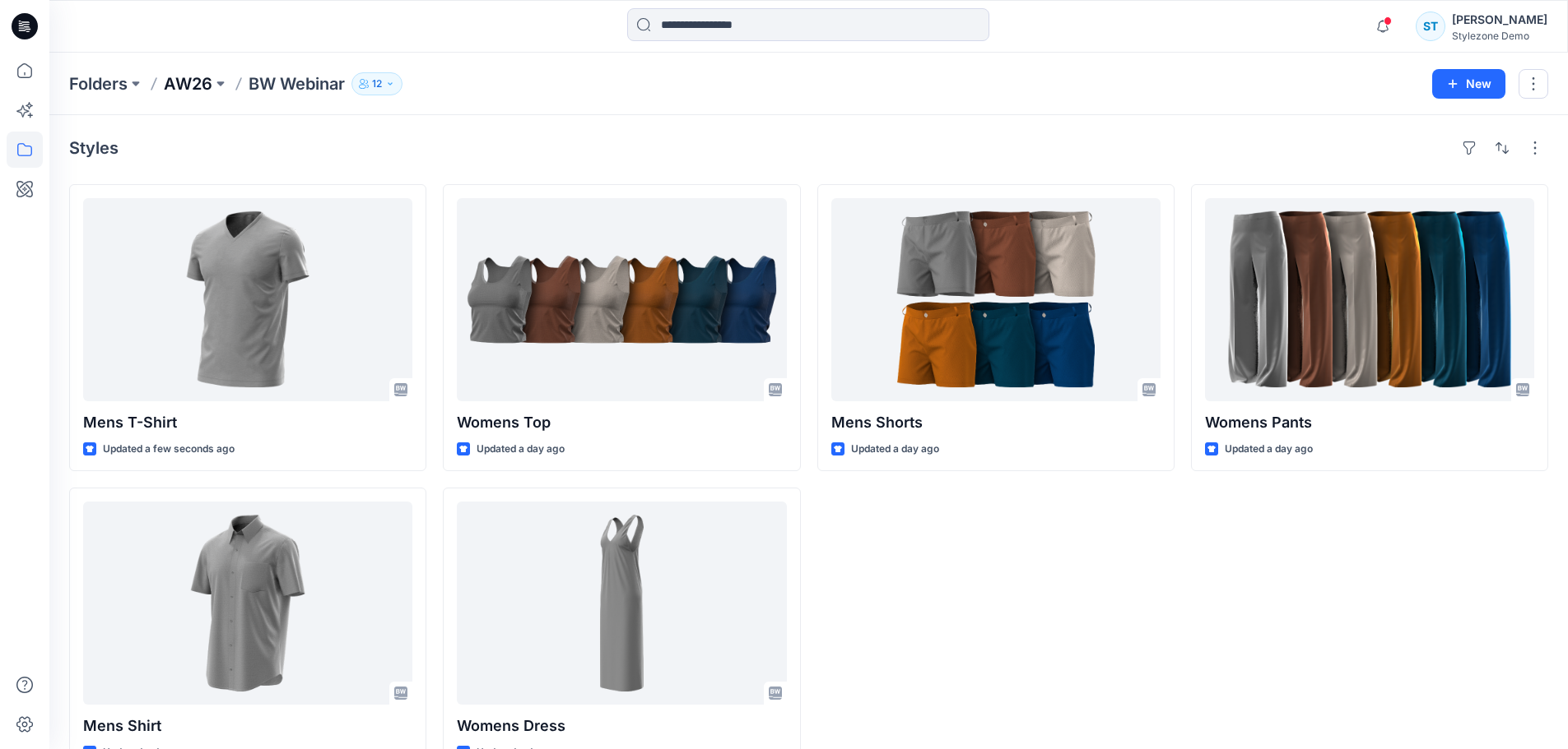
click at [196, 83] on p "AW26" at bounding box center [188, 84] width 48 height 23
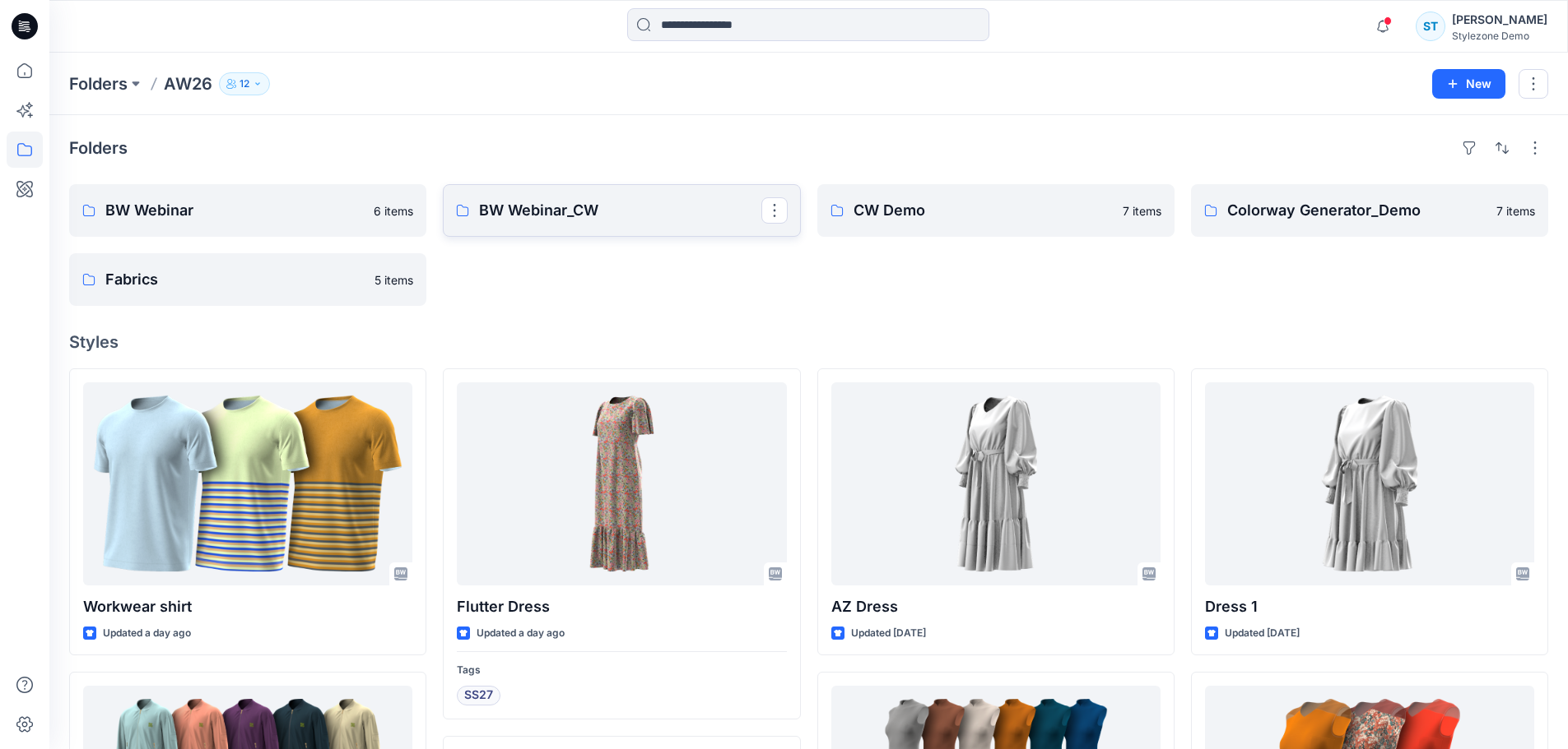
click at [545, 193] on link "BW Webinar_CW" at bounding box center [621, 210] width 357 height 53
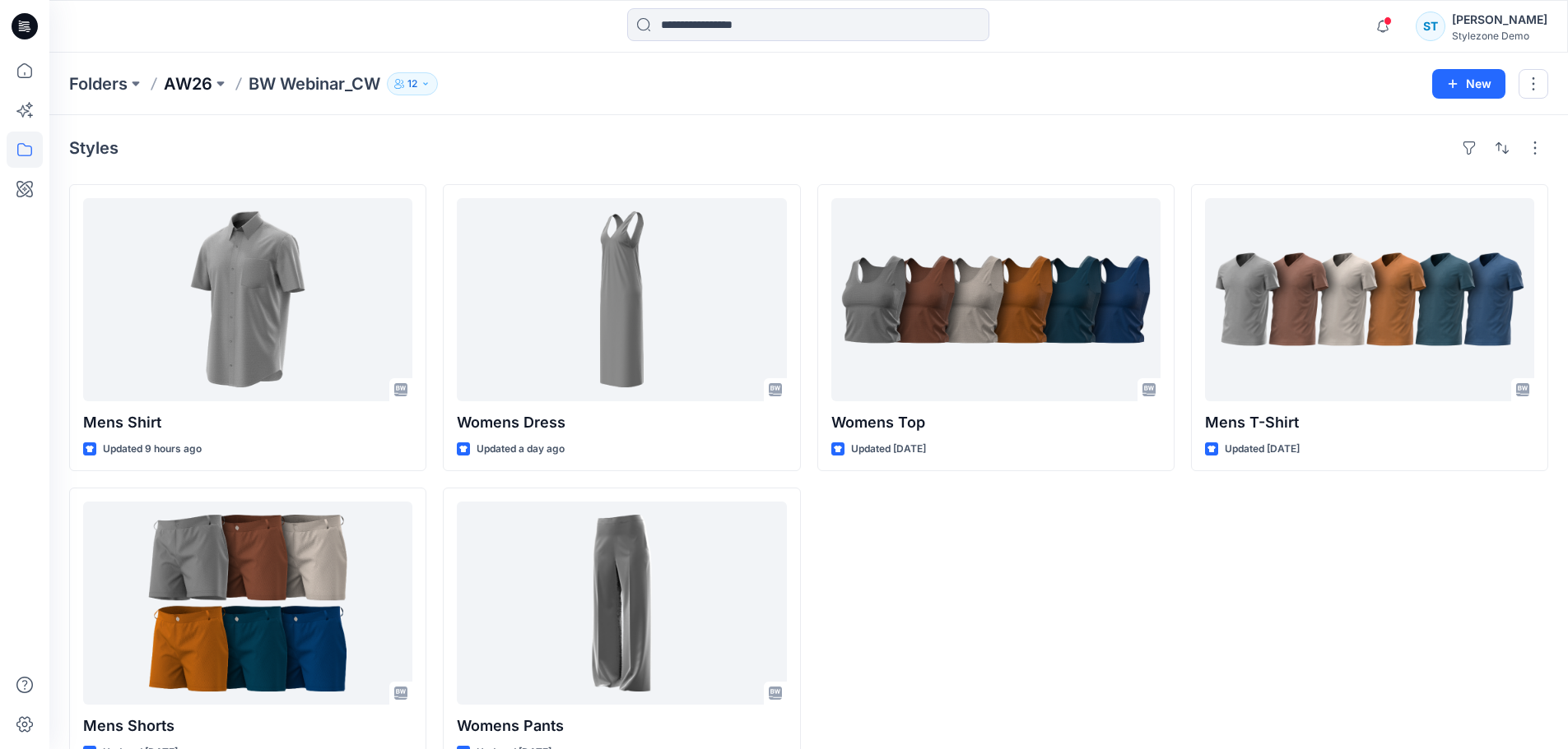
click at [193, 85] on p "AW26" at bounding box center [188, 84] width 48 height 23
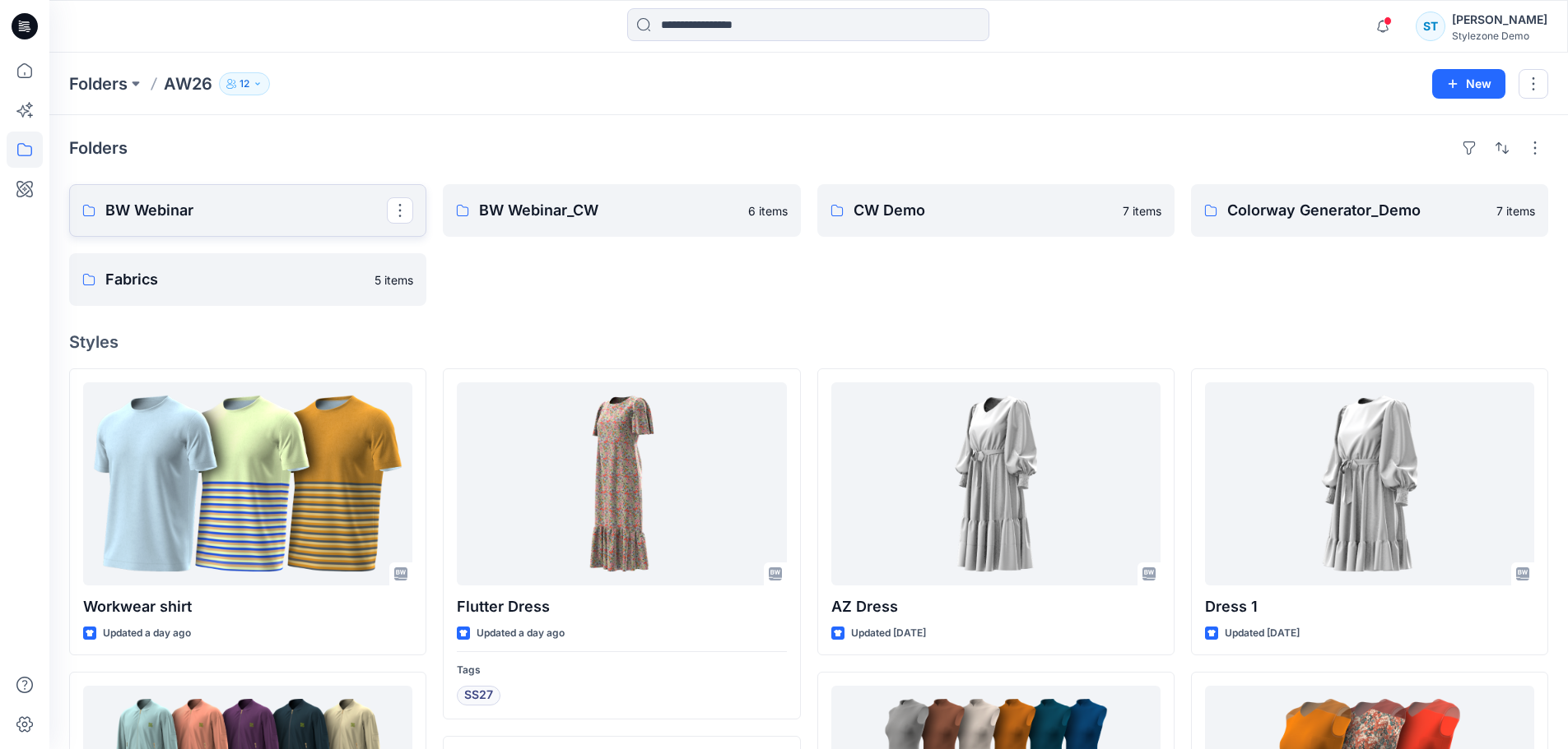
click at [232, 214] on p "BW Webinar" at bounding box center [246, 211] width 282 height 23
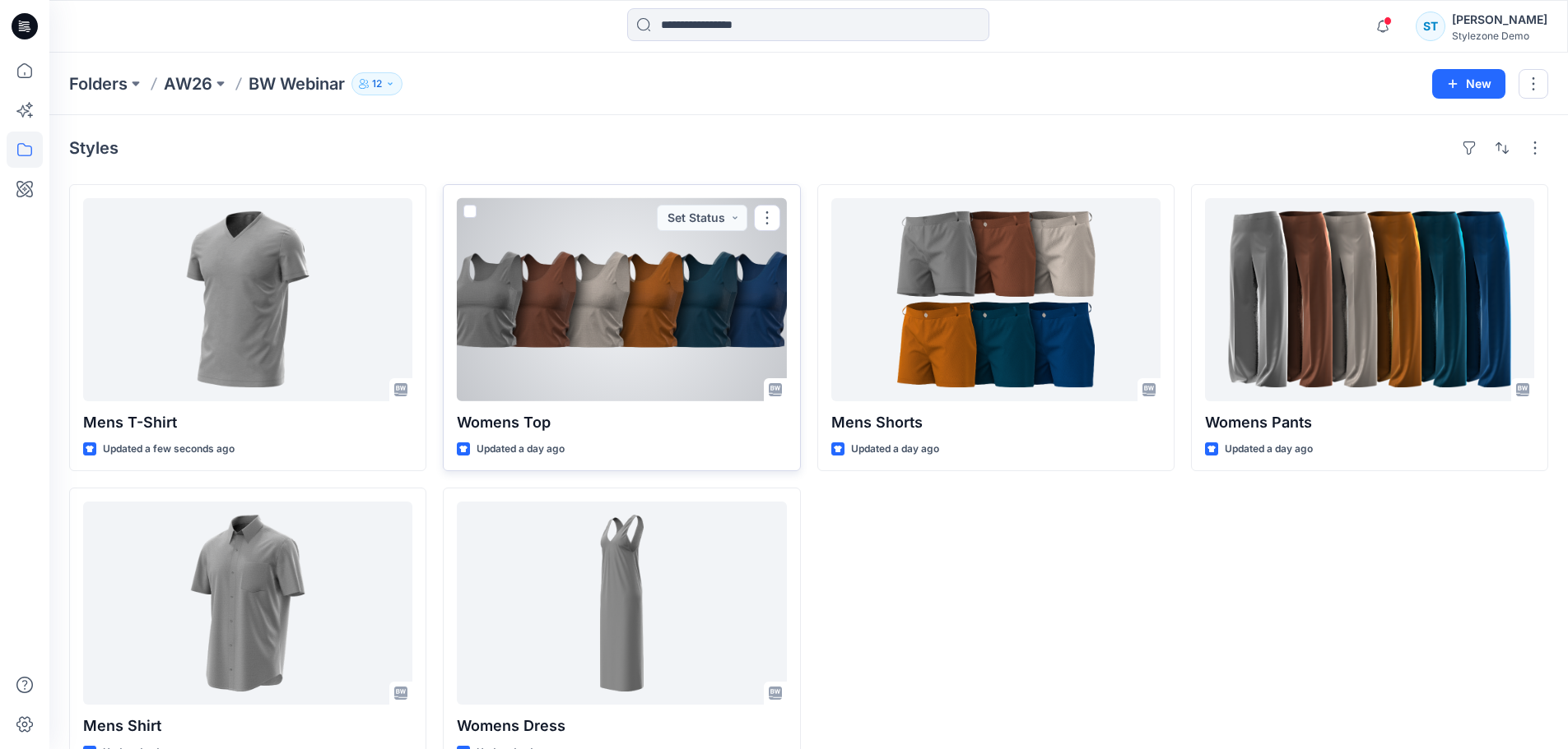
click at [688, 291] on div at bounding box center [621, 300] width 329 height 203
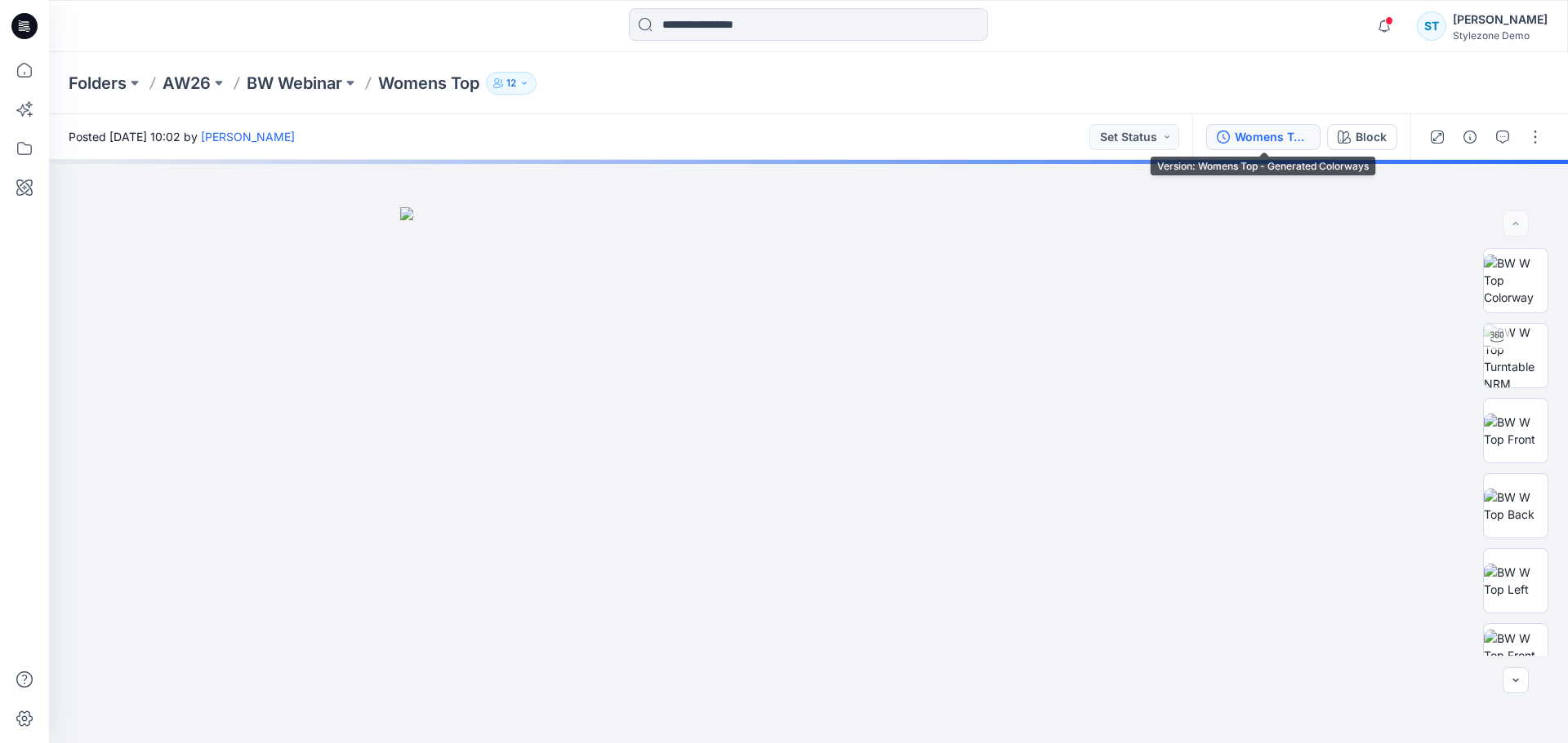
click at [1289, 138] on div "Womens Top - Generated Colorways" at bounding box center [1271, 137] width 75 height 18
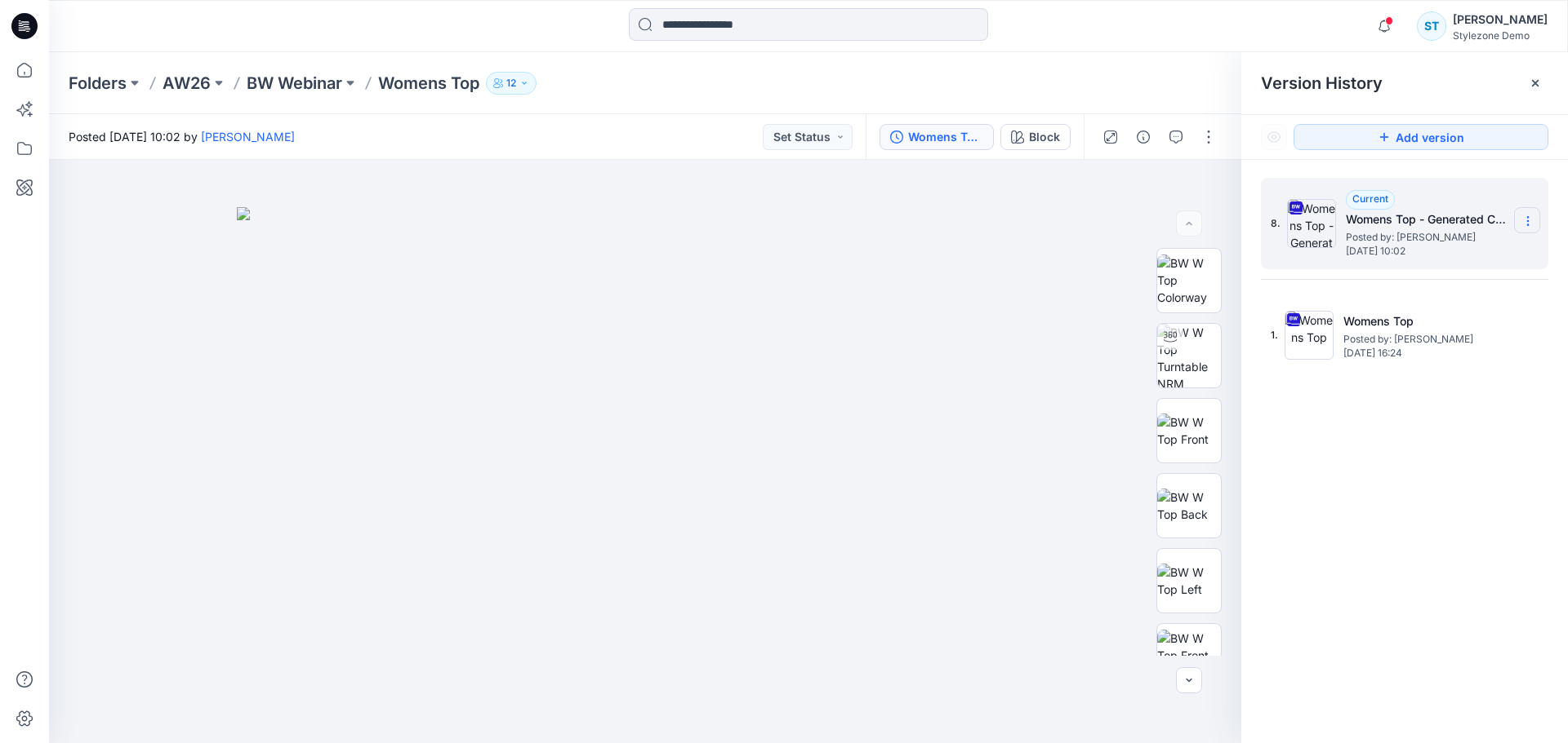
click at [1526, 222] on icon at bounding box center [1527, 221] width 13 height 13
click at [1410, 361] on span "Delete Version" at bounding box center [1415, 359] width 77 height 20
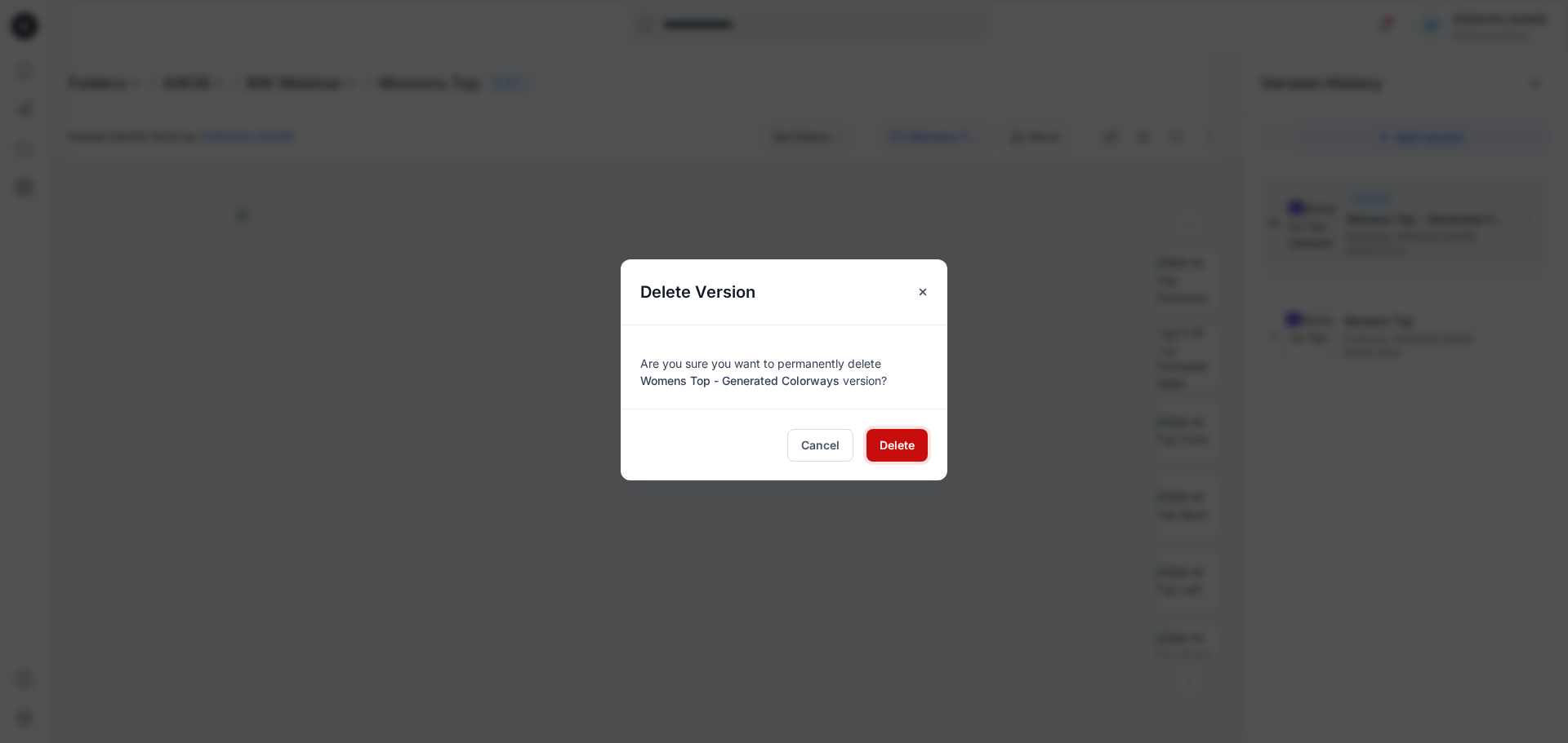
click at [881, 448] on span "Delete" at bounding box center [897, 445] width 35 height 17
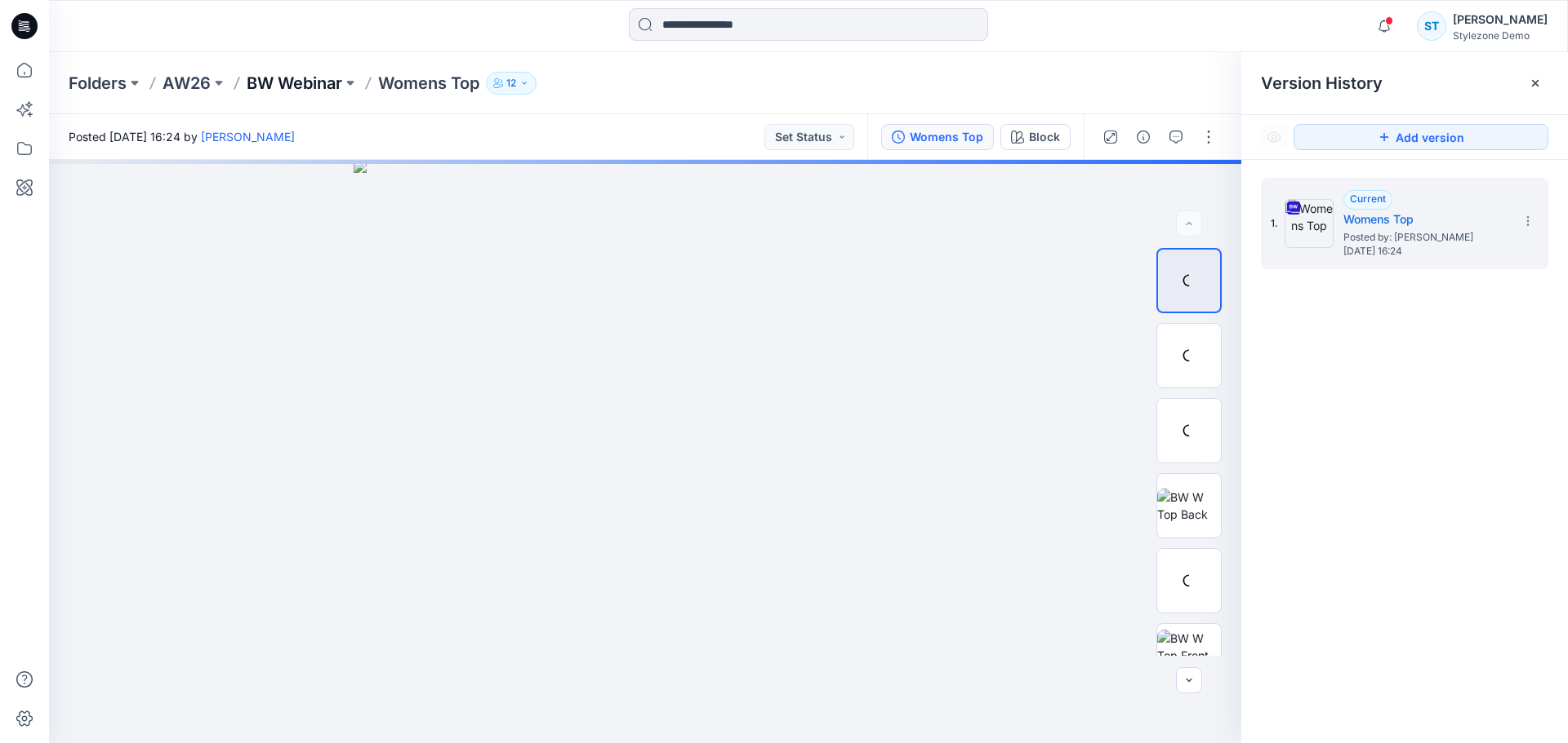
click at [290, 86] on p "BW Webinar" at bounding box center [294, 84] width 95 height 23
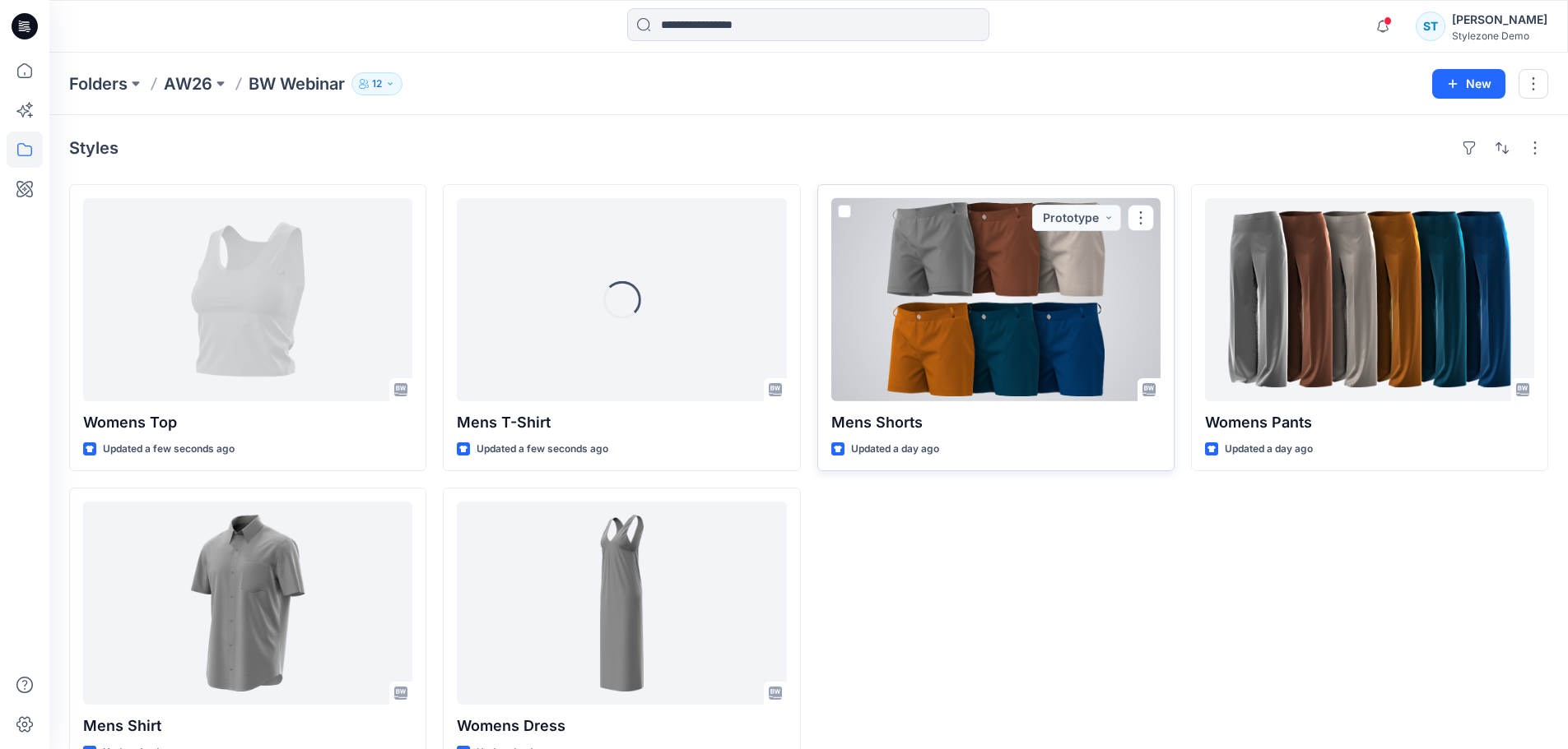
click at [1065, 300] on div at bounding box center [995, 300] width 329 height 203
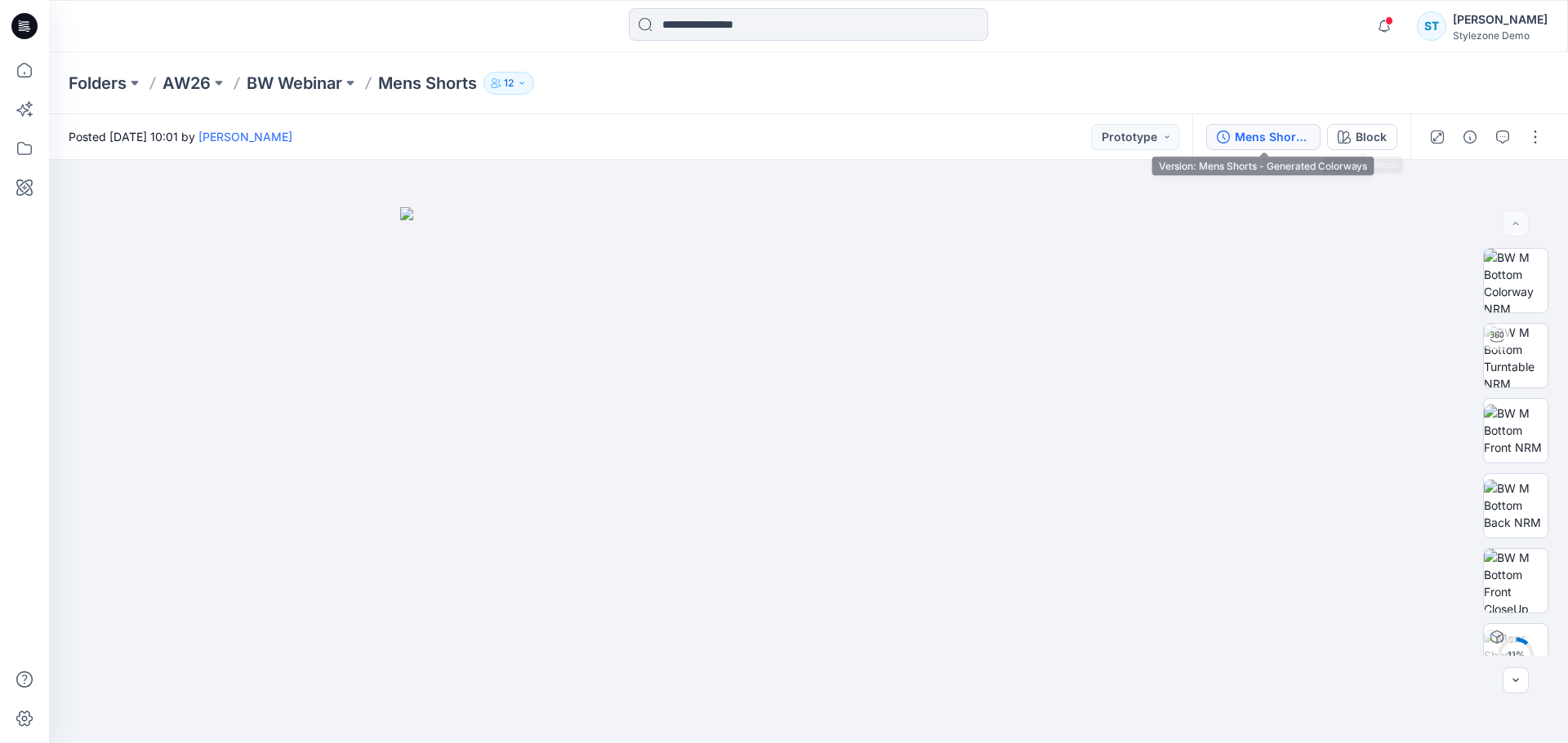
click at [1287, 134] on div "Mens Shorts - Generated Colorways" at bounding box center [1271, 137] width 75 height 18
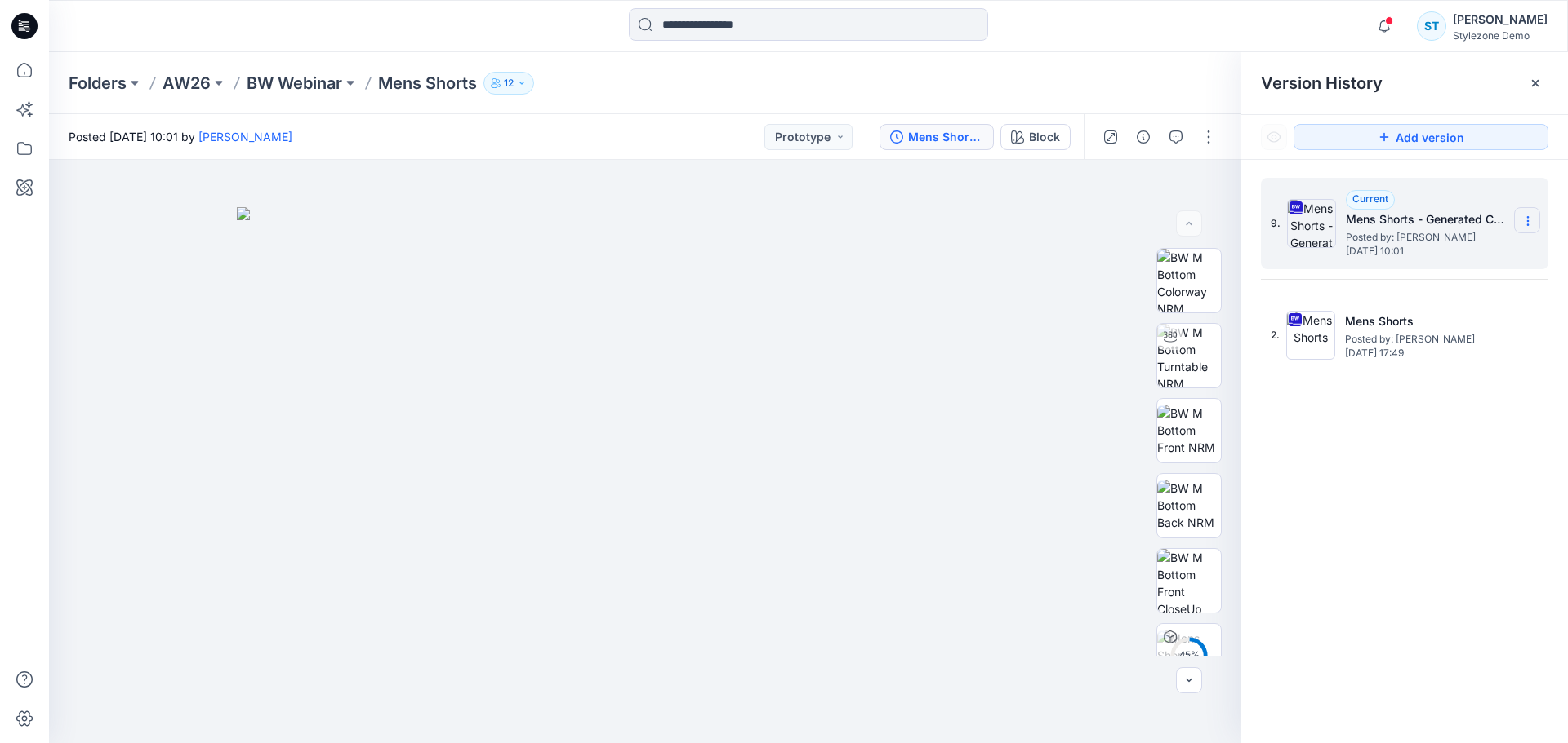
click at [1524, 220] on icon at bounding box center [1527, 221] width 13 height 13
click at [1406, 362] on span "Delete Version" at bounding box center [1415, 359] width 77 height 20
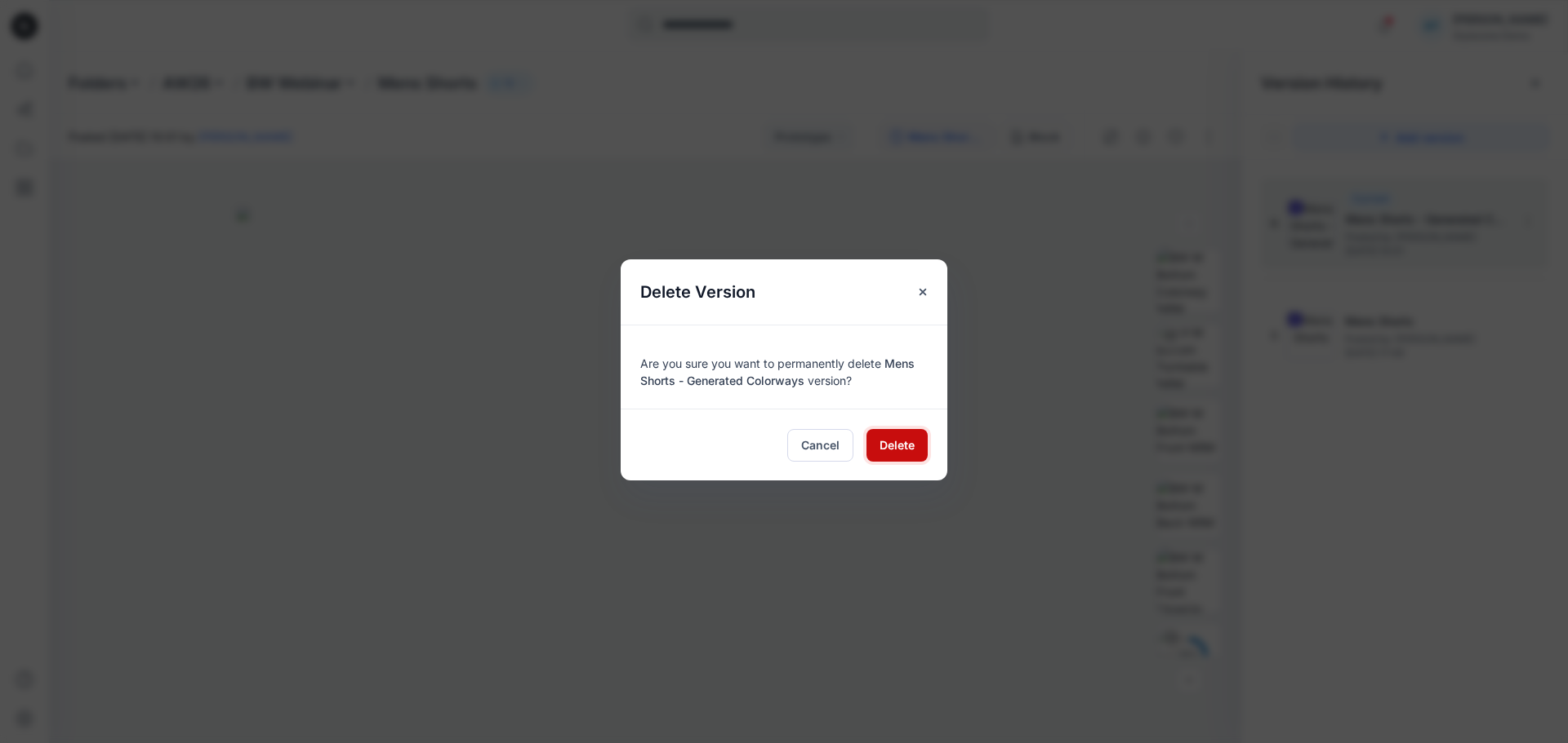
click at [896, 432] on button "Delete" at bounding box center [897, 445] width 61 height 33
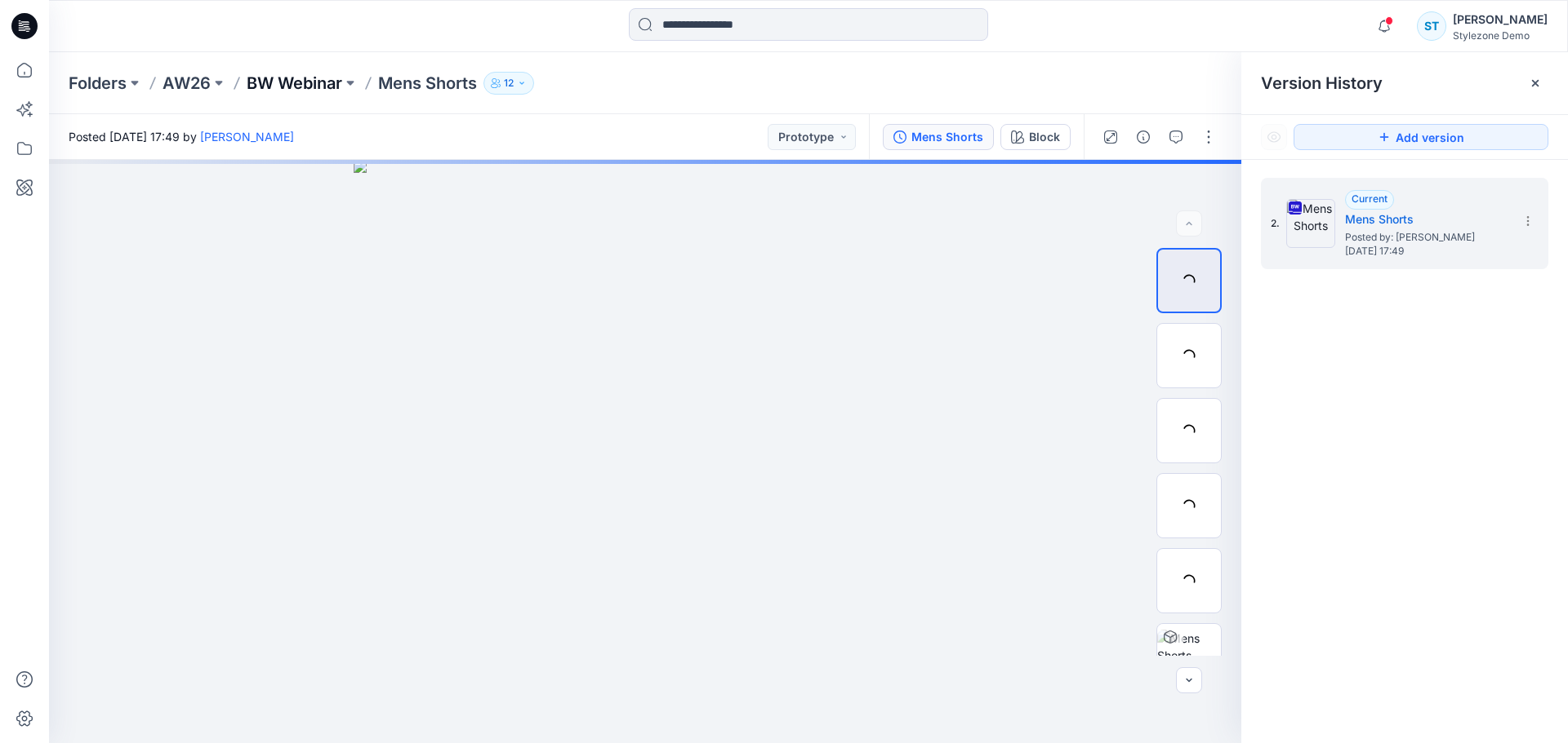
click at [297, 74] on p "BW Webinar" at bounding box center [294, 84] width 95 height 23
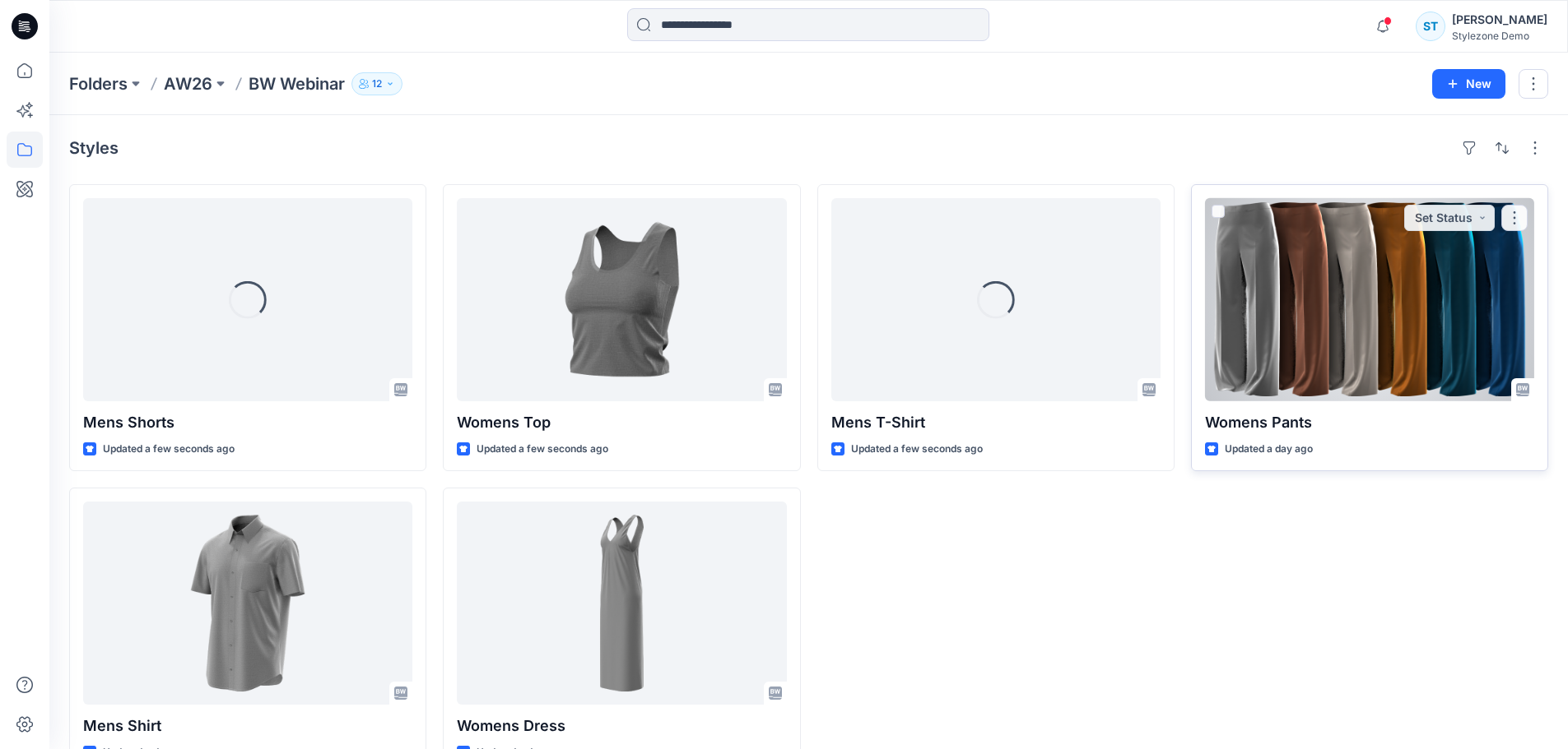
click at [1338, 304] on div at bounding box center [1369, 300] width 329 height 203
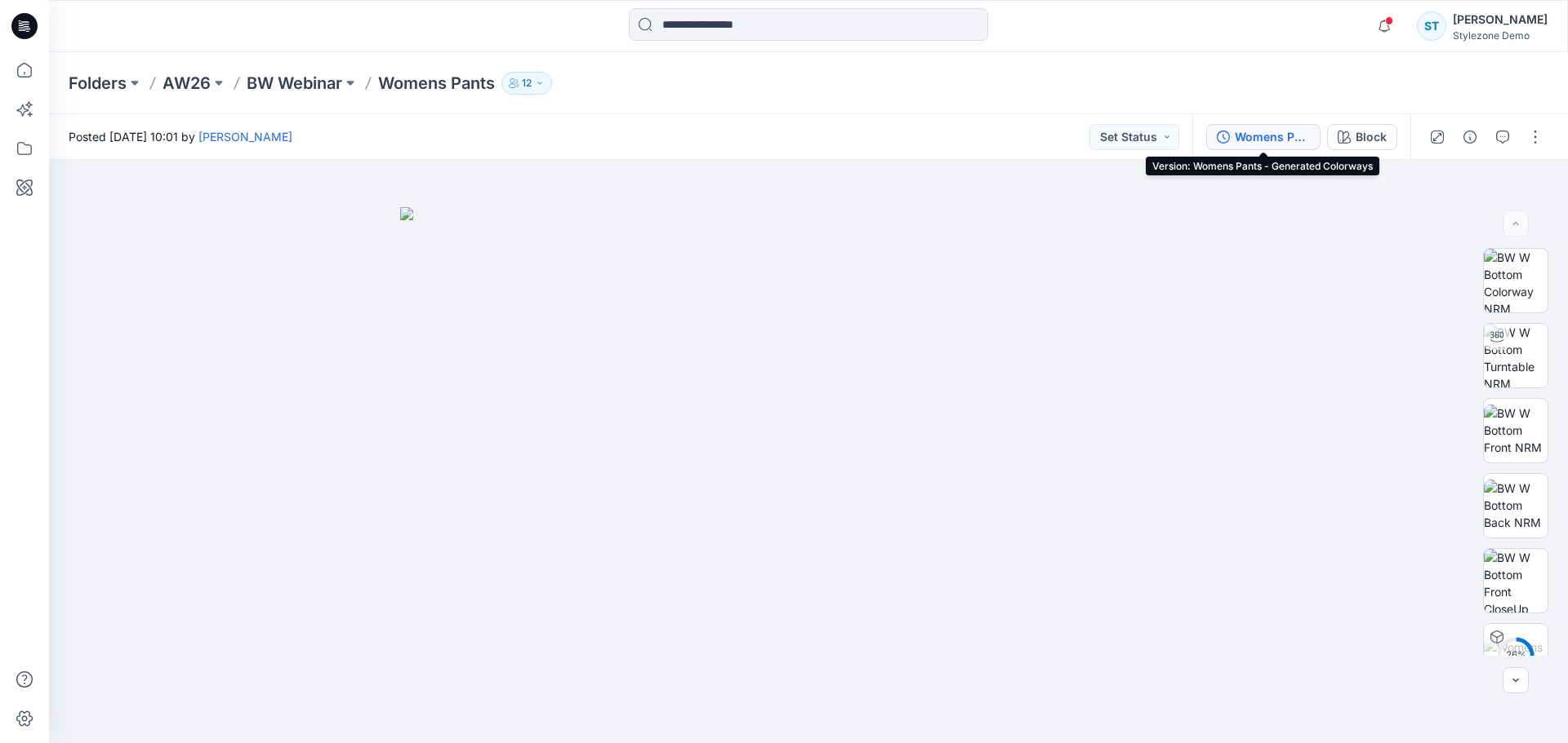
click at [1284, 139] on div "Womens Pants - Generated Colorways" at bounding box center [1271, 137] width 75 height 18
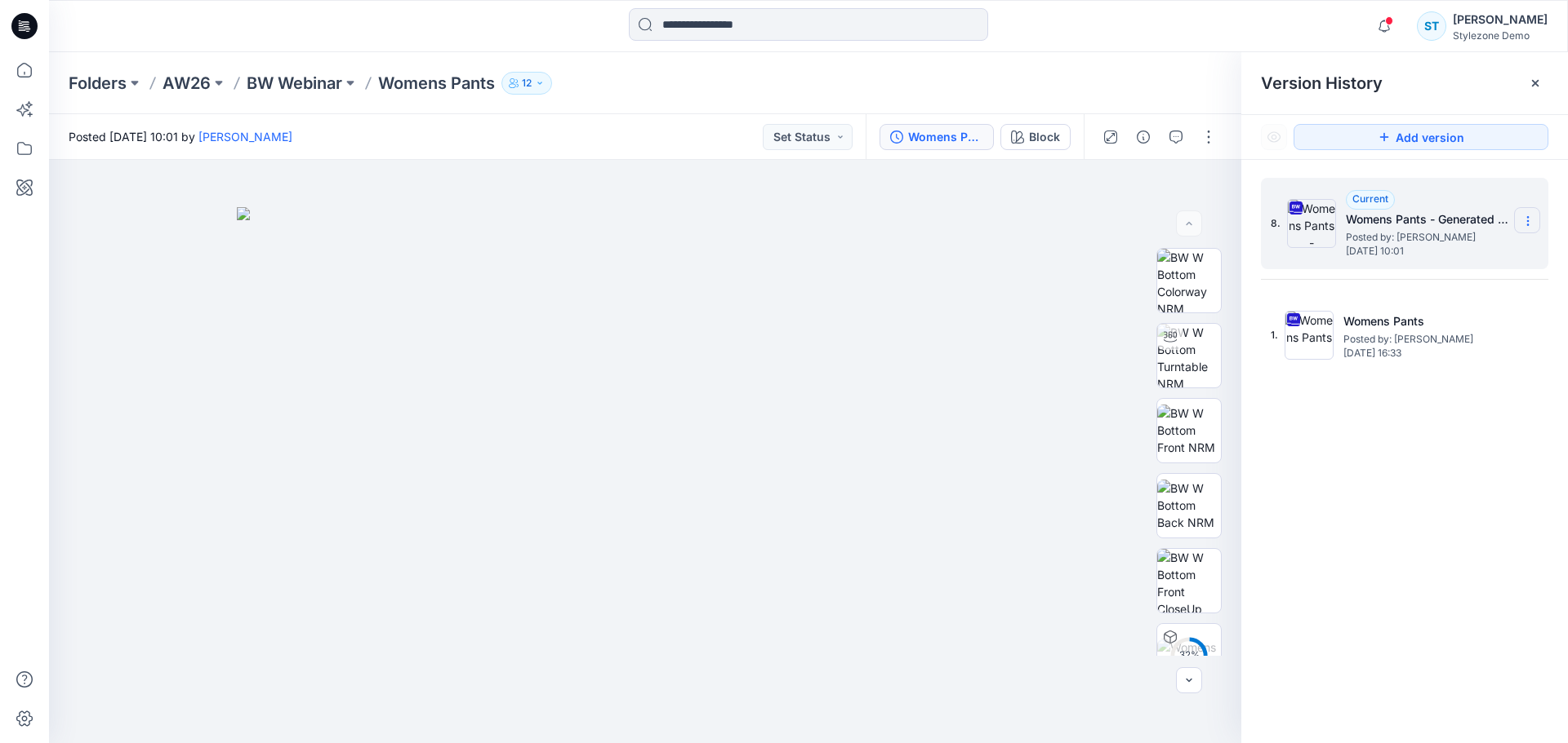
click at [1529, 220] on icon at bounding box center [1527, 221] width 13 height 13
click at [1430, 370] on div "Delete Version" at bounding box center [1440, 358] width 190 height 33
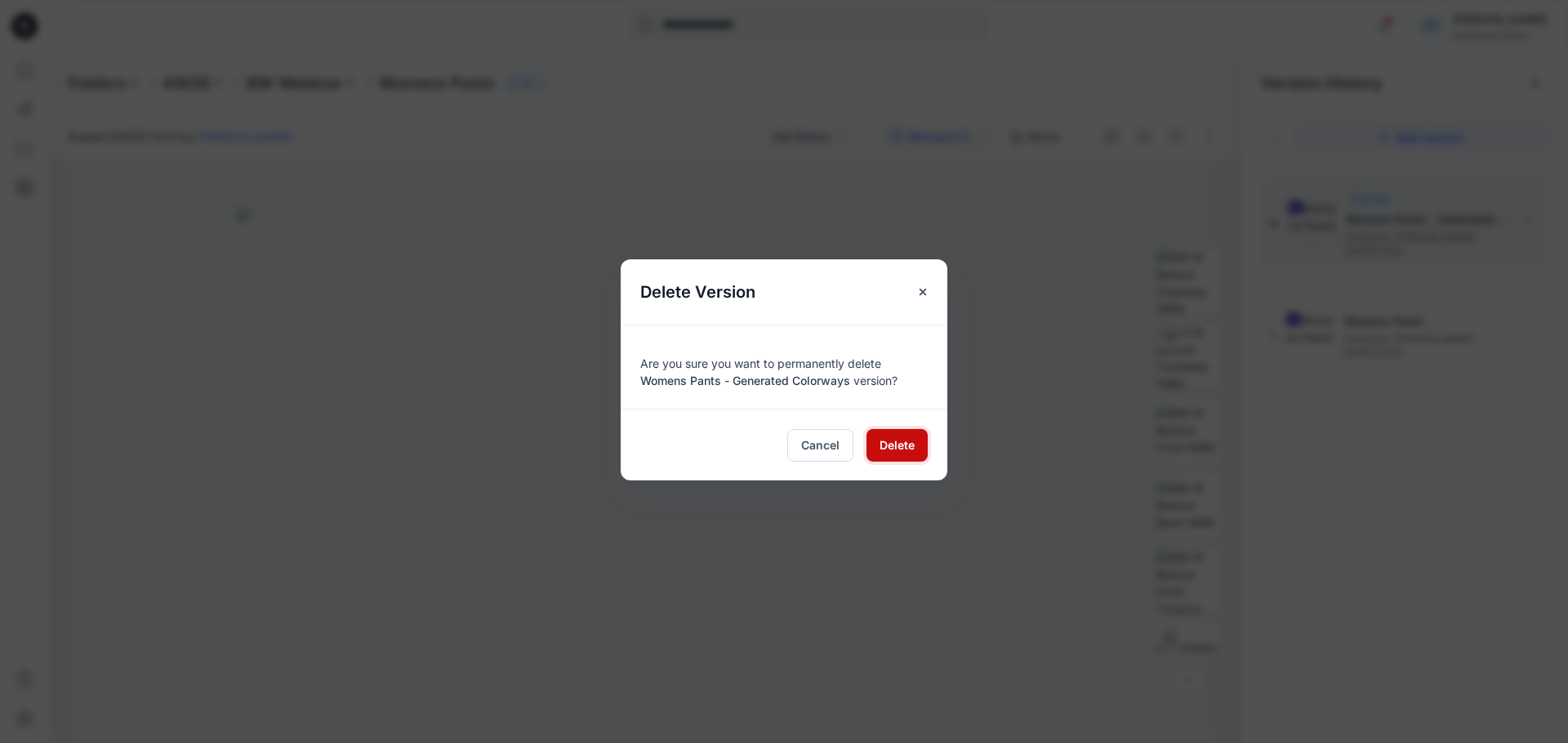
click at [887, 437] on span "Delete" at bounding box center [897, 445] width 35 height 17
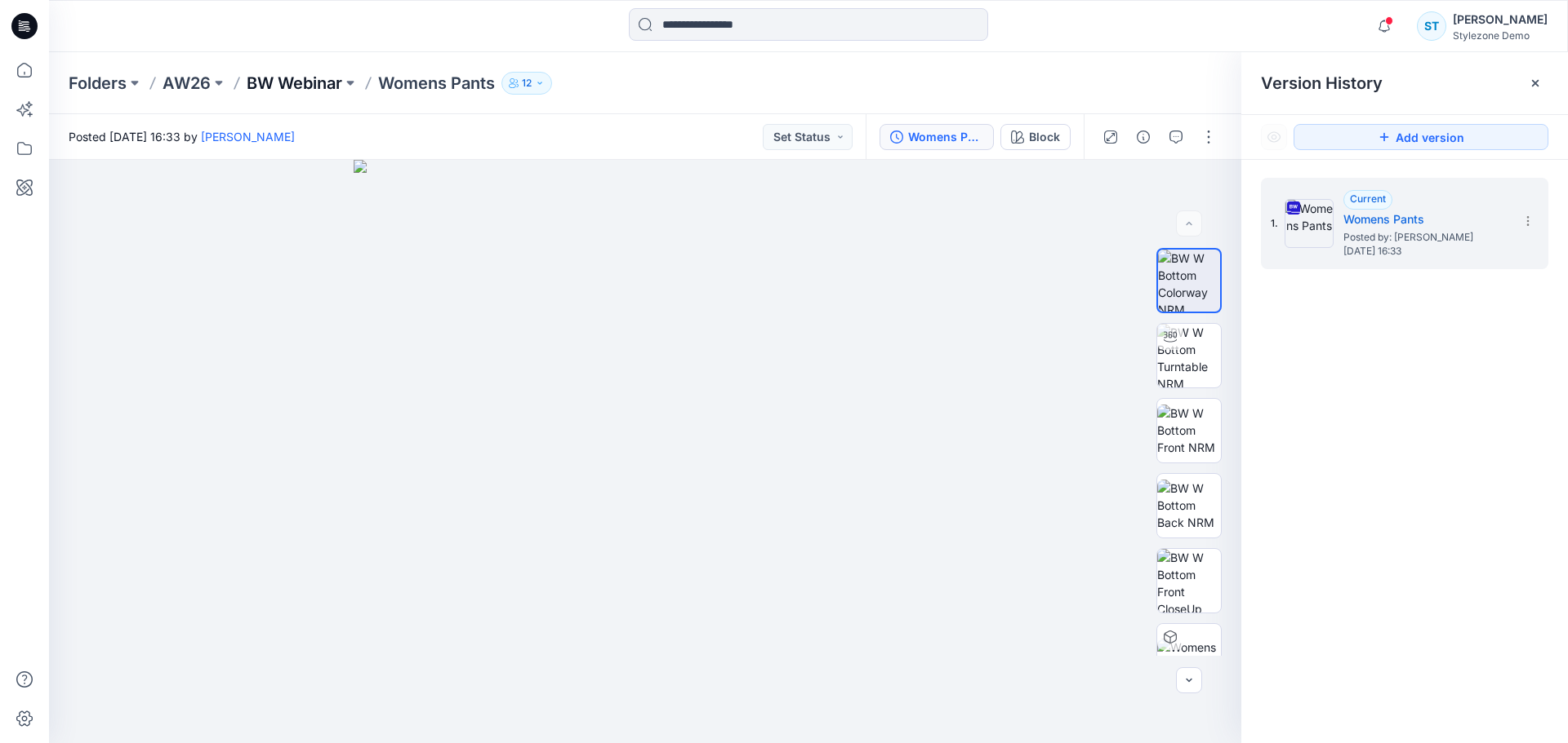
click at [322, 69] on div "Folders AW26 BW Webinar Womens Pants 12" at bounding box center [808, 84] width 1519 height 62
click at [324, 84] on p "BW Webinar" at bounding box center [294, 84] width 95 height 23
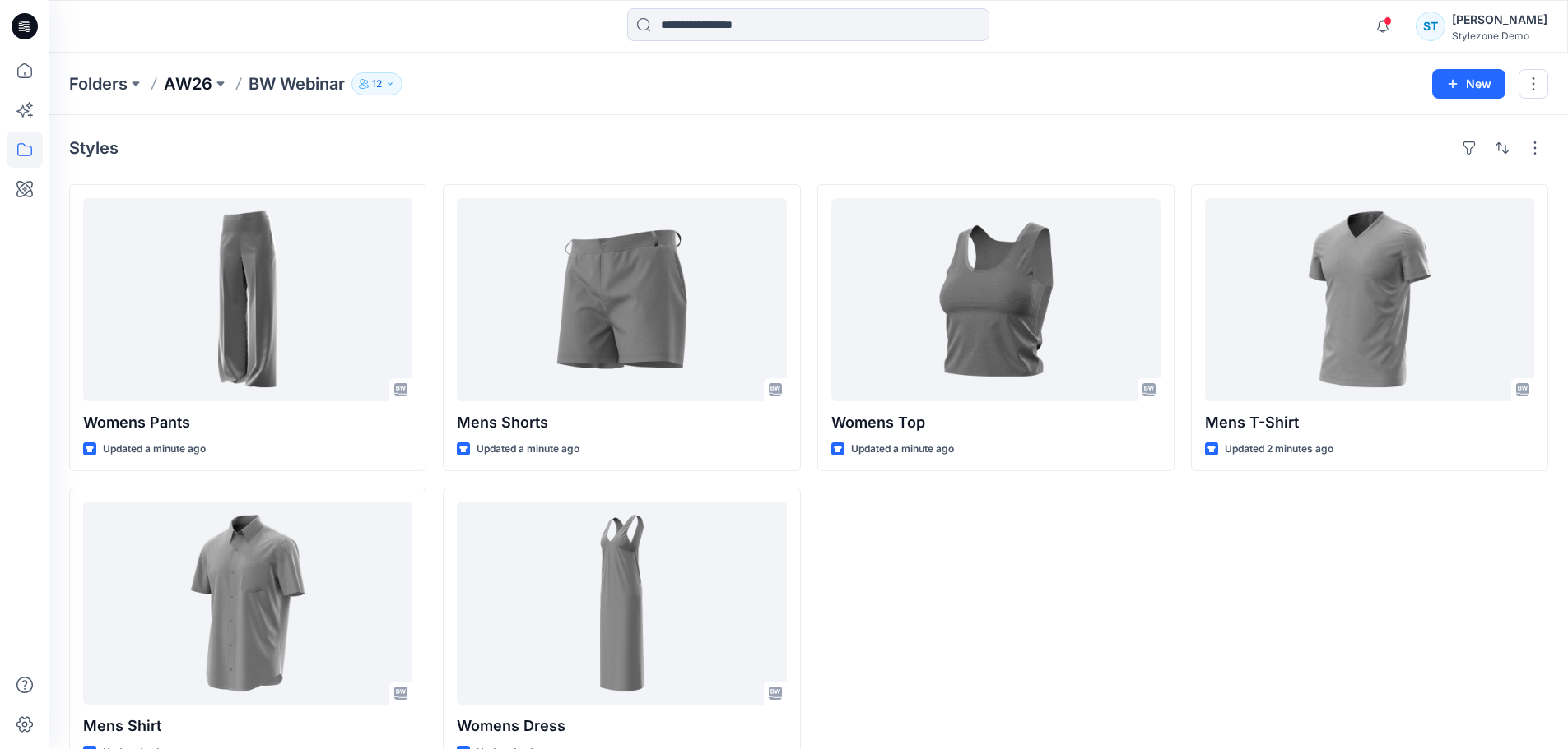
click at [197, 81] on p "AW26" at bounding box center [188, 84] width 48 height 23
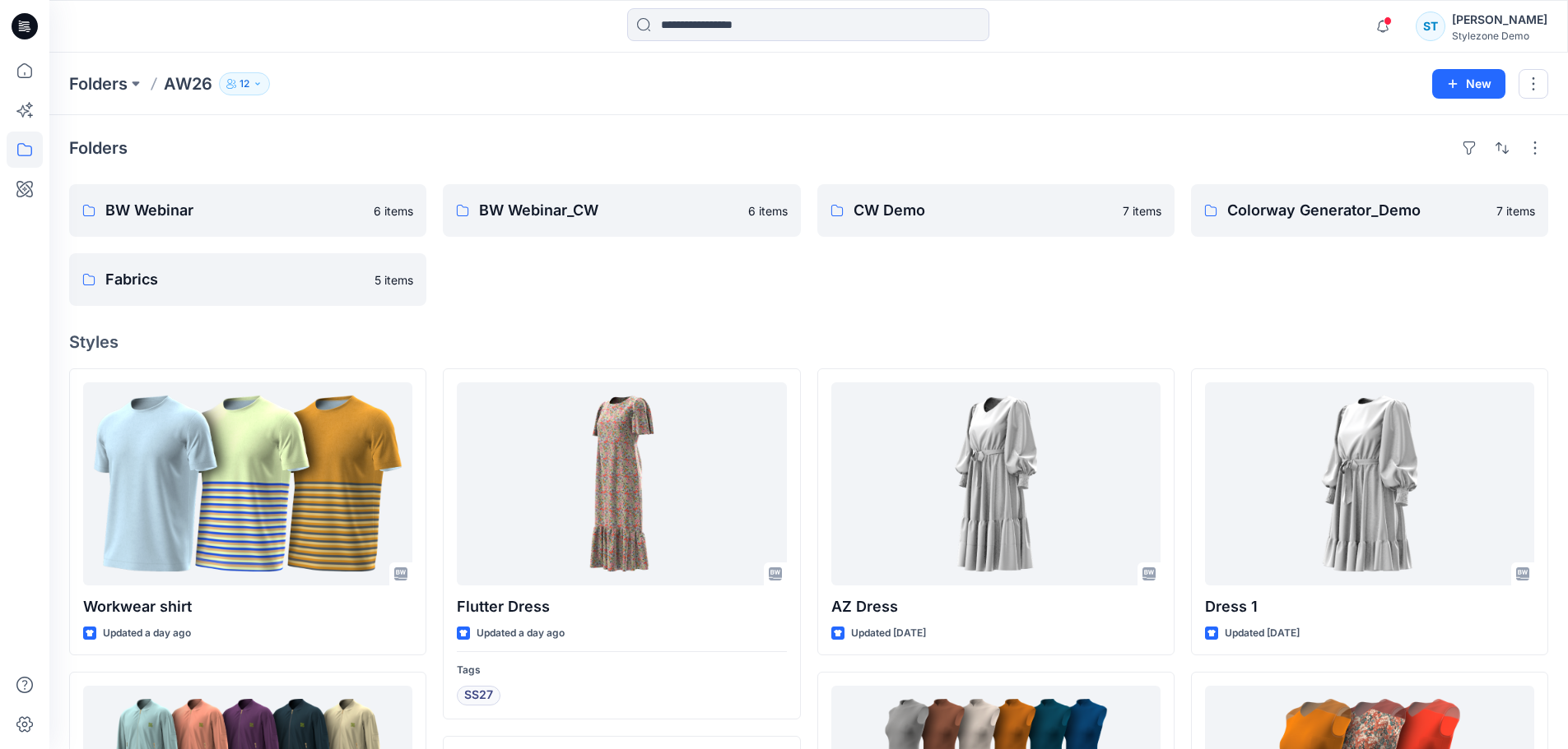
click at [251, 160] on div "Folders" at bounding box center [809, 147] width 1479 height 26
click at [27, 65] on icon at bounding box center [24, 71] width 15 height 15
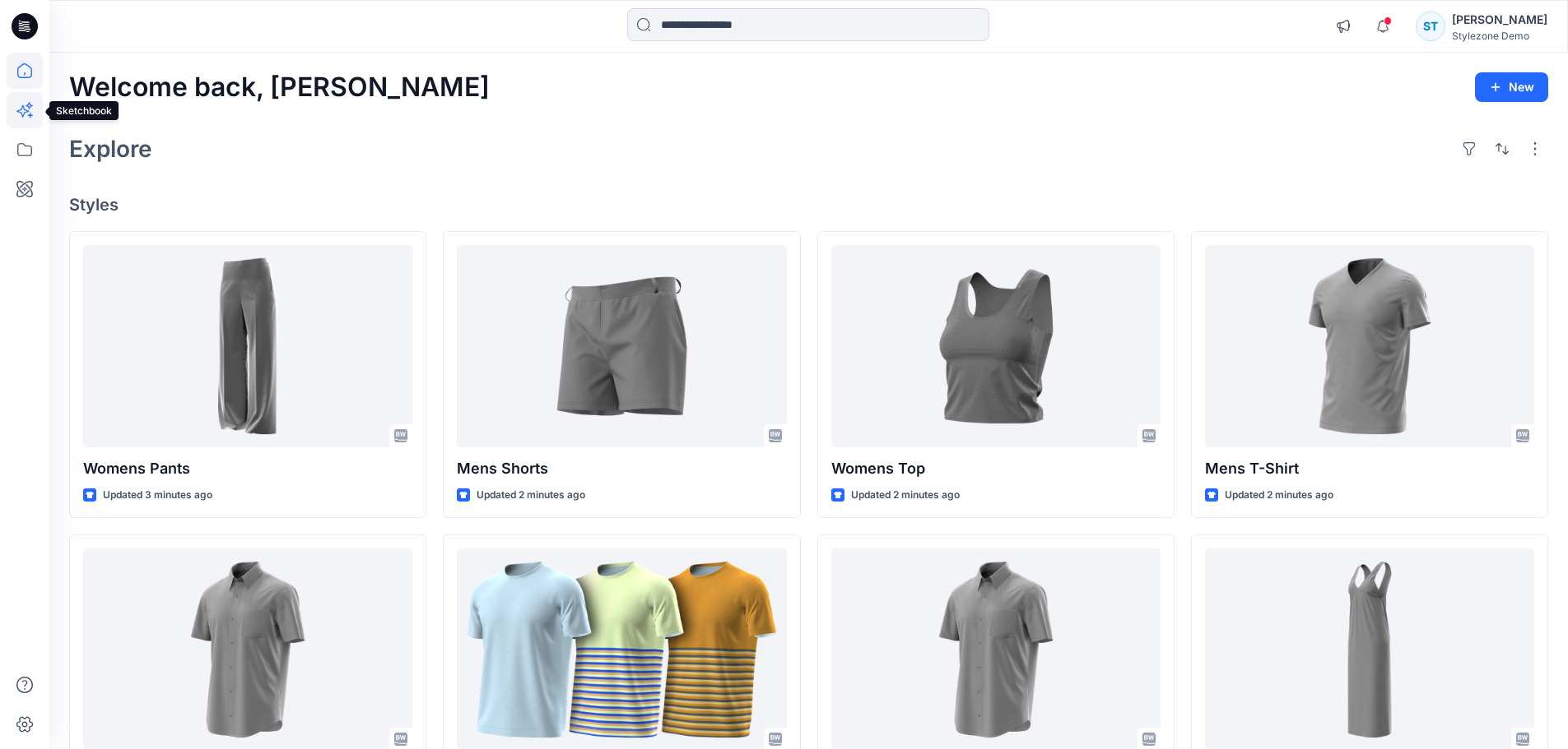
click at [25, 120] on icon at bounding box center [24, 110] width 36 height 36
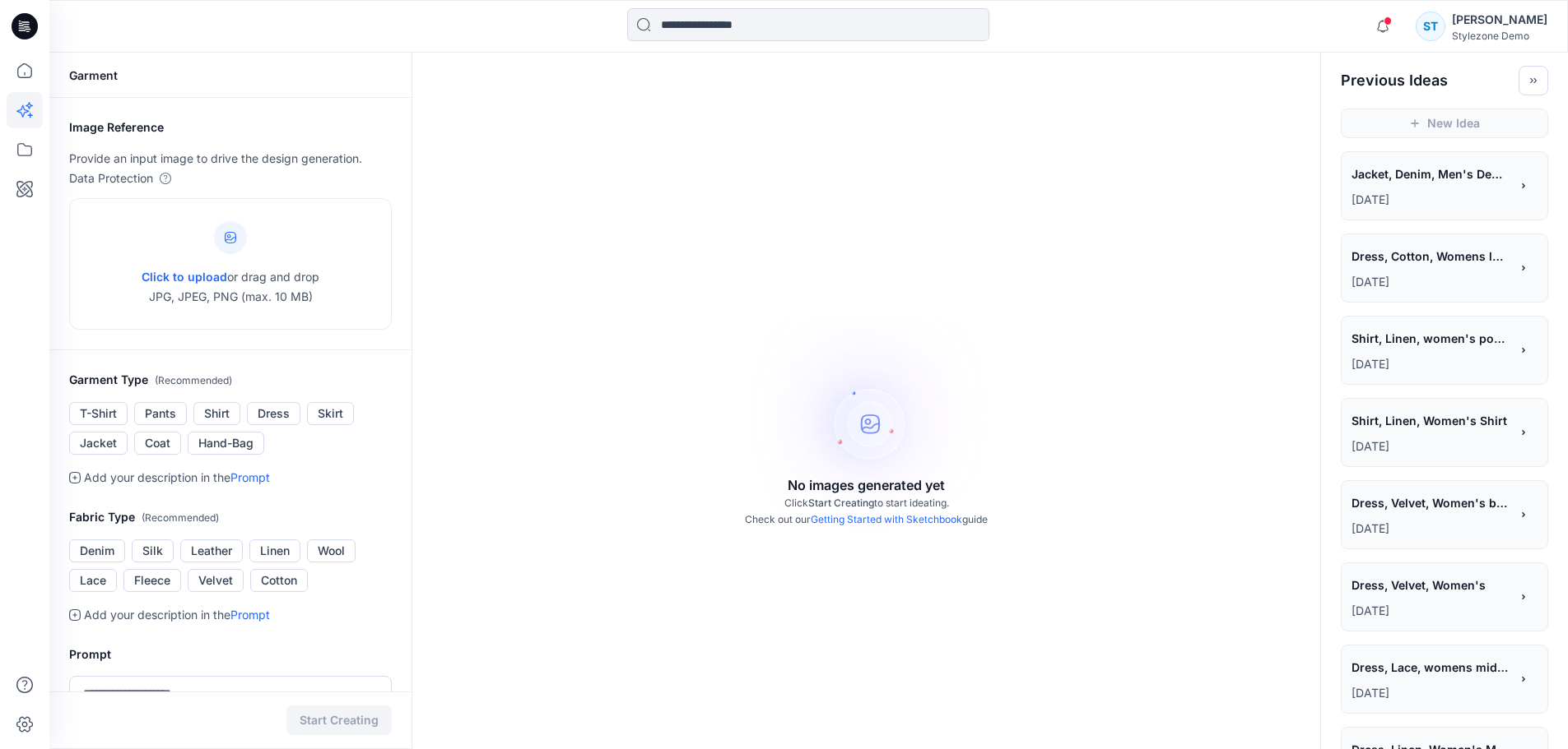
click at [1416, 254] on span "Dress, Cotton, Womens long Flutter Dress" at bounding box center [1430, 256] width 156 height 24
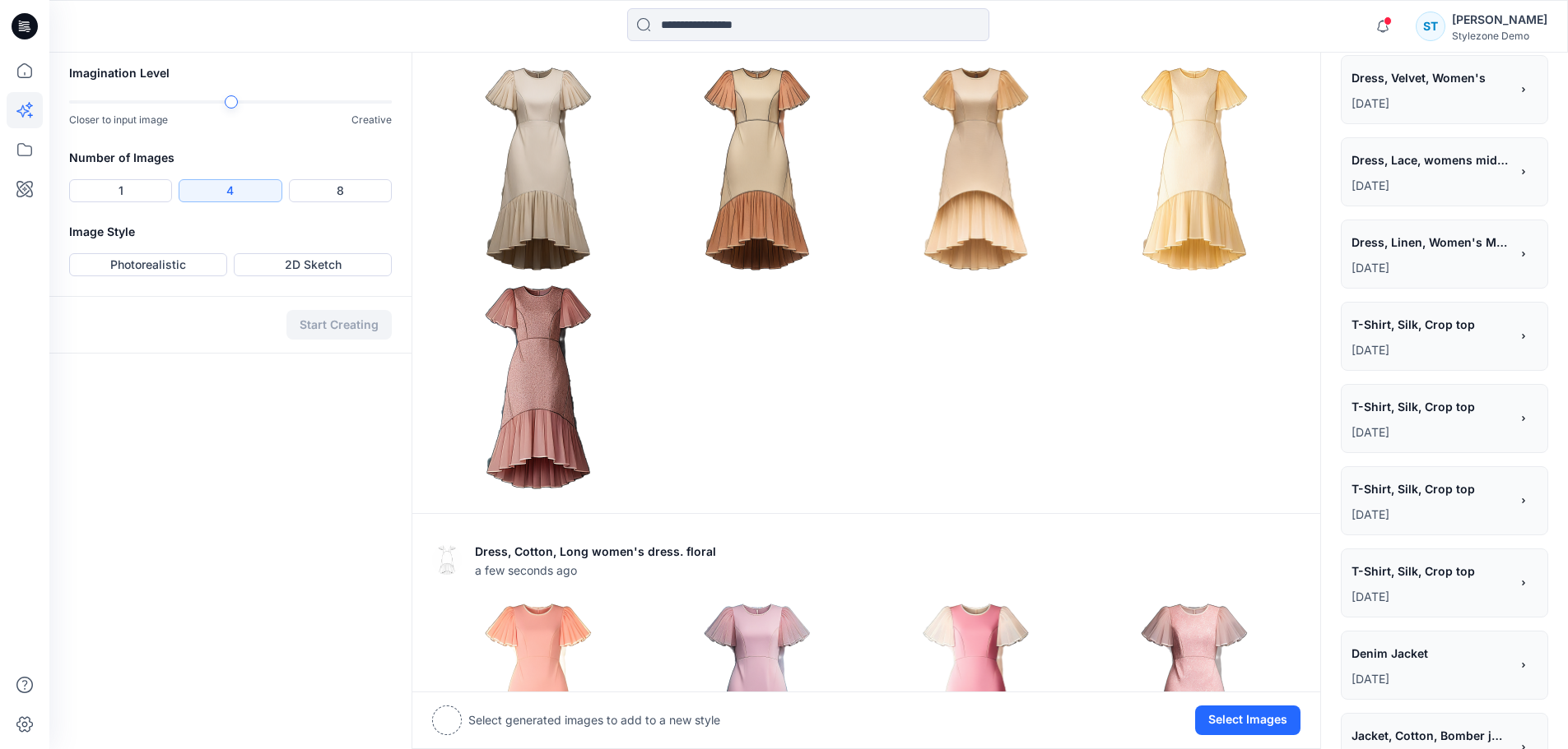
scroll to position [838, 0]
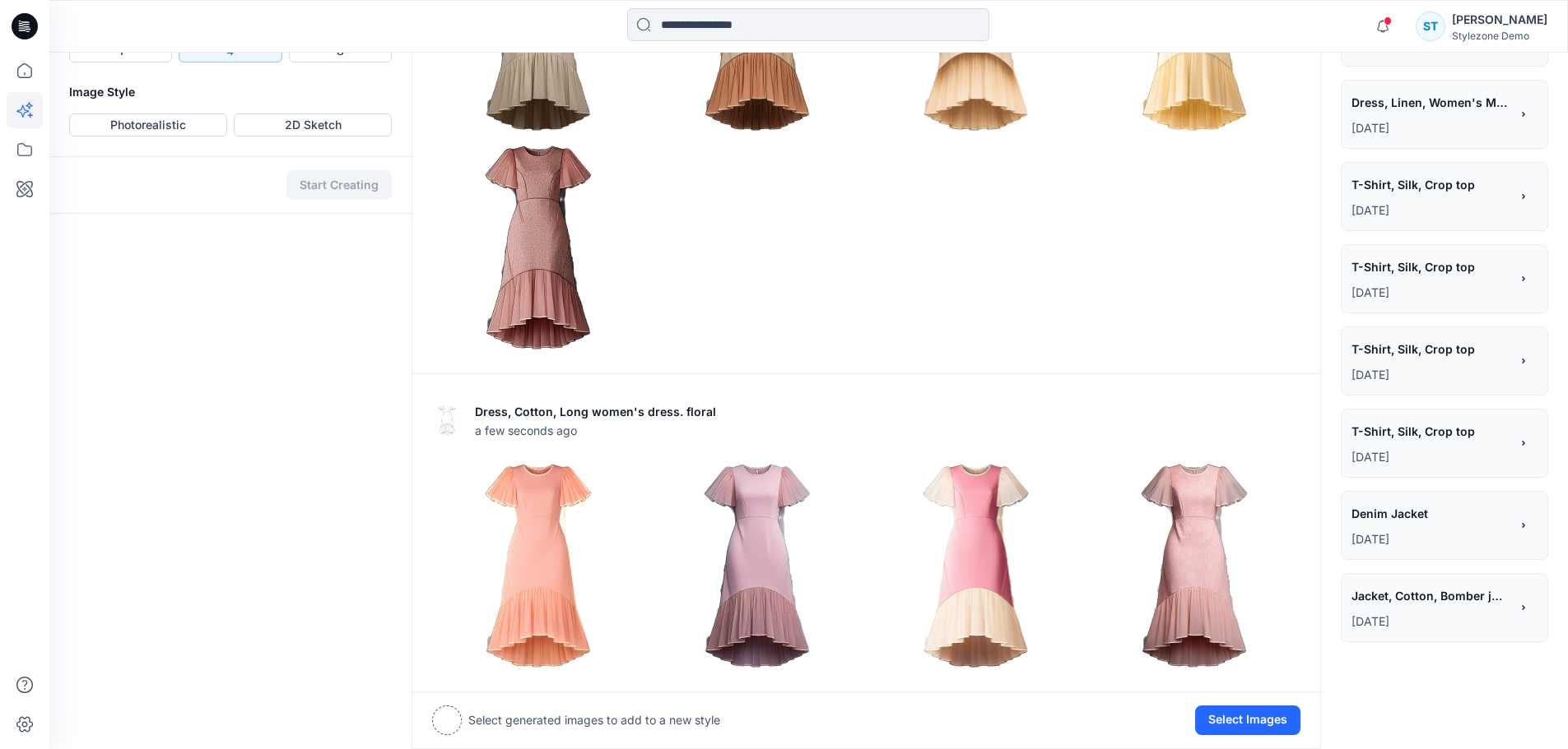
click at [1394, 530] on p "[DATE]" at bounding box center [1431, 540] width 158 height 20
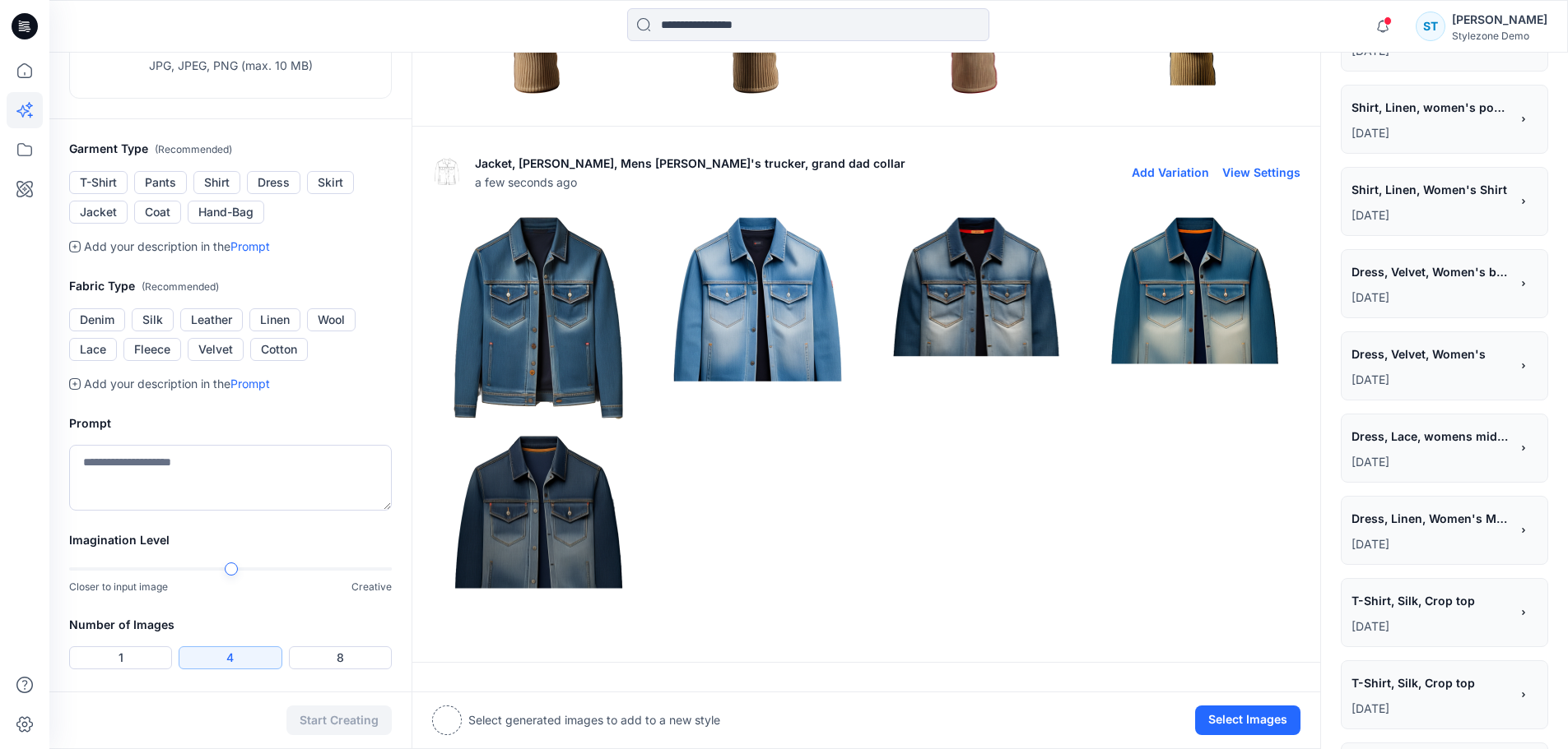
scroll to position [247, 0]
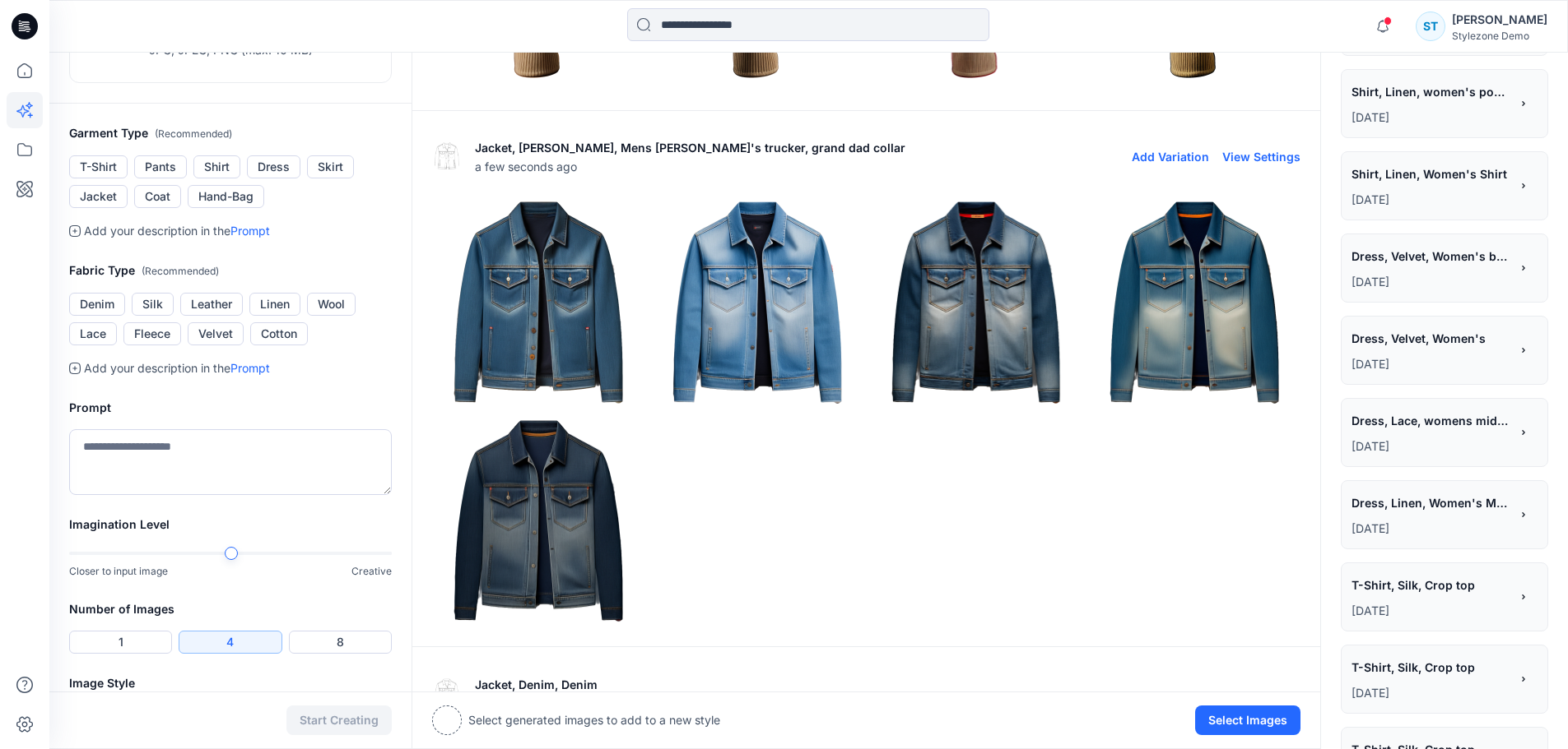
click at [1277, 152] on button "View Settings" at bounding box center [1261, 157] width 78 height 14
type textarea "**********"
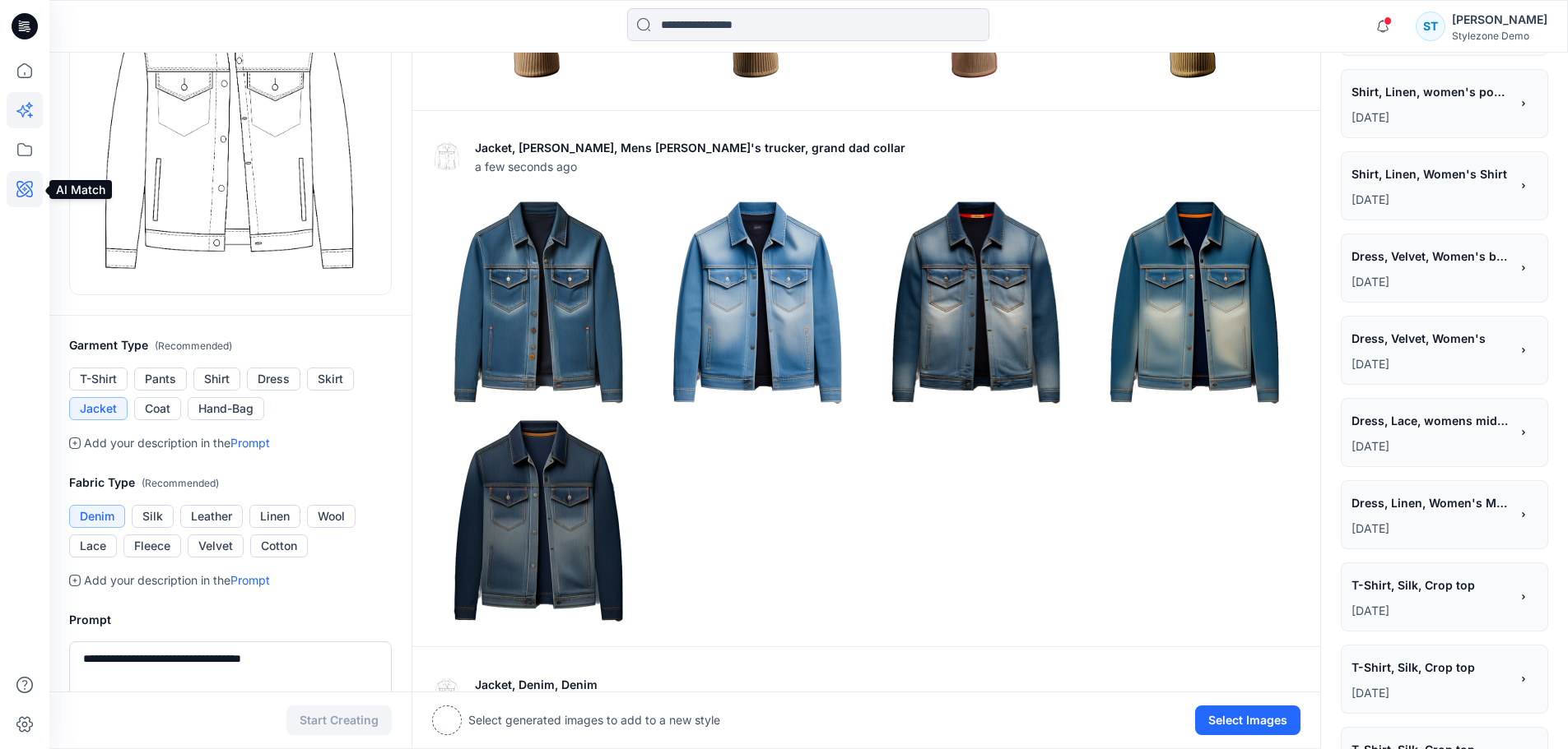
click at [18, 179] on icon at bounding box center [24, 189] width 36 height 36
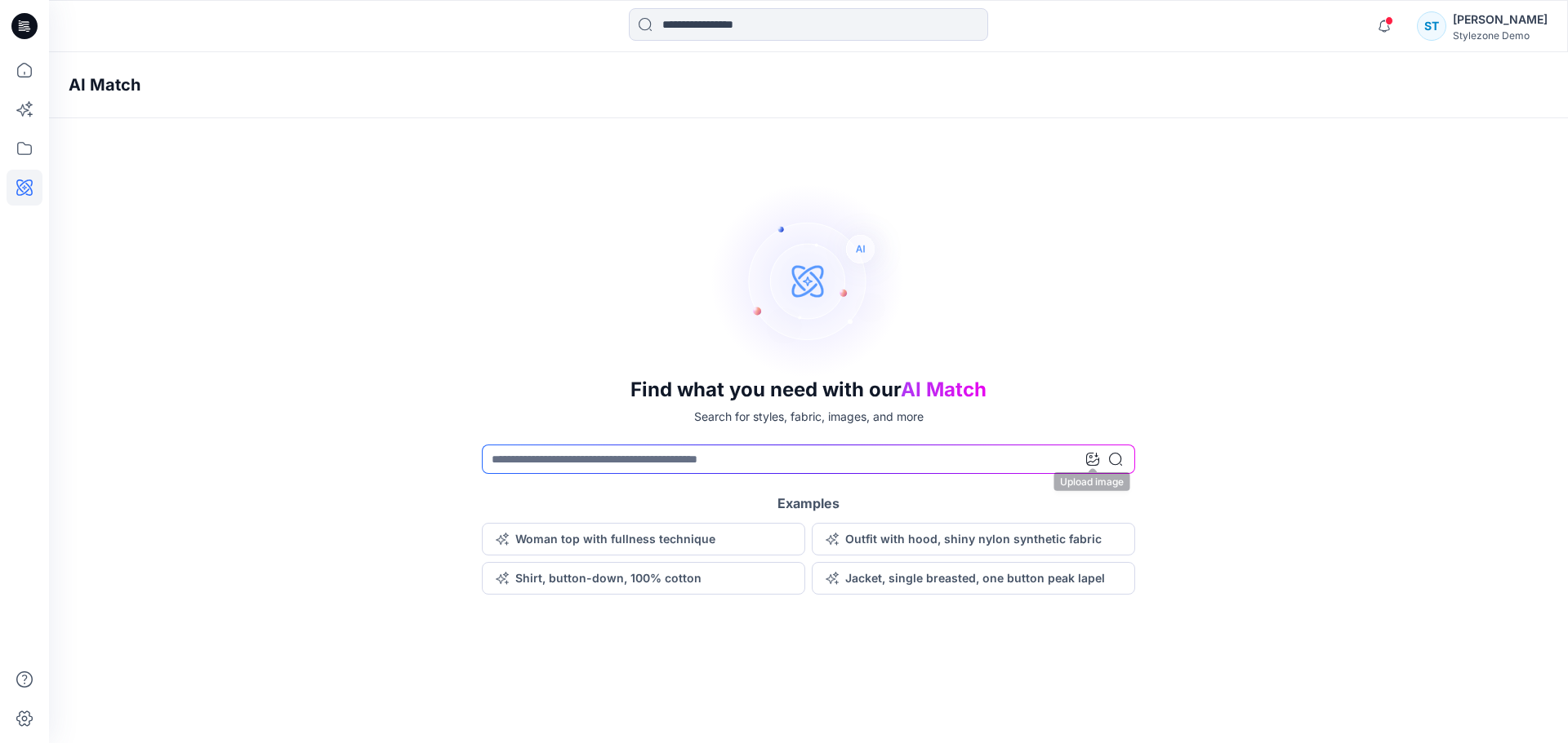
click at [1092, 464] on icon at bounding box center [1093, 459] width 13 height 13
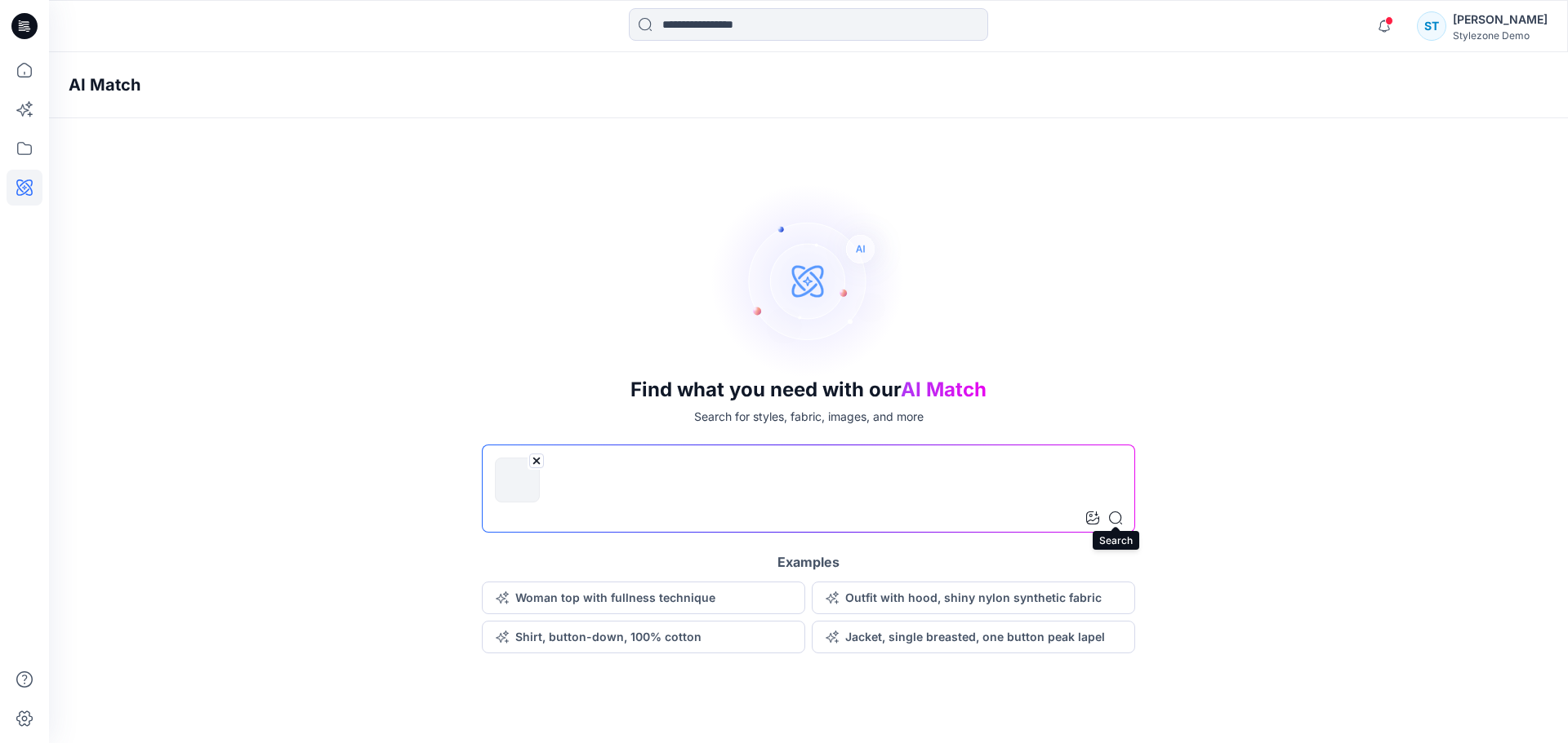
click at [1120, 521] on icon at bounding box center [1115, 518] width 13 height 13
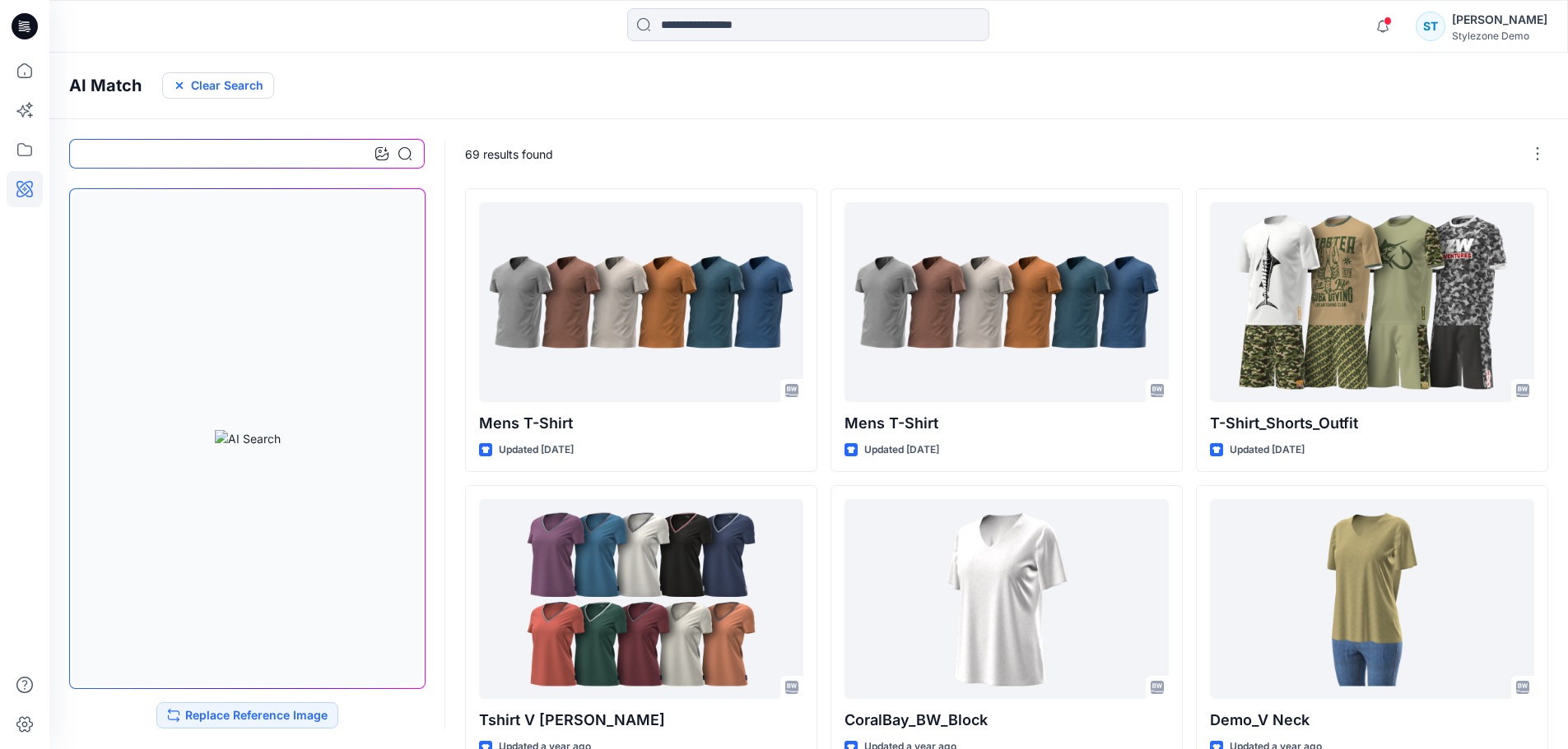
click at [169, 82] on button "Clear Search" at bounding box center [218, 85] width 112 height 26
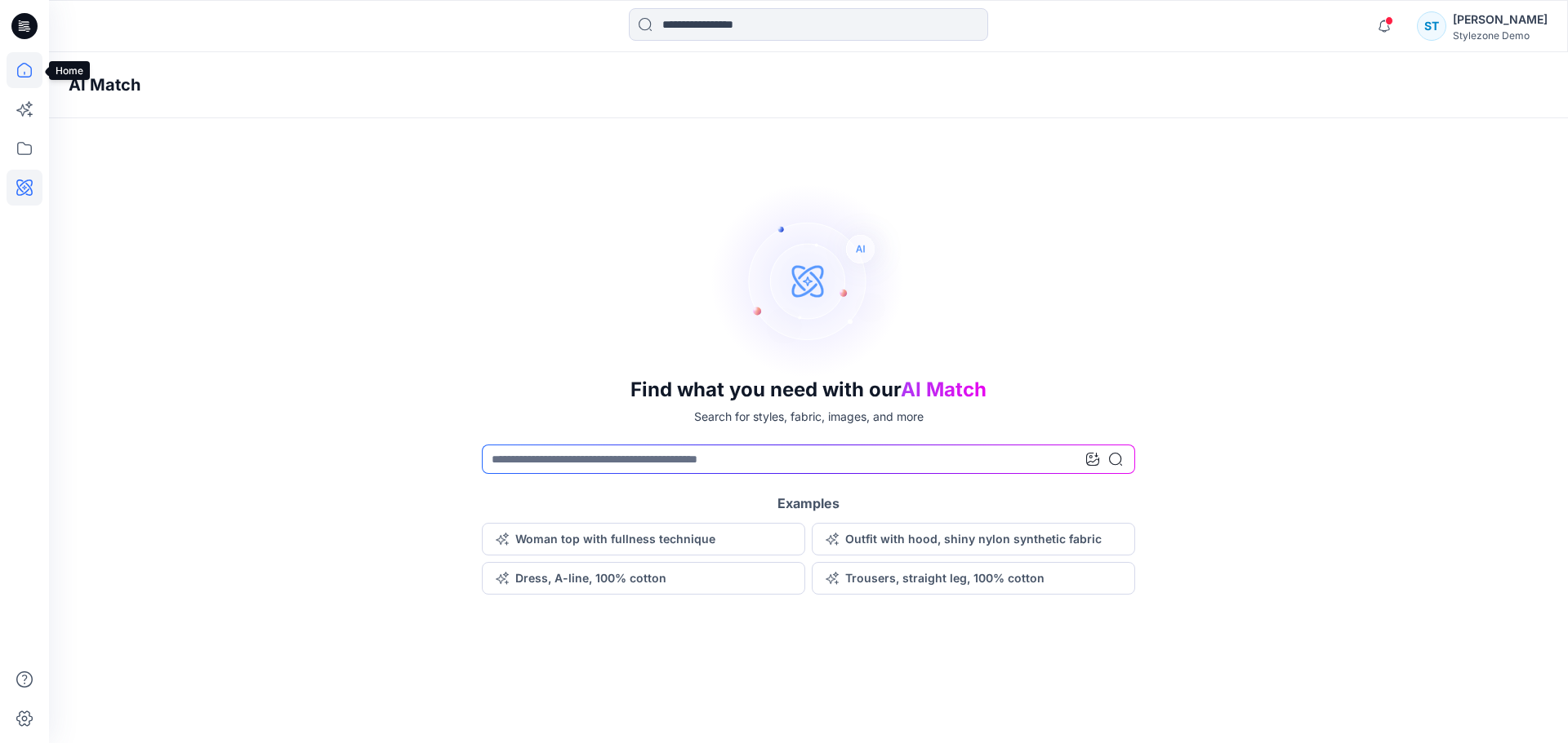
click at [31, 77] on icon at bounding box center [24, 70] width 36 height 36
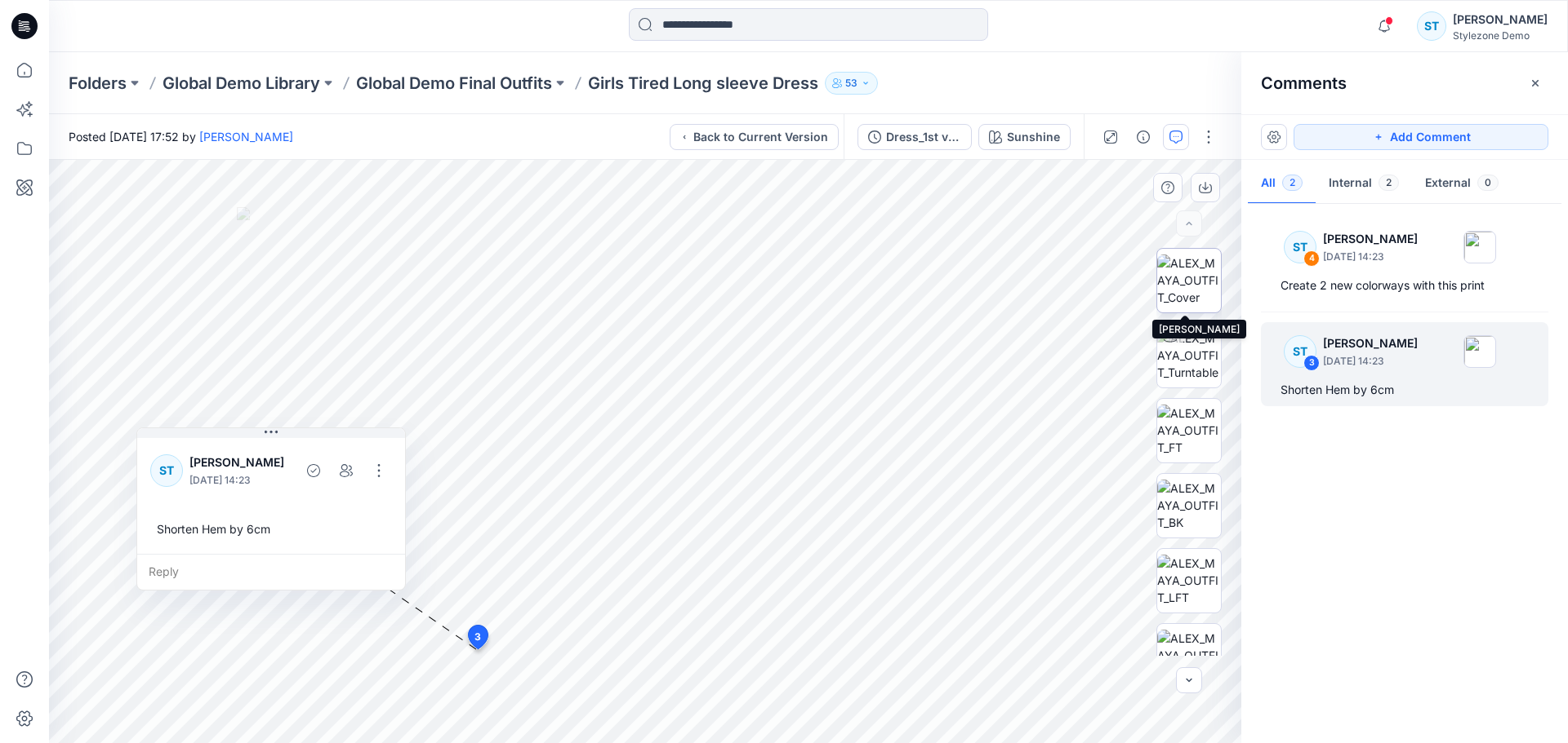
click at [1181, 272] on img at bounding box center [1189, 280] width 64 height 52
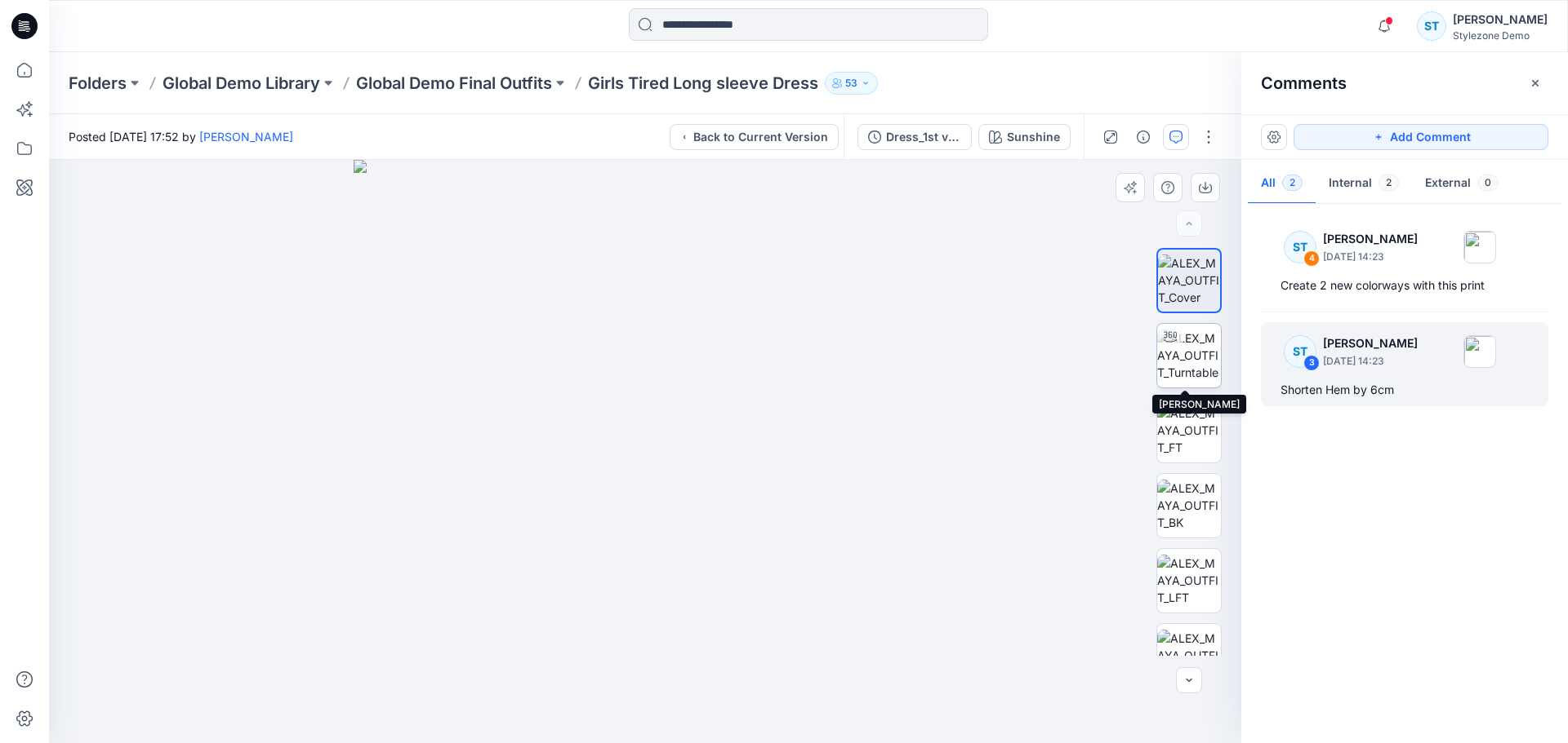
click at [1192, 340] on img at bounding box center [1189, 355] width 64 height 52
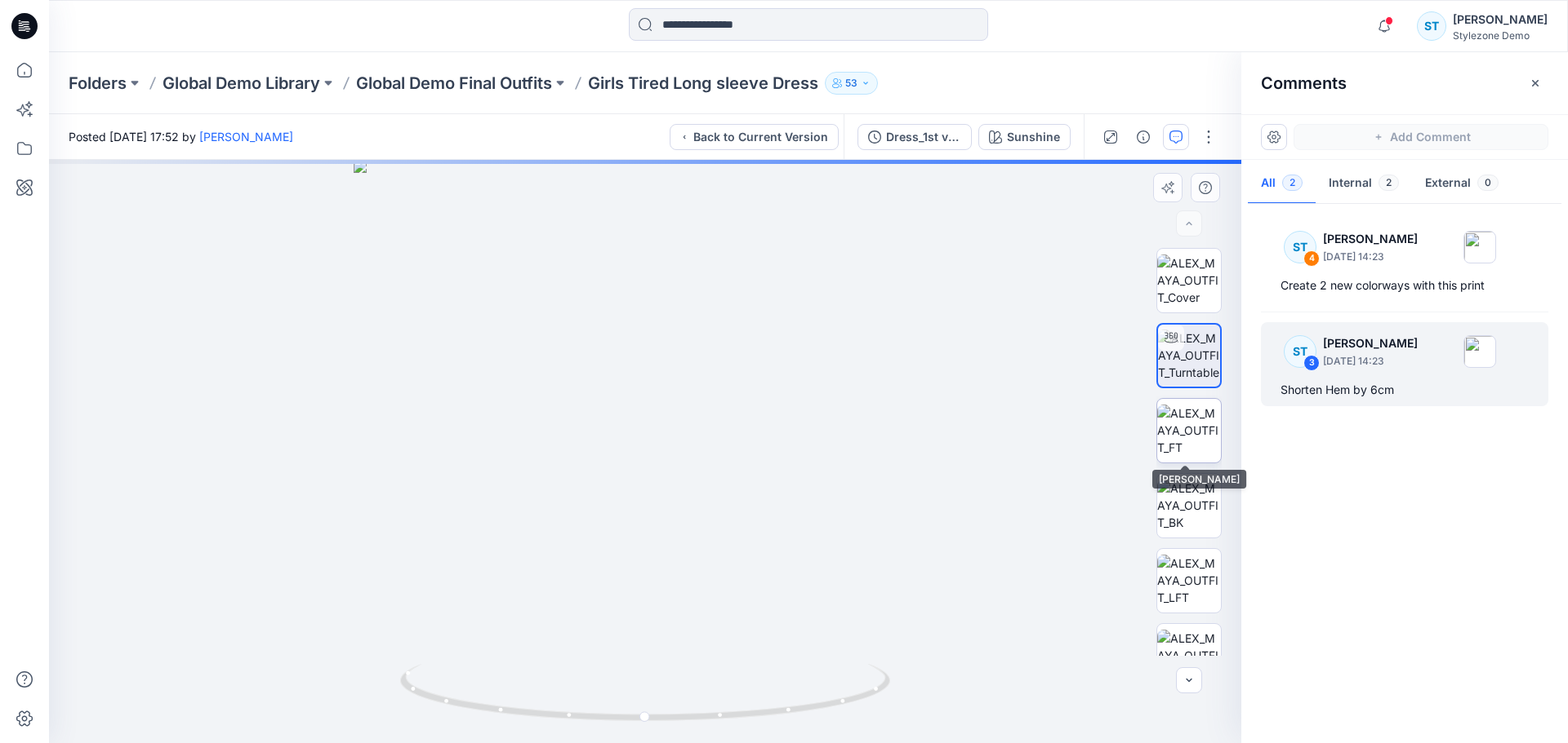
click at [1182, 426] on img at bounding box center [1189, 431] width 64 height 52
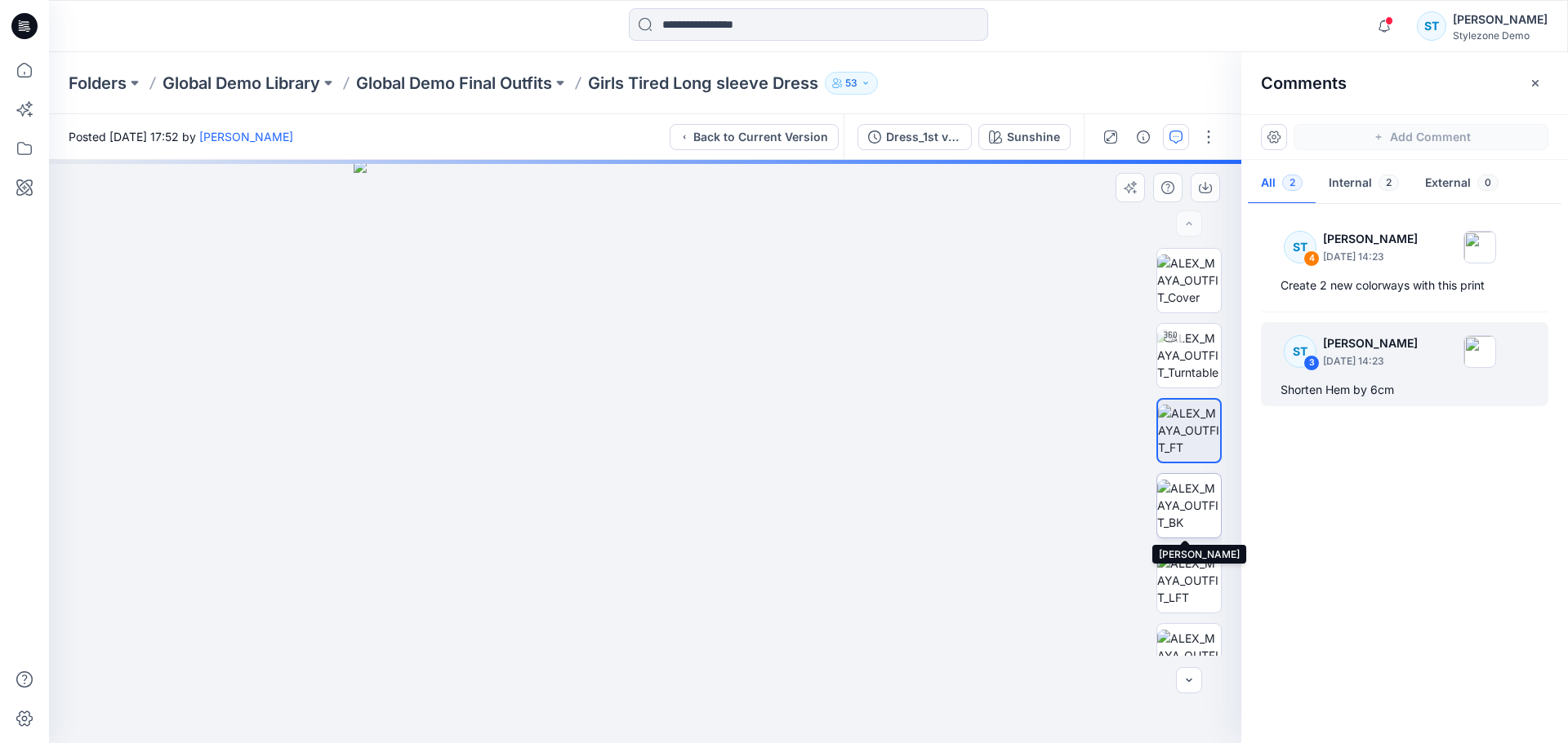
click at [1181, 511] on img at bounding box center [1189, 505] width 64 height 52
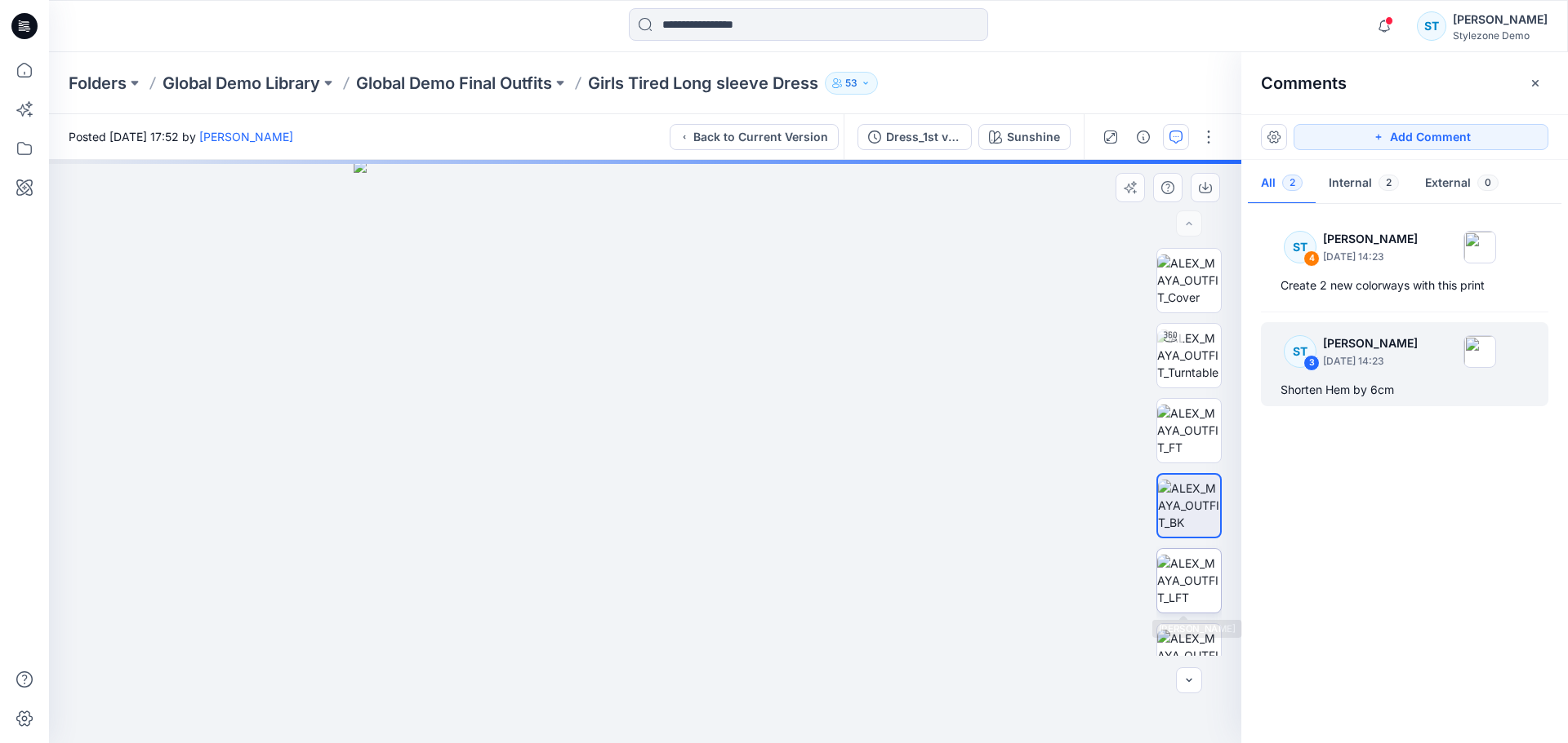
click at [1182, 555] on img at bounding box center [1189, 581] width 64 height 52
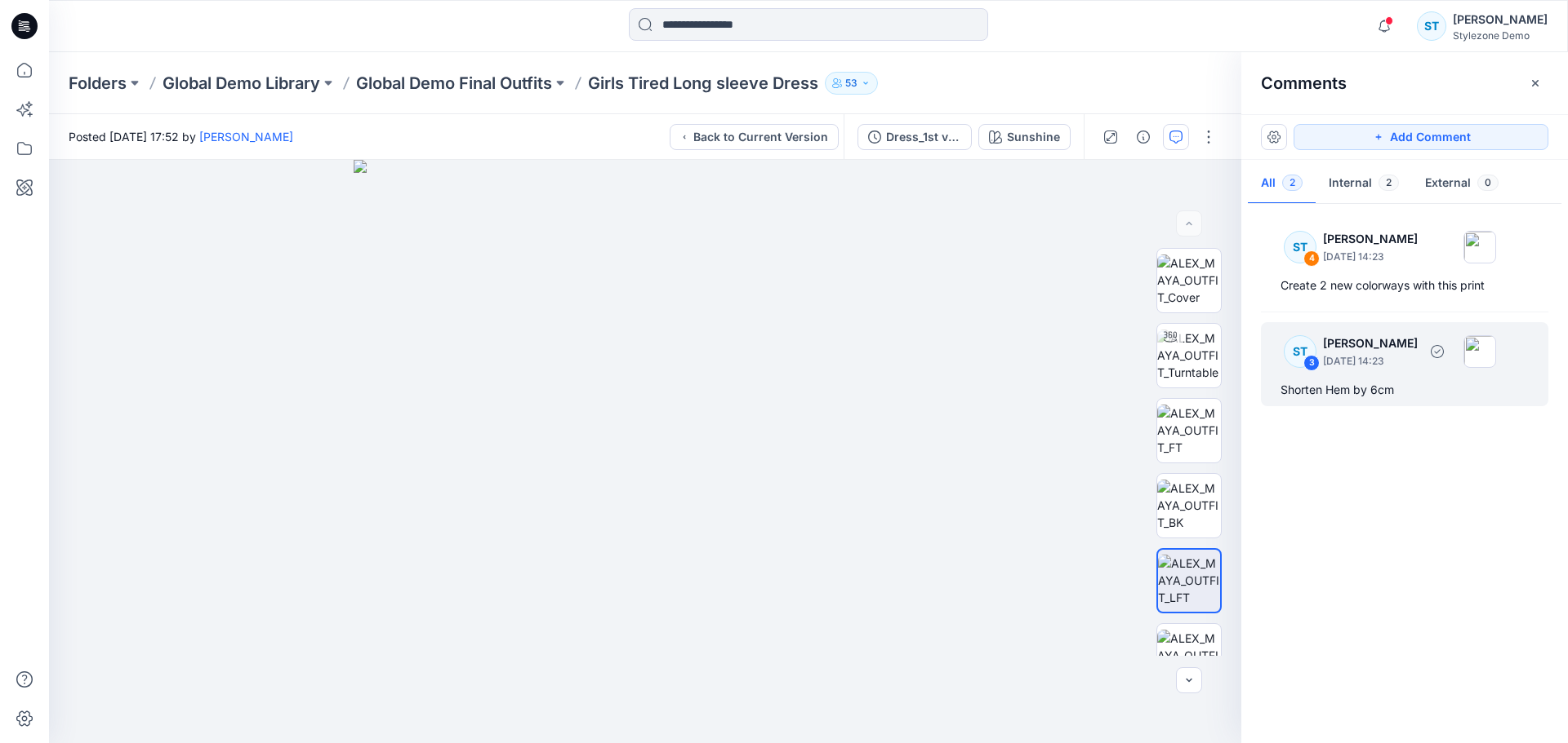
click at [1372, 382] on div "Shorten Hem by 6cm" at bounding box center [1404, 390] width 248 height 20
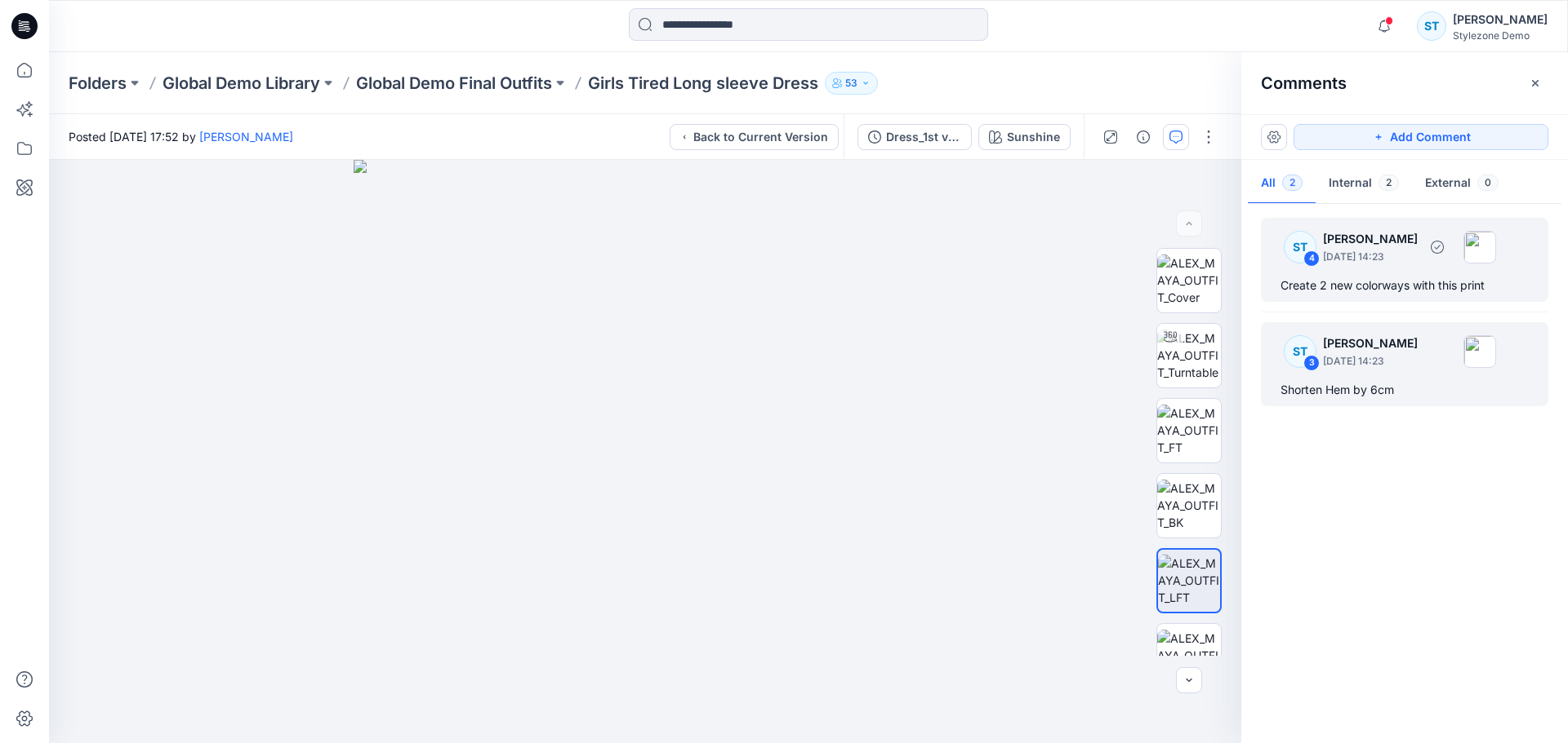
click at [1370, 282] on div "Create 2 new colorways with this print" at bounding box center [1404, 286] width 248 height 20
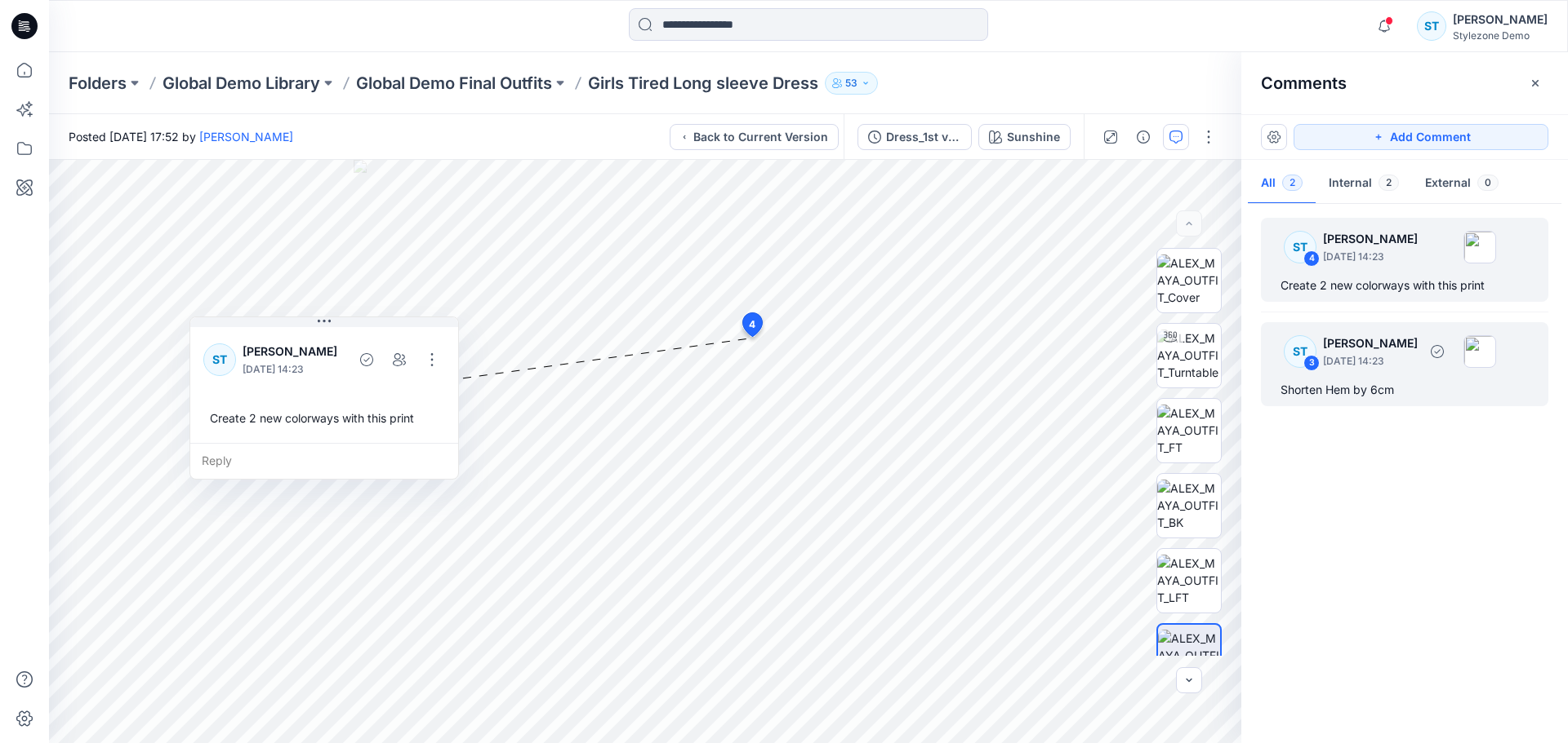
click at [1333, 338] on p "[PERSON_NAME]" at bounding box center [1370, 343] width 94 height 20
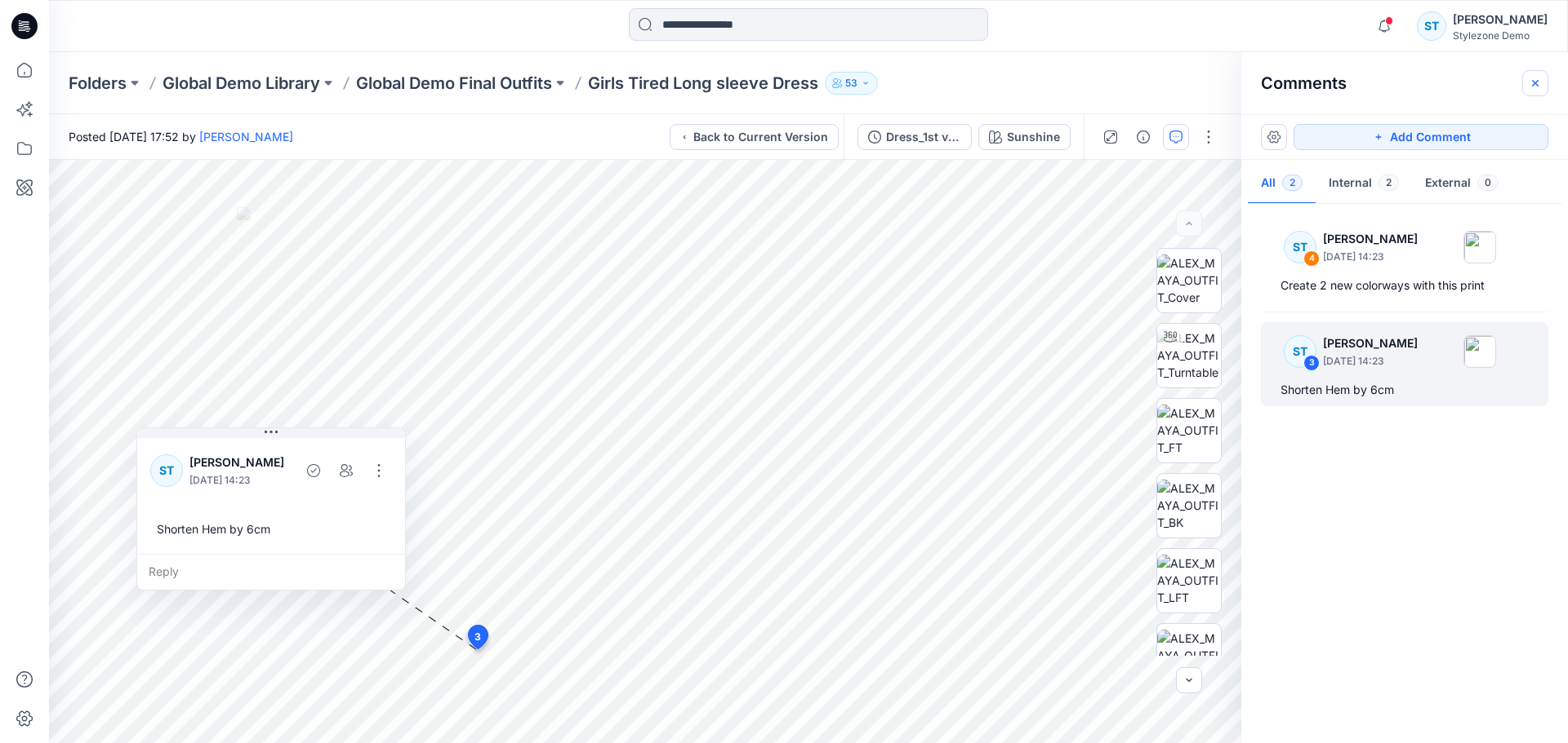
click at [1534, 85] on icon "button" at bounding box center [1535, 83] width 13 height 13
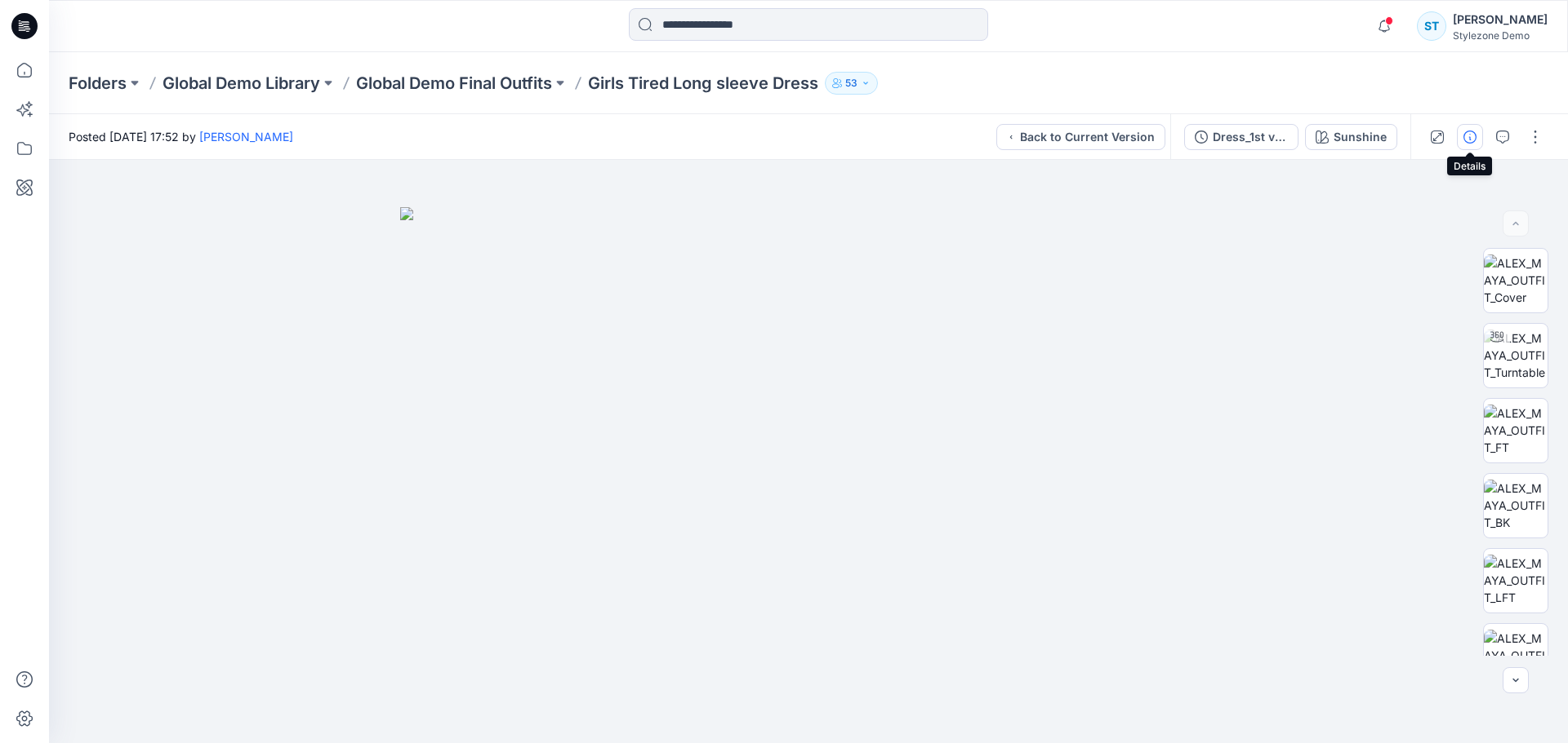
click at [1469, 141] on icon "button" at bounding box center [1469, 137] width 13 height 13
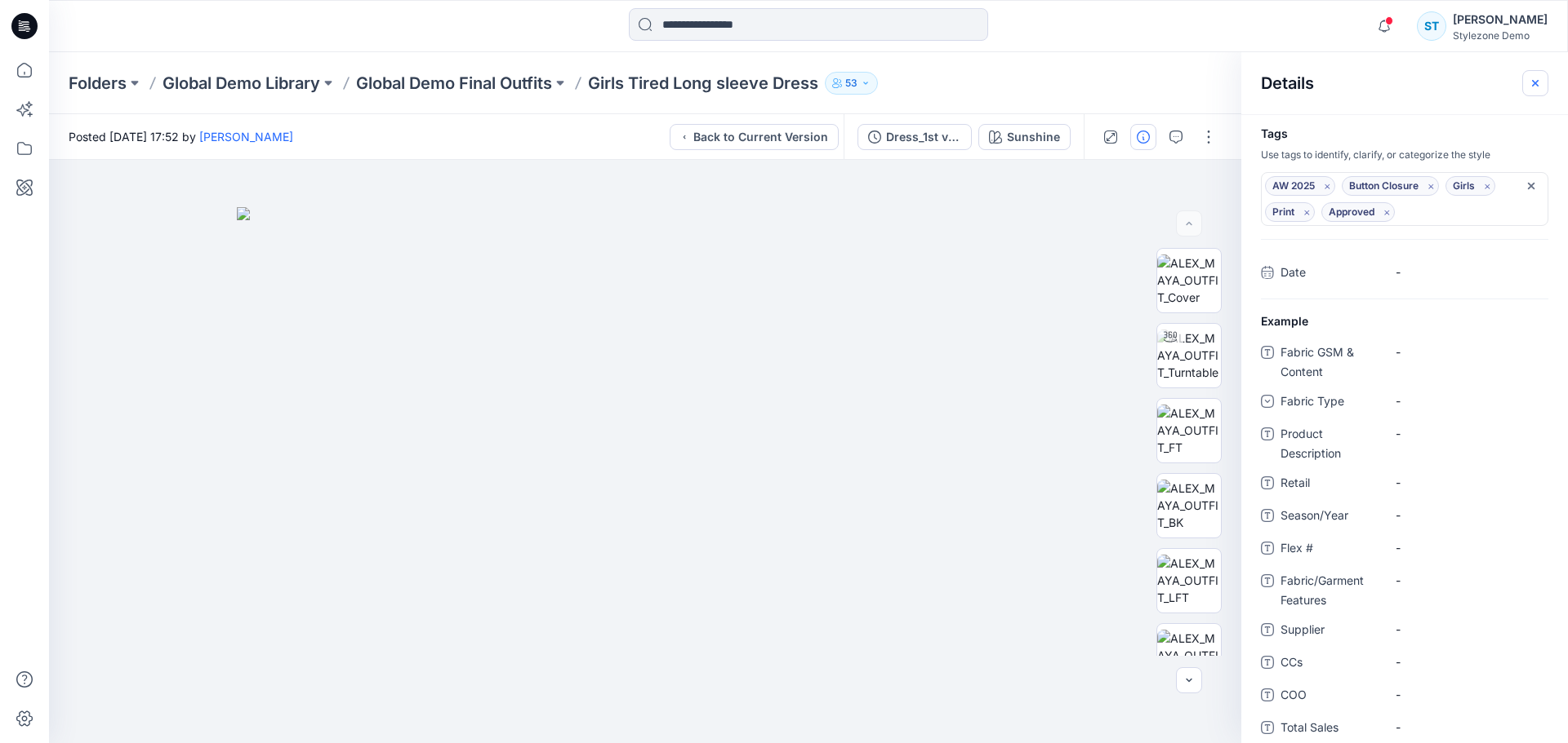
click at [1537, 77] on icon "button" at bounding box center [1535, 83] width 13 height 13
